Goal: Task Accomplishment & Management: Complete application form

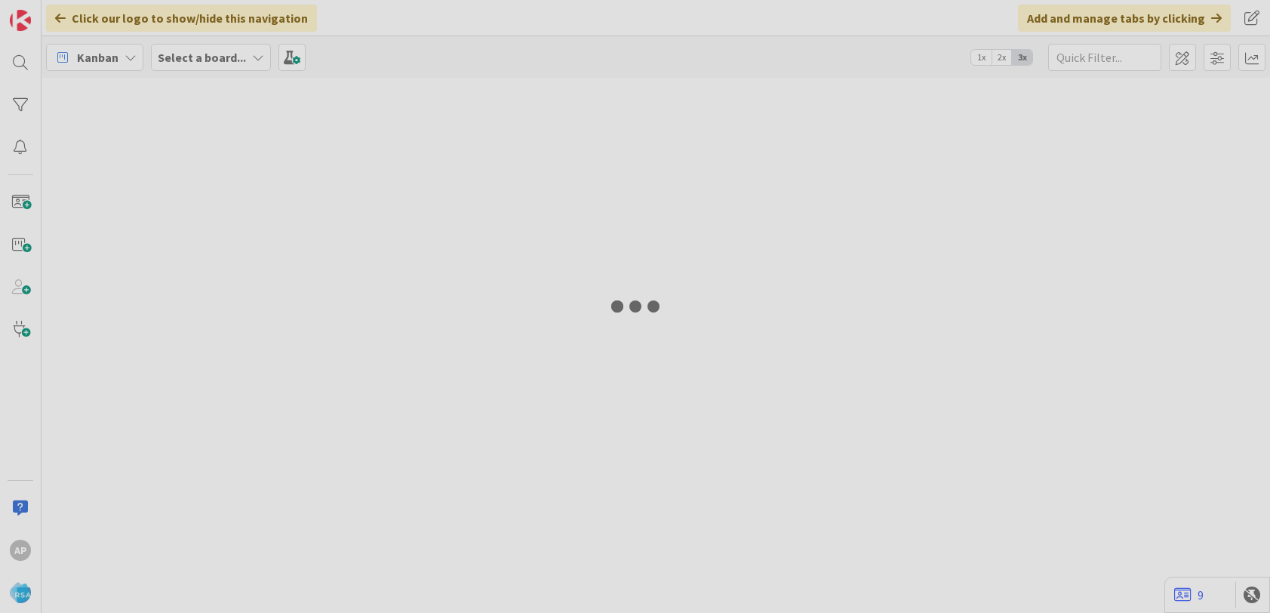
type input "9243"
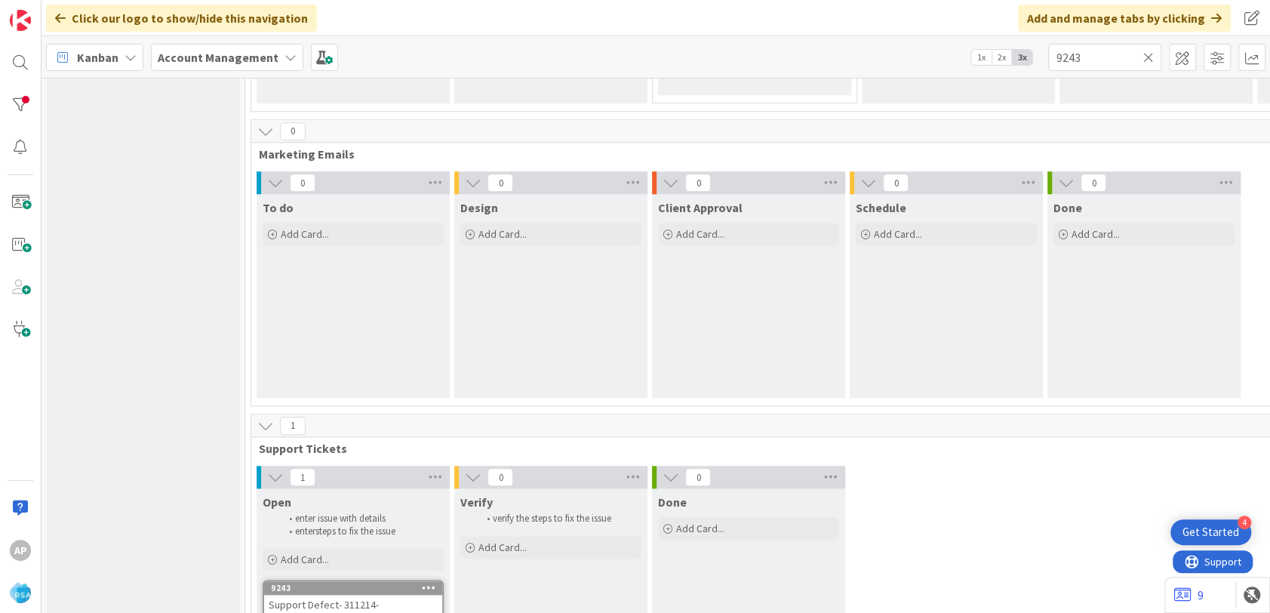
scroll to position [1158, 0]
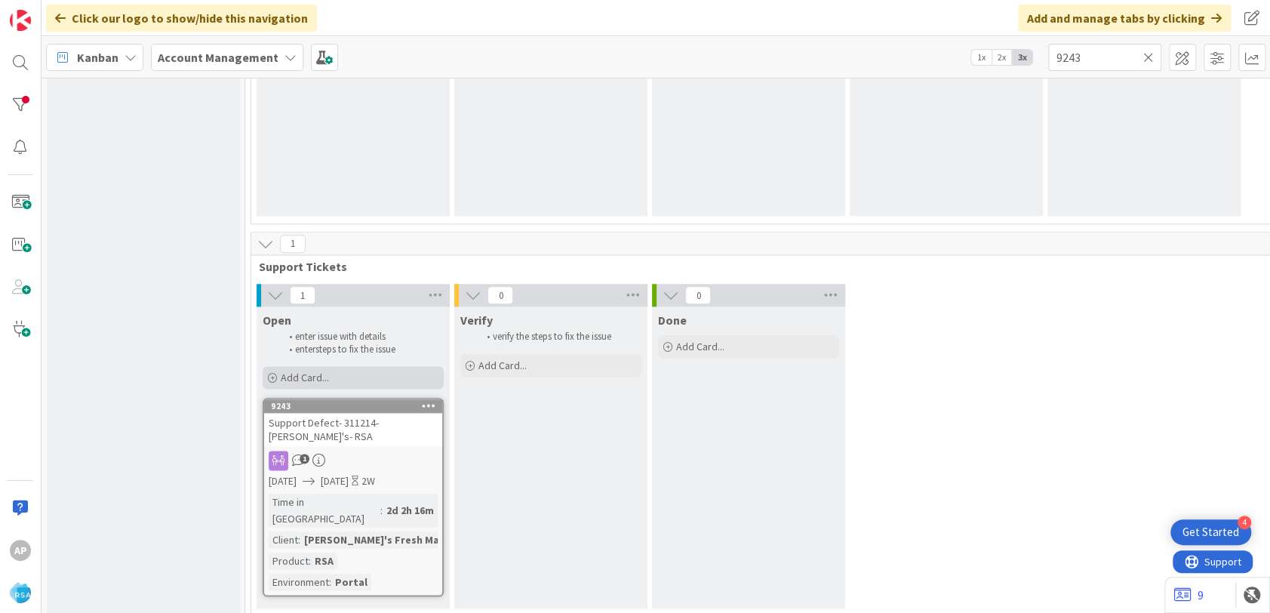
click at [423, 374] on div "Add Card..." at bounding box center [353, 377] width 181 height 23
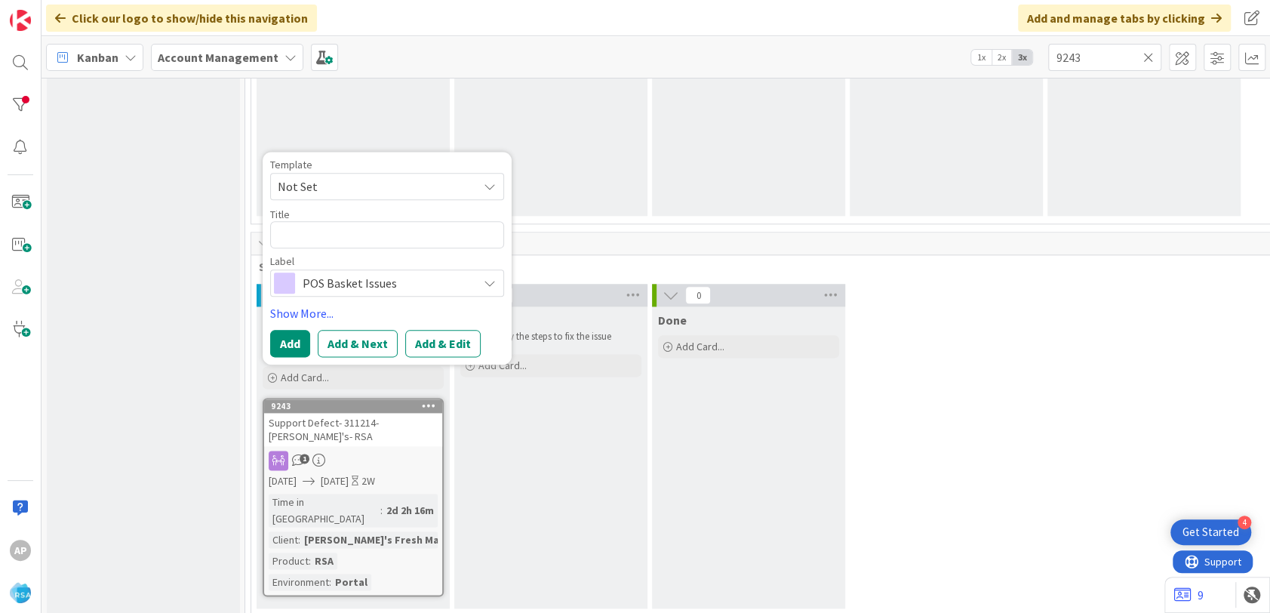
click at [346, 192] on span "Not Set" at bounding box center [372, 187] width 189 height 20
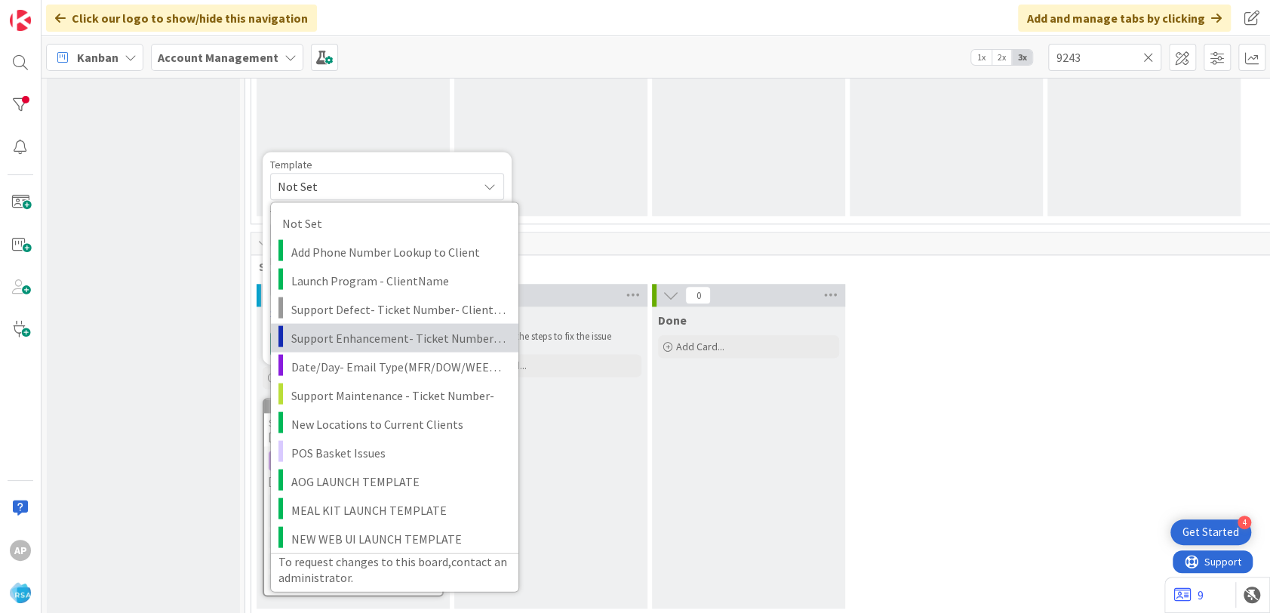
click at [371, 331] on span "Support Enhancement- Ticket Number- Client Name- Product Name" at bounding box center [399, 338] width 216 height 20
type textarea "x"
type textarea "Support Enhancement- Ticket Number- Client Name- Product Name"
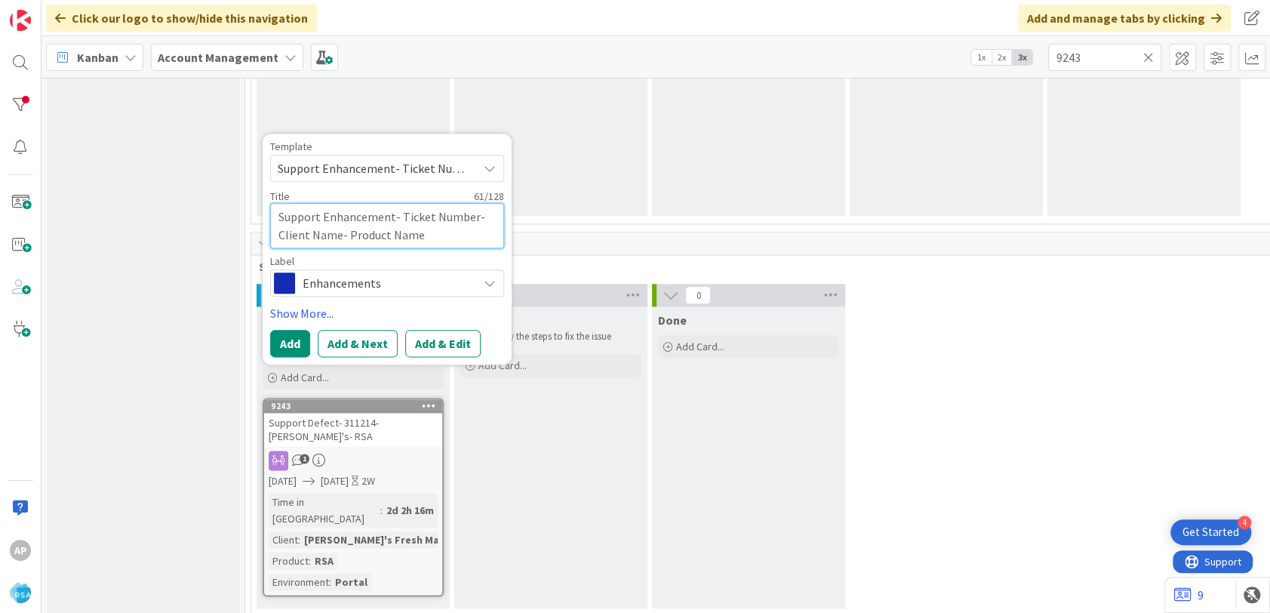
click at [465, 216] on textarea "Support Enhancement- Ticket Number- Client Name- Product Name" at bounding box center [387, 225] width 234 height 45
type textarea "x"
click at [471, 217] on textarea "Support Enhancement- Ticket Number- Client Name- Product Name" at bounding box center [387, 225] width 234 height 45
type textarea "Support Enhancement- Ticket Numbe- Client Name- Product Name"
type textarea "x"
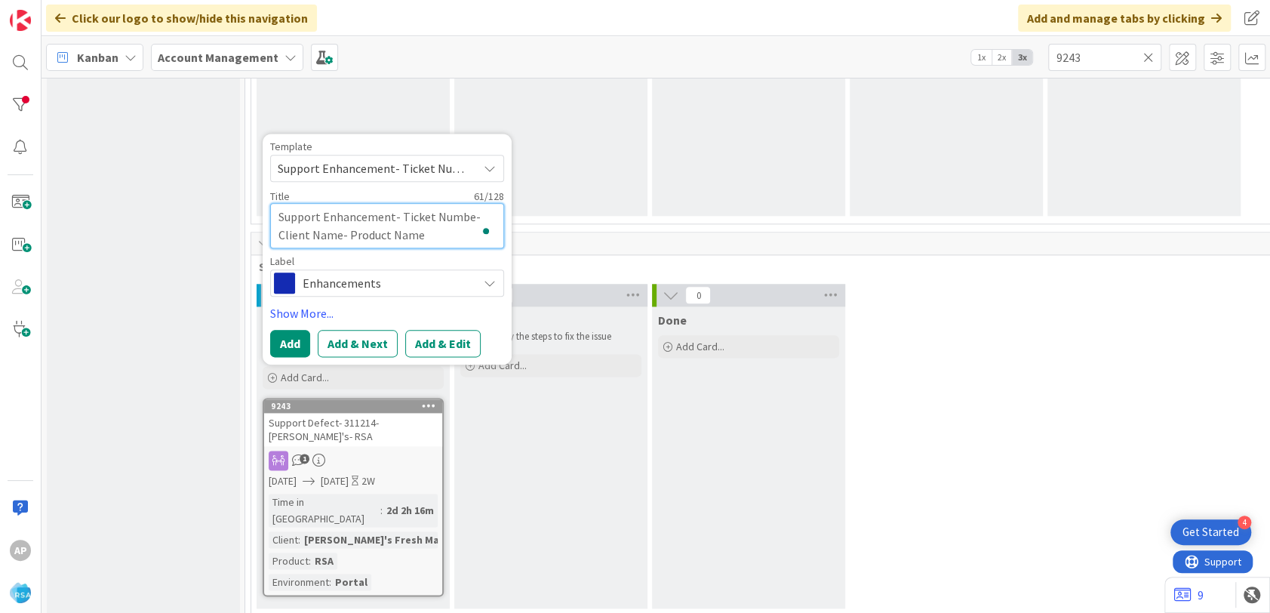
type textarea "Support Enhancement- Ticket Numb- Client Name- Product Name"
type textarea "x"
type textarea "Support Enhancement- Ticket Num- Client Name- Product Name"
type textarea "x"
type textarea "Support Enhancement- Ticket Nu- Client Name- Product Name"
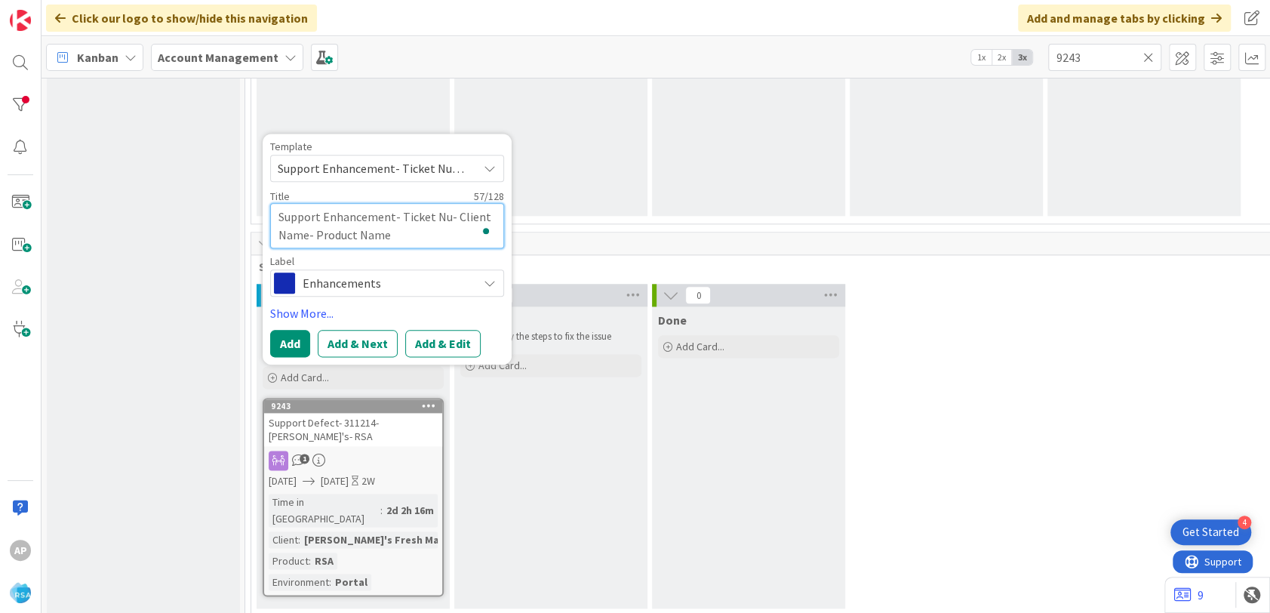
type textarea "x"
type textarea "Support Enhancement- Ticket N- Client Name- Product Name"
type textarea "x"
type textarea "Support Enhancement- Ticket - Client Name- Product Name"
type textarea "x"
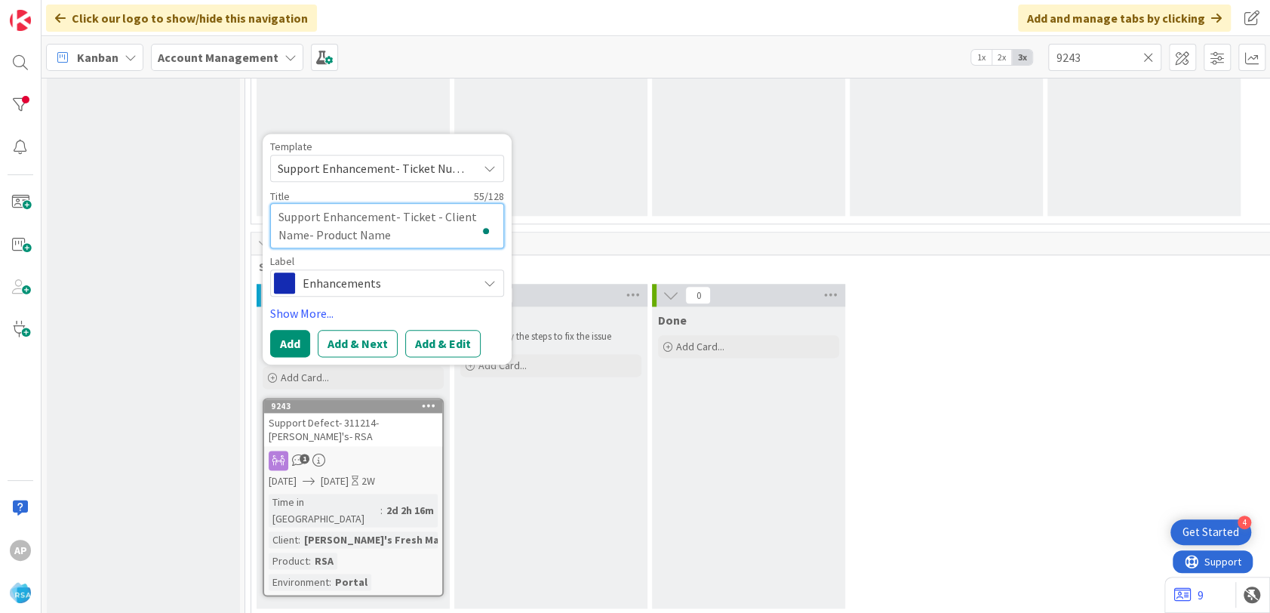
type textarea "Support Enhancement- Ticket- Client Name- Product Name"
type textarea "x"
type textarea "Support Enhancement- Ticke- Client Name- Product Name"
type textarea "x"
type textarea "Support Enhancement- Tick- Client Name- Product Name"
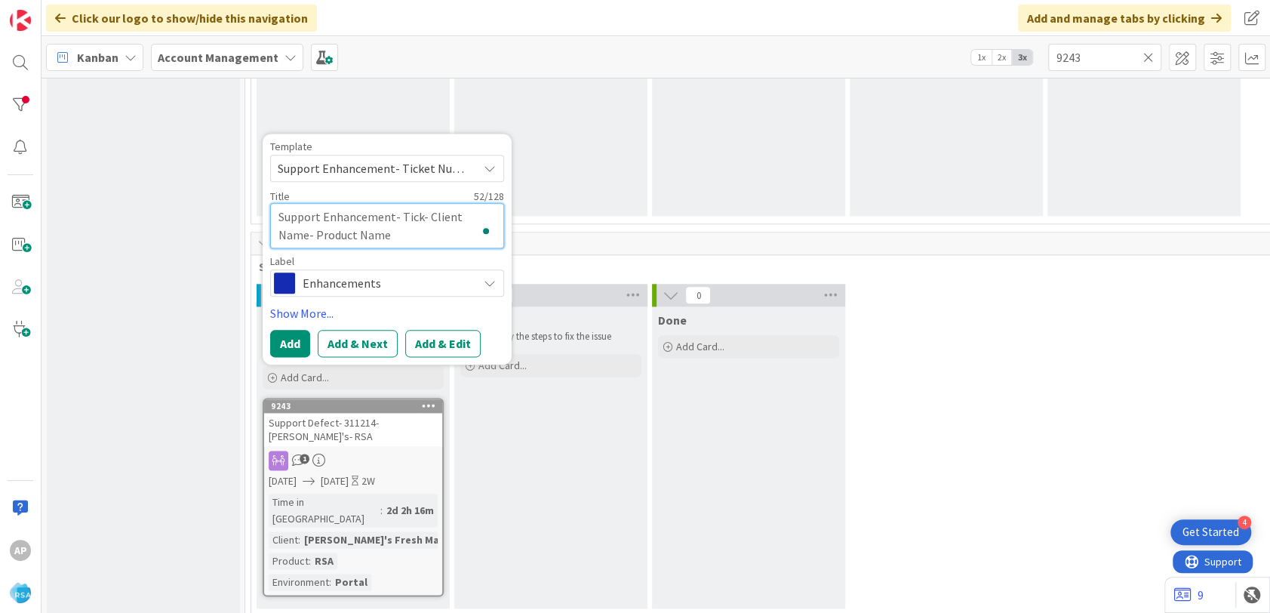
type textarea "x"
type textarea "Support Enhancement- Tic- Client Name- Product Name"
type textarea "x"
type textarea "Support Enhancement- Ti- Client Name- Product Name"
type textarea "x"
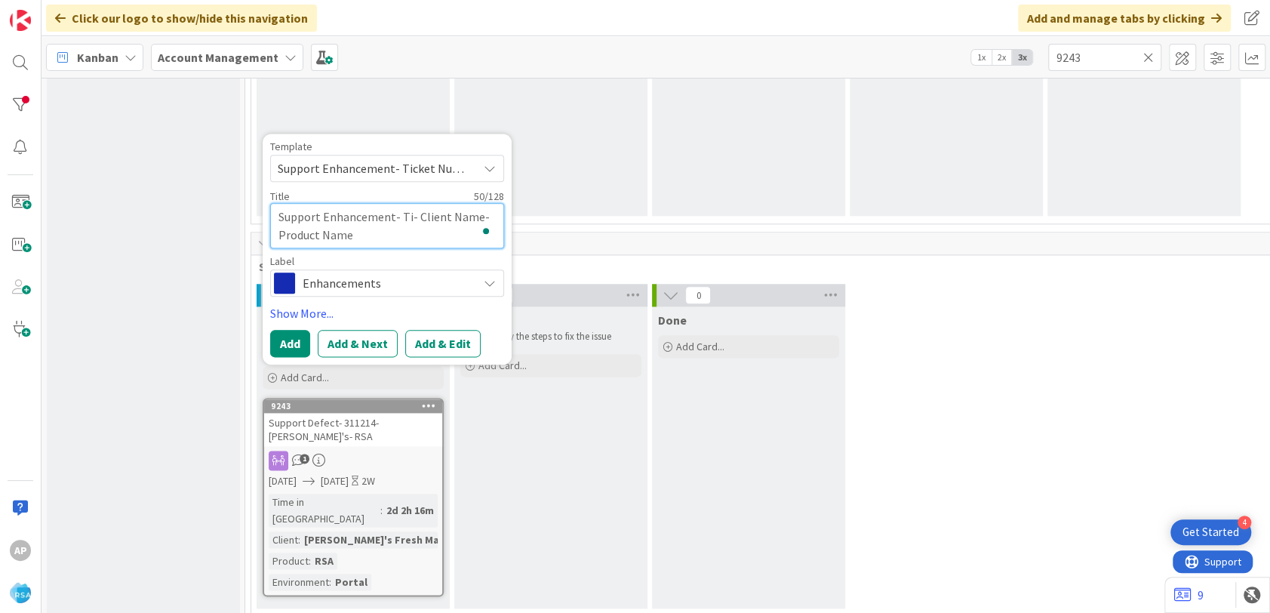
type textarea "Support Enhancement- T- Client Name- Product Name"
type textarea "x"
type textarea "Support Enhancement- - Client Name- Product Name"
type textarea "x"
type textarea "Support Enhancement- 3- Client Name- Product Name"
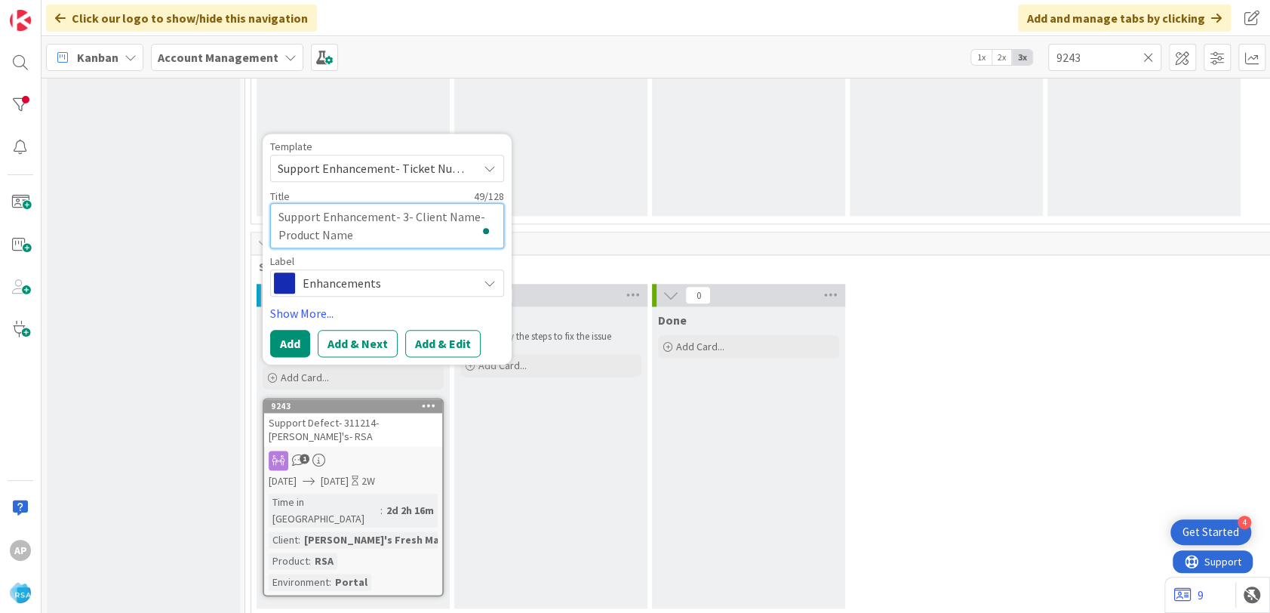
type textarea "x"
type textarea "Support Enhancement- 31- Client Name- Product Name"
type textarea "x"
type textarea "Support Enhancement- 311- Client Name- Product Name"
type textarea "x"
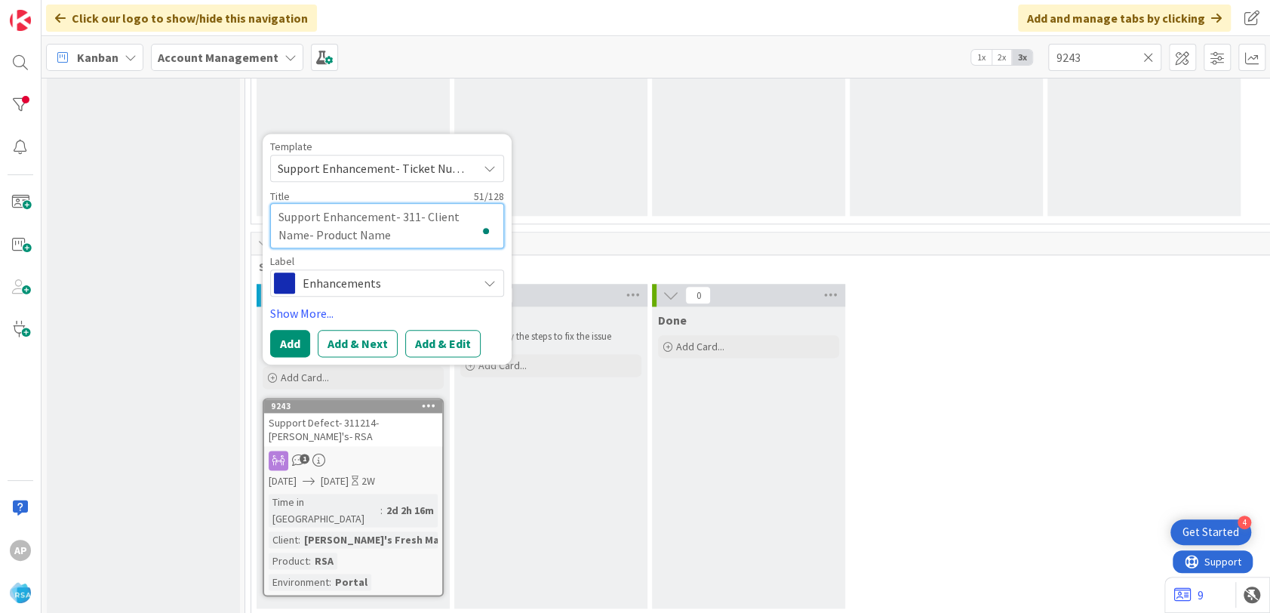
type textarea "Support Enhancement- 3119- Client Name- Product Name"
type textarea "x"
type textarea "Support Enhancement- 31195- Client Name- Product Name"
type textarea "x"
type textarea "Support Enhancement- 311959- Client Name- Product Name"
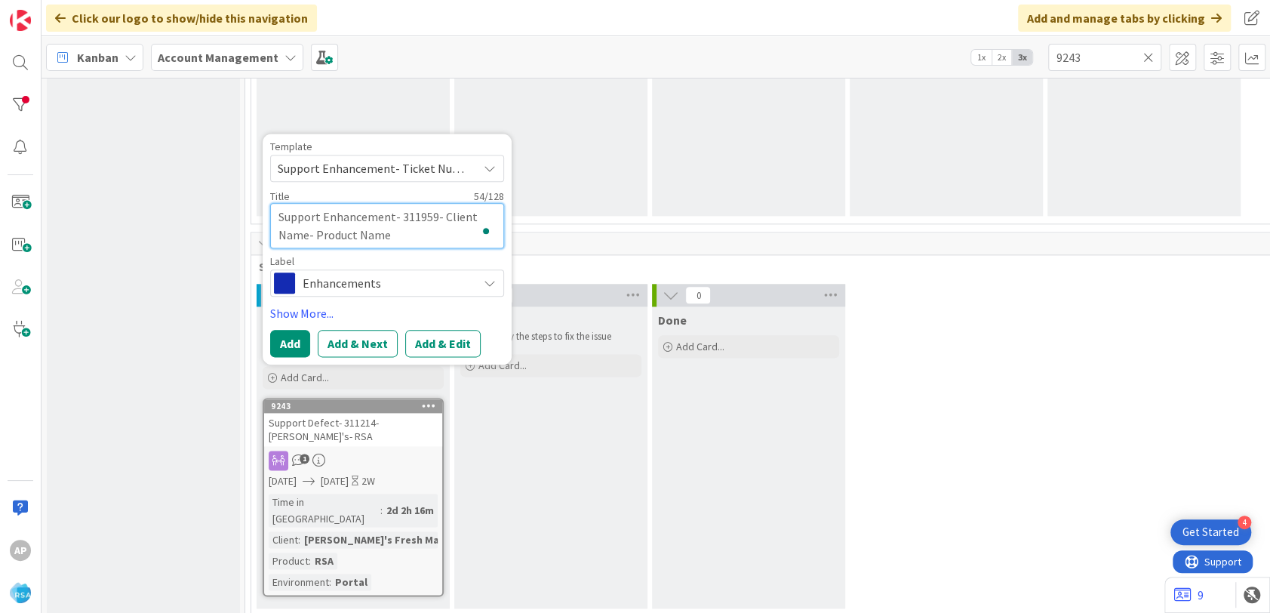
drag, startPoint x: 306, startPoint y: 235, endPoint x: 300, endPoint y: 275, distance: 41.3
click at [307, 234] on textarea "Support Enhancement- 311959- Client Name- Product Name" at bounding box center [387, 225] width 234 height 45
type textarea "x"
type textarea "Support Enhancement- 311959- Client Nam- Product Name"
type textarea "x"
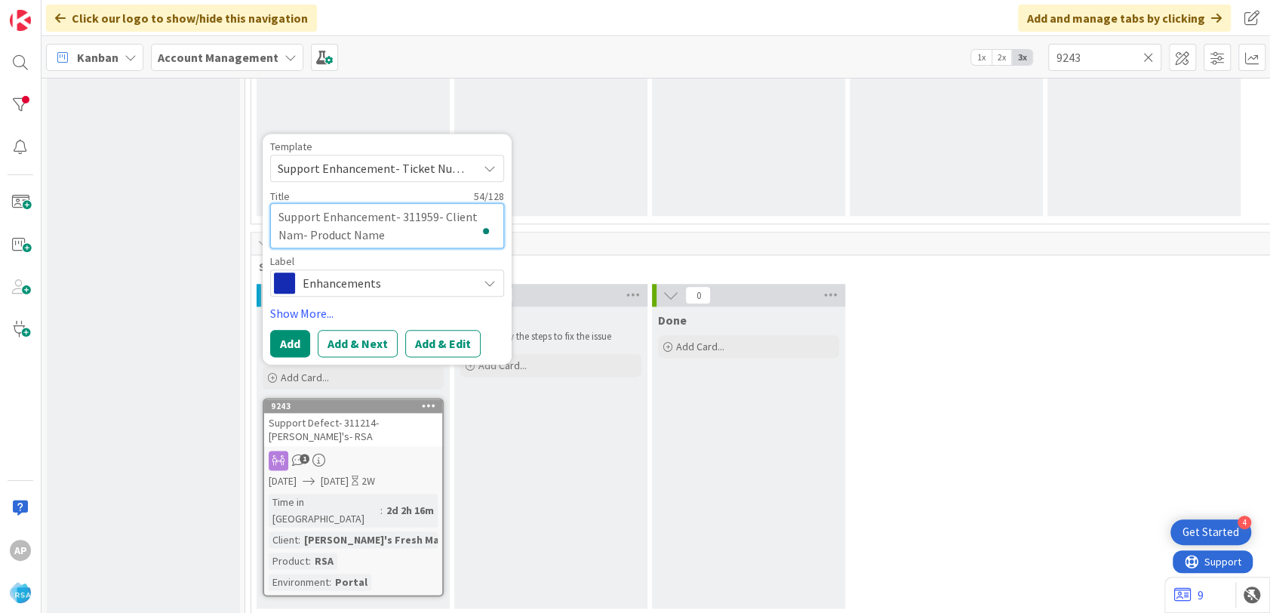
type textarea "Support Enhancement- 311959- Client Na- Product Name"
type textarea "x"
type textarea "Support Enhancement- 311959- Client N- Product Name"
type textarea "x"
type textarea "Support Enhancement- 311959- Client - Product Name"
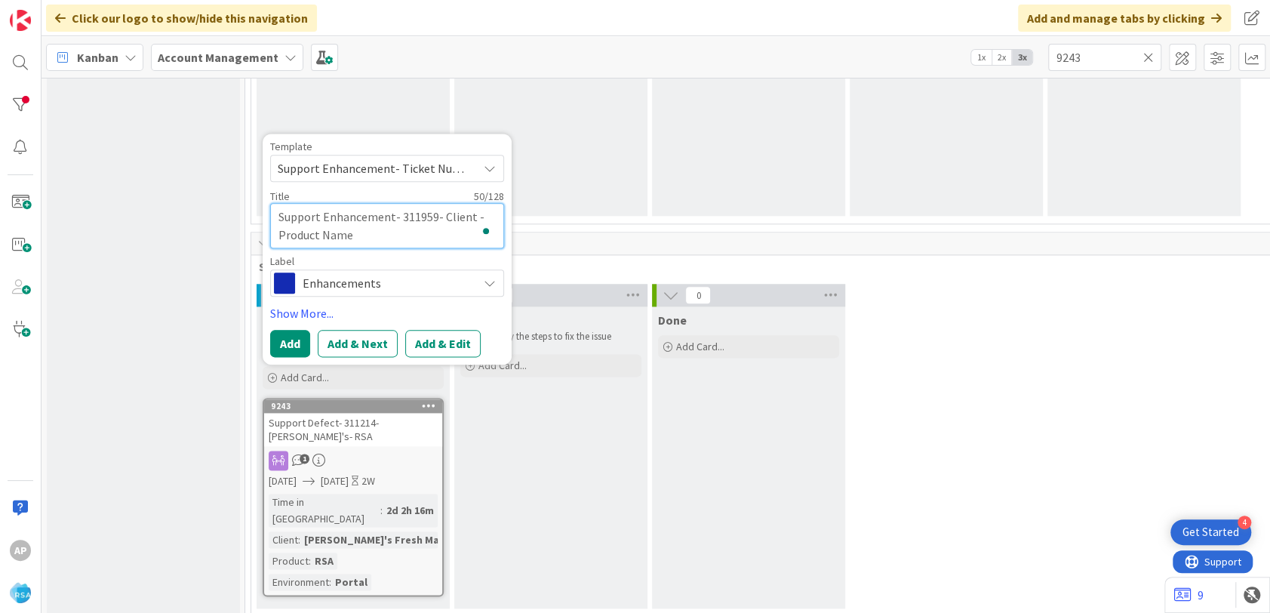
type textarea "x"
type textarea "Support Enhancement- 311959- Client- Product Name"
type textarea "x"
type textarea "Support Enhancement- 311959- Clien- Product Name"
type textarea "x"
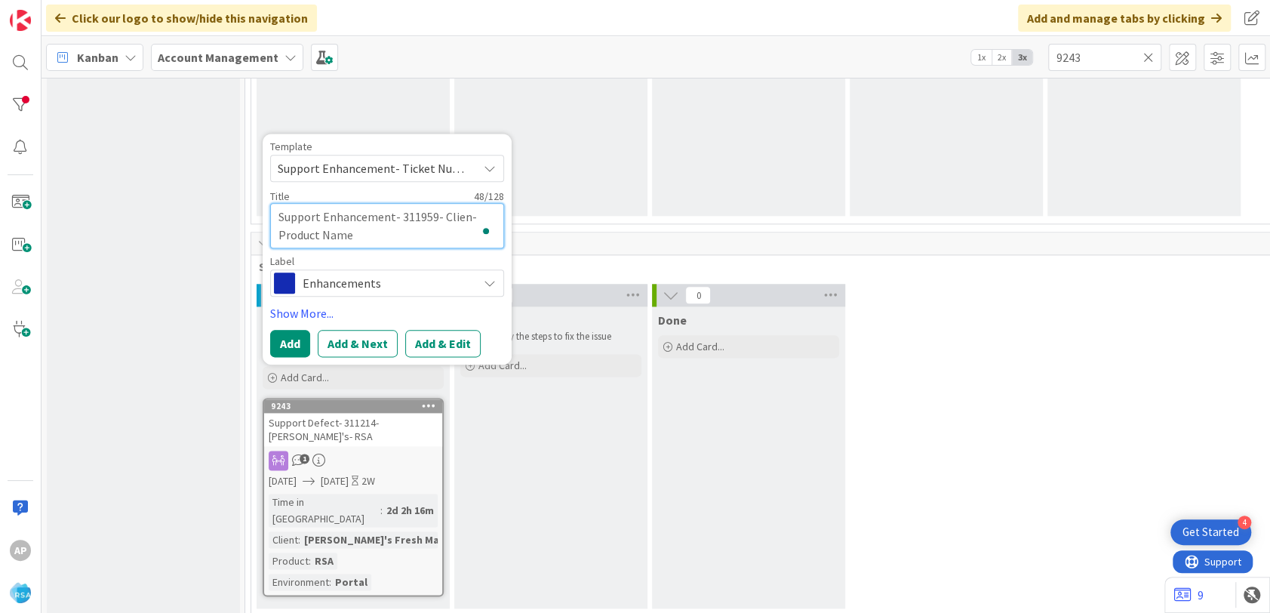
type textarea "Support Enhancement- 311959- Clie- Product Name"
type textarea "x"
type textarea "Support Enhancement- 311959- Cli- Product Name"
type textarea "x"
type textarea "Support Enhancement- 311959- Cl- Product Name"
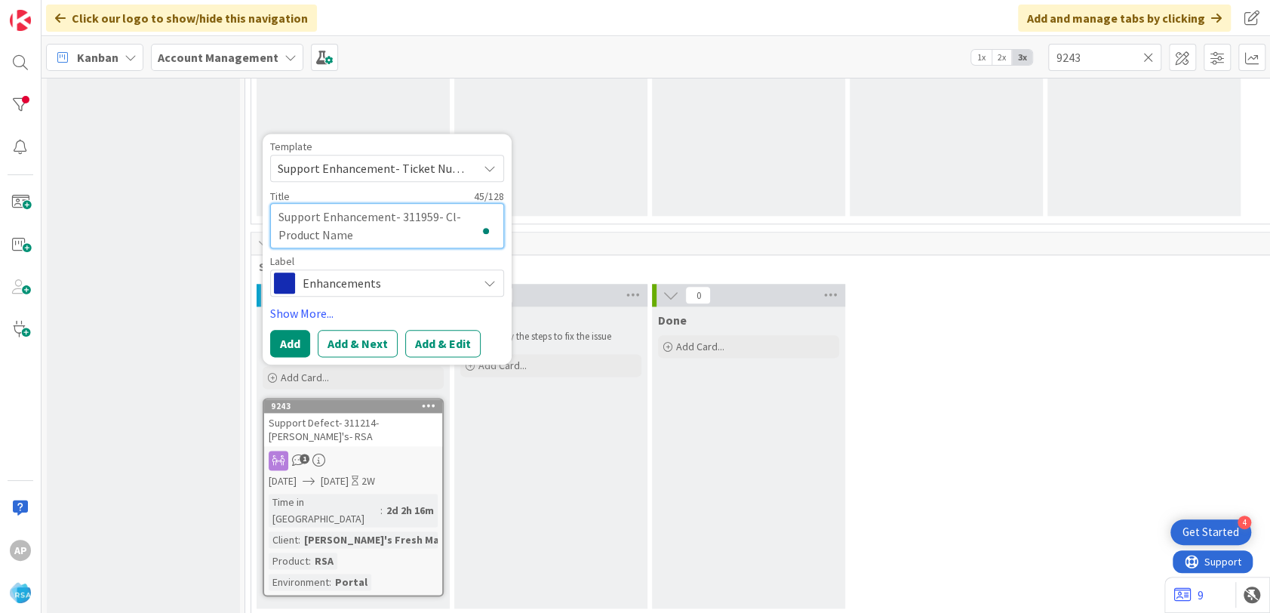
type textarea "x"
type textarea "Support Enhancement- 311959- C- Product Name"
type textarea "x"
type textarea "Support Enhancement- 311959- - Product Name"
paste textarea "Edwards Food Giant"
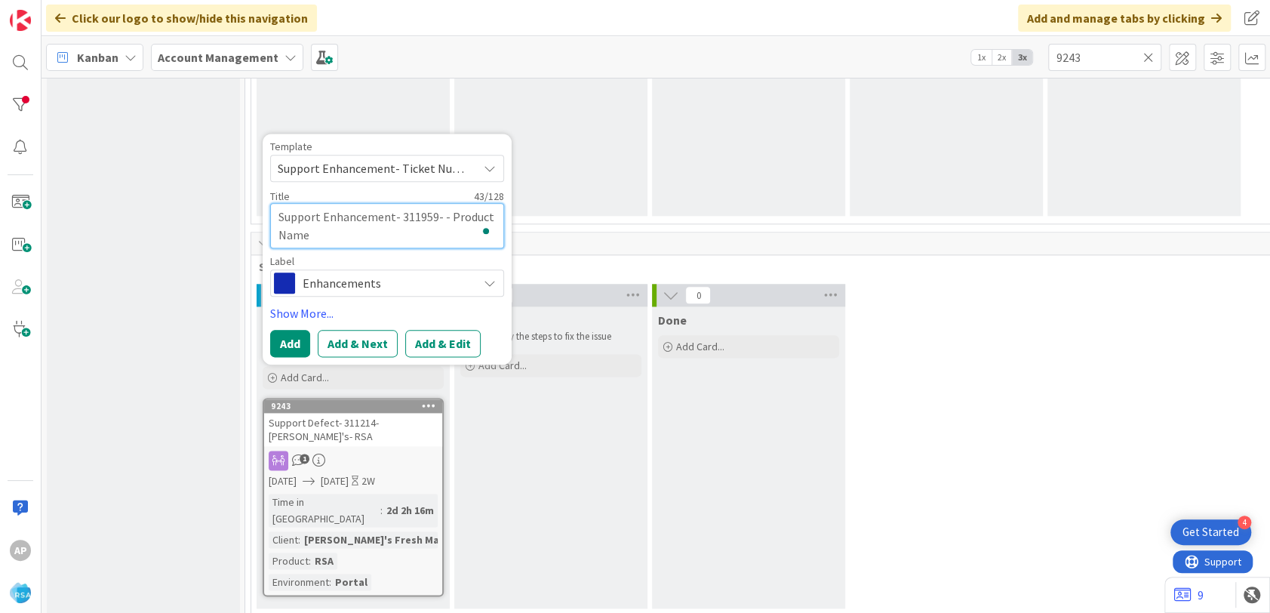
type textarea "x"
type textarea "Support Enhancement- 311959- Edwards Food Giant - Product Name"
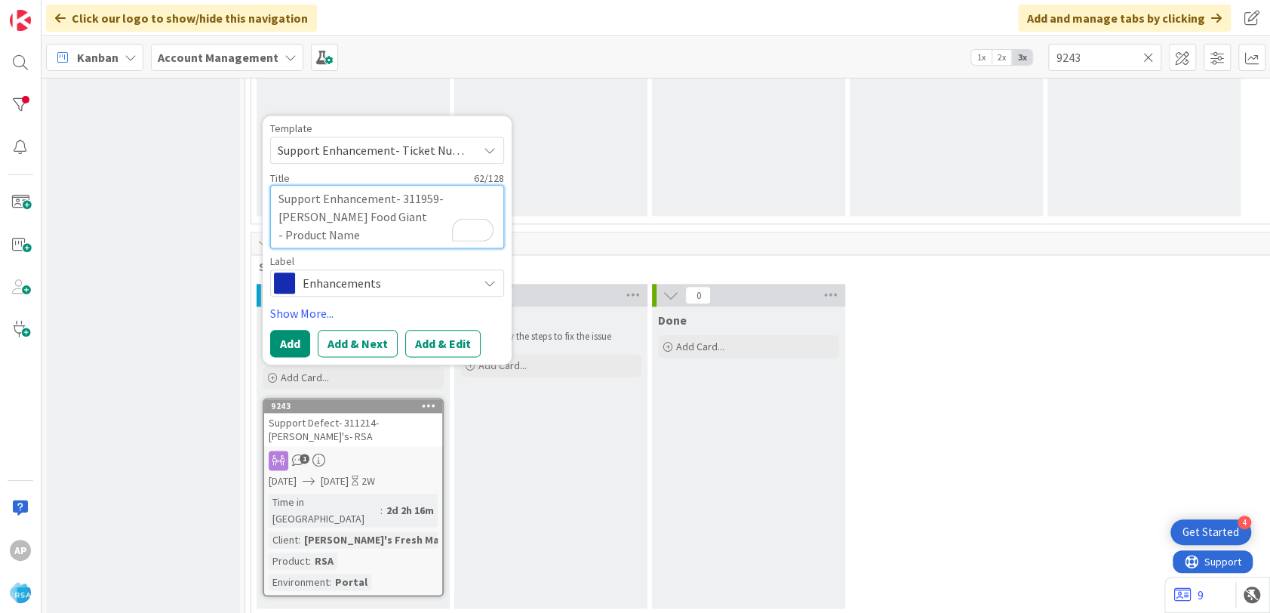
type textarea "x"
type textarea "Support Enhancement- 311959- Edwards Food Giant- Product Name"
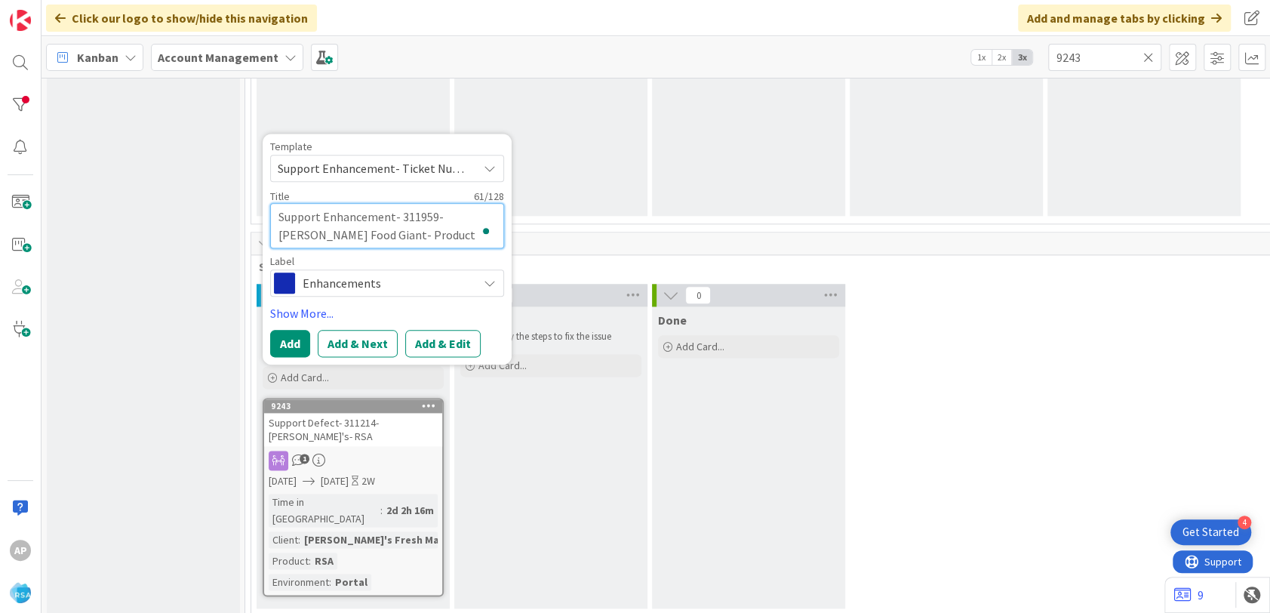
click at [429, 228] on textarea "Support Enhancement- 311959- Edwards Food Giant- Product Name" at bounding box center [387, 225] width 234 height 45
type textarea "x"
type textarea "Support Enhancement- 311959- Edwards Food Giant- Product Nam"
type textarea "x"
type textarea "Support Enhancement- 311959- Edwards Food Giant- Product Na"
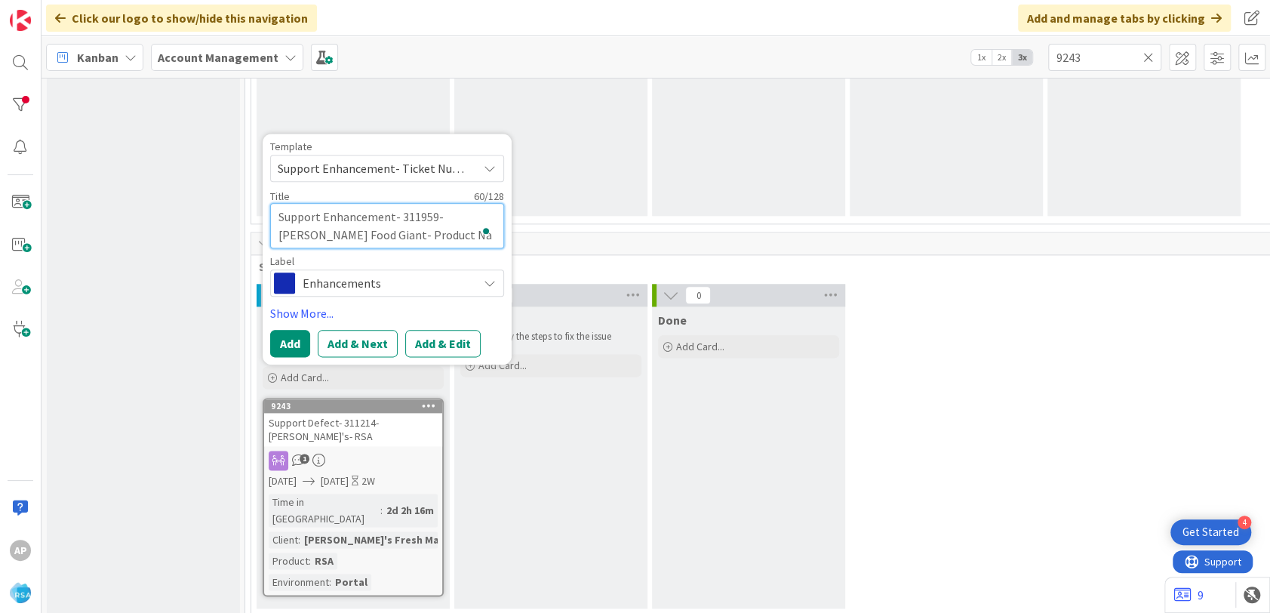
type textarea "x"
type textarea "Support Enhancement- 311959- Edwards Food Giant- Product N"
type textarea "x"
type textarea "Support Enhancement- 311959- Edwards Food Giant- Product"
type textarea "x"
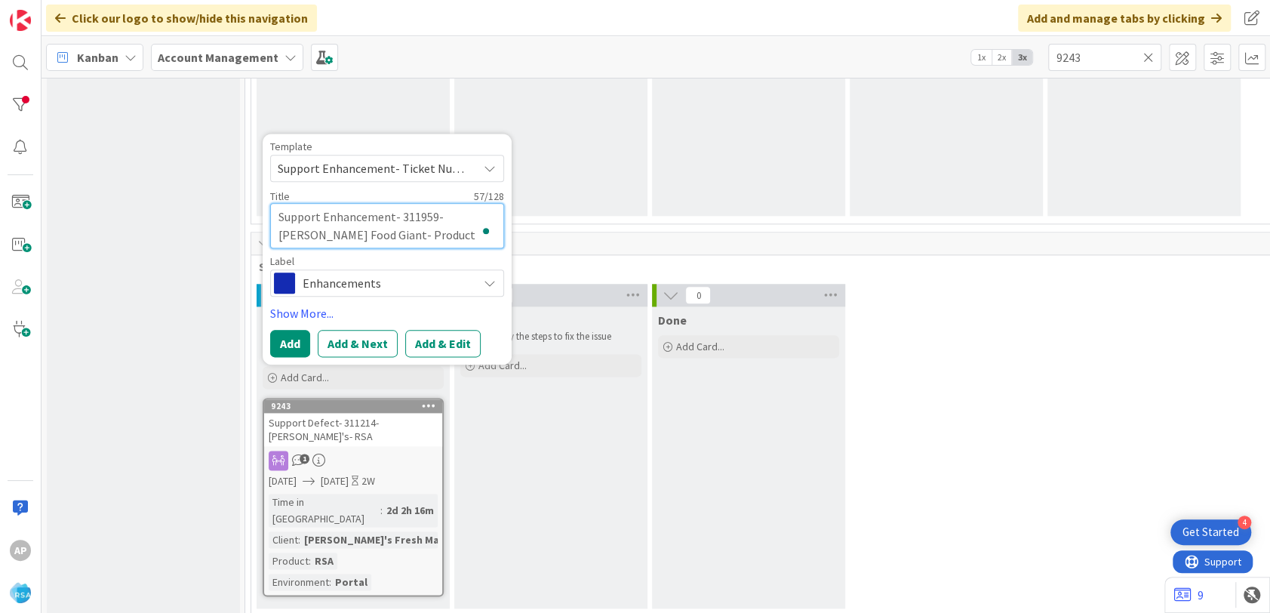
type textarea "Support Enhancement- 311959- Edwards Food Giant- Product"
type textarea "x"
type textarea "Support Enhancement- 311959- Edwards Food Giant- Produc"
type textarea "x"
type textarea "Support Enhancement- 311959- Edwards Food Giant- Produ"
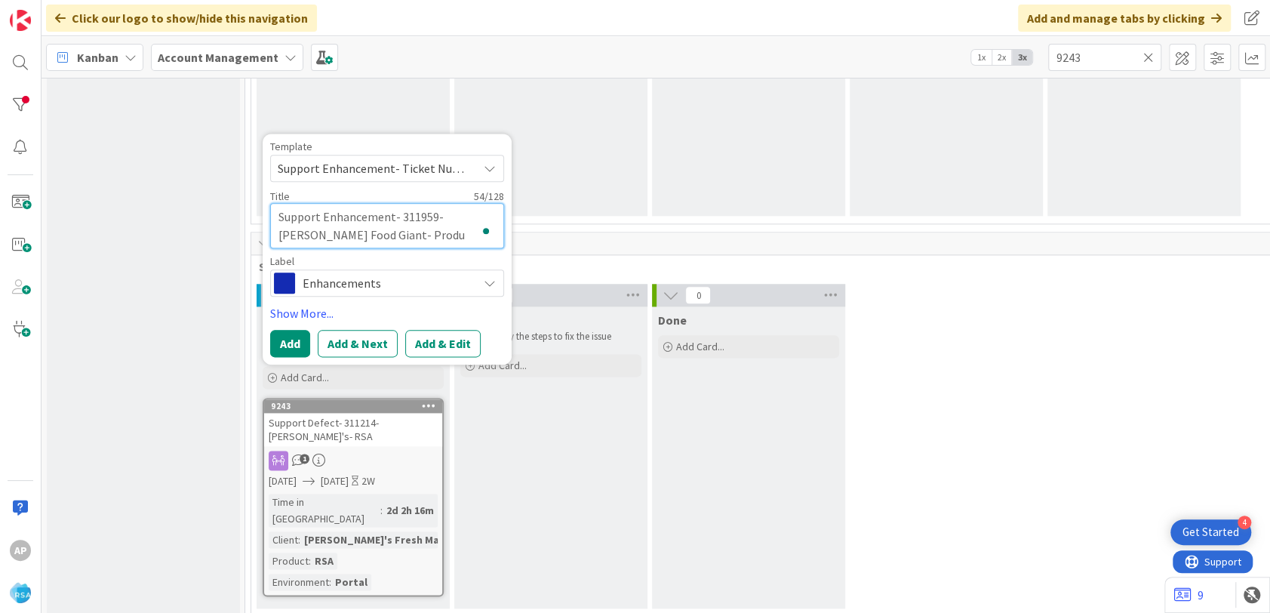
type textarea "x"
type textarea "Support Enhancement- 311959- Edwards Food Giant- Prod"
type textarea "x"
type textarea "Support Enhancement- 311959- Edwards Food Giant- Pro"
type textarea "x"
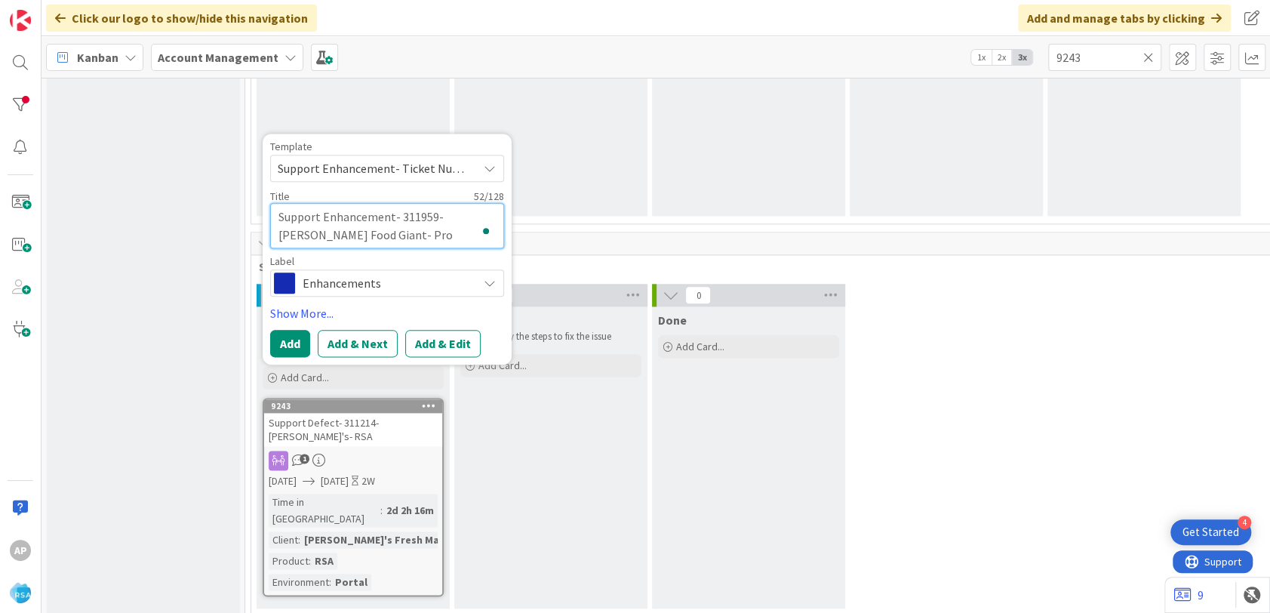
type textarea "Support Enhancement- 311959- Edwards Food Giant- Pr"
type textarea "x"
type textarea "Support Enhancement- 311959- Edwards Food Giant- P"
type textarea "x"
type textarea "Support Enhancement- 311959- Edwards Food Giant-"
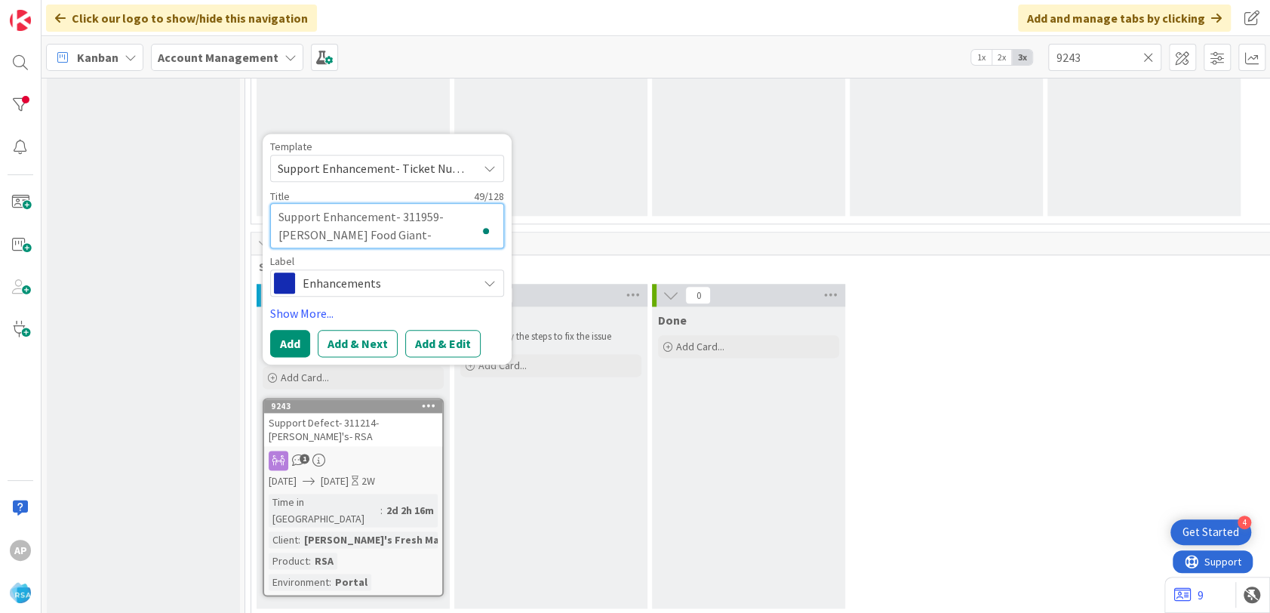
type textarea "x"
type textarea "Support Enhancement- 311959- Edwards Food Giant- R"
type textarea "x"
type textarea "Support Enhancement- 311959- Edwards Food Giant- RS"
type textarea "x"
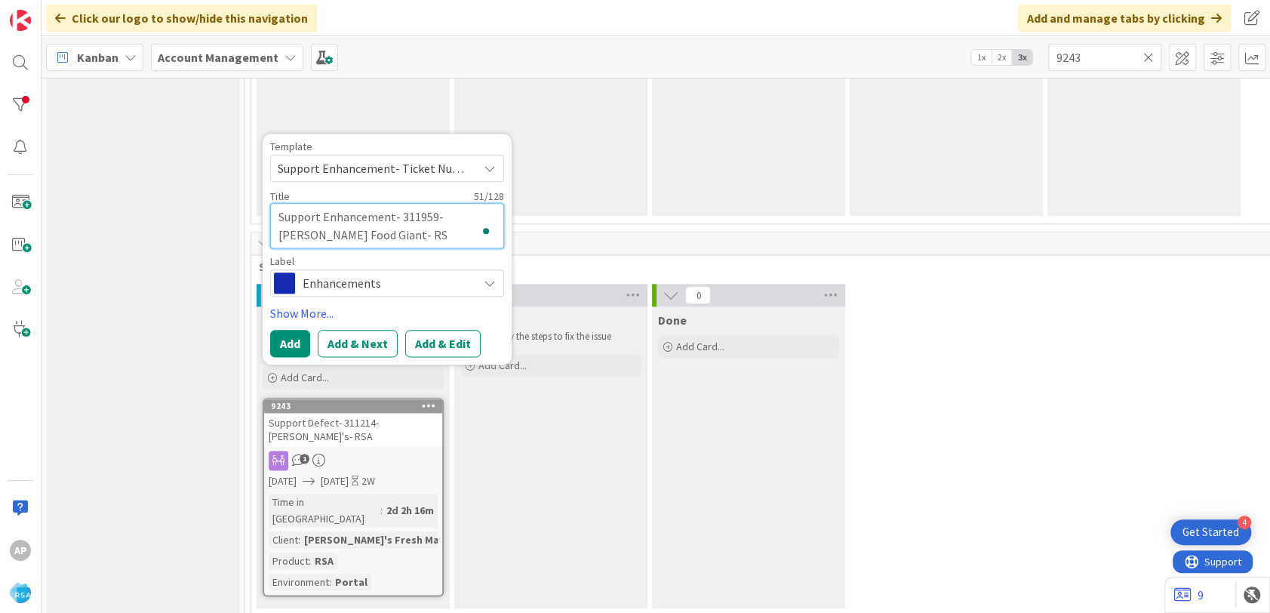
type textarea "Support Enhancement- 311959- Edwards Food Giant- RSA"
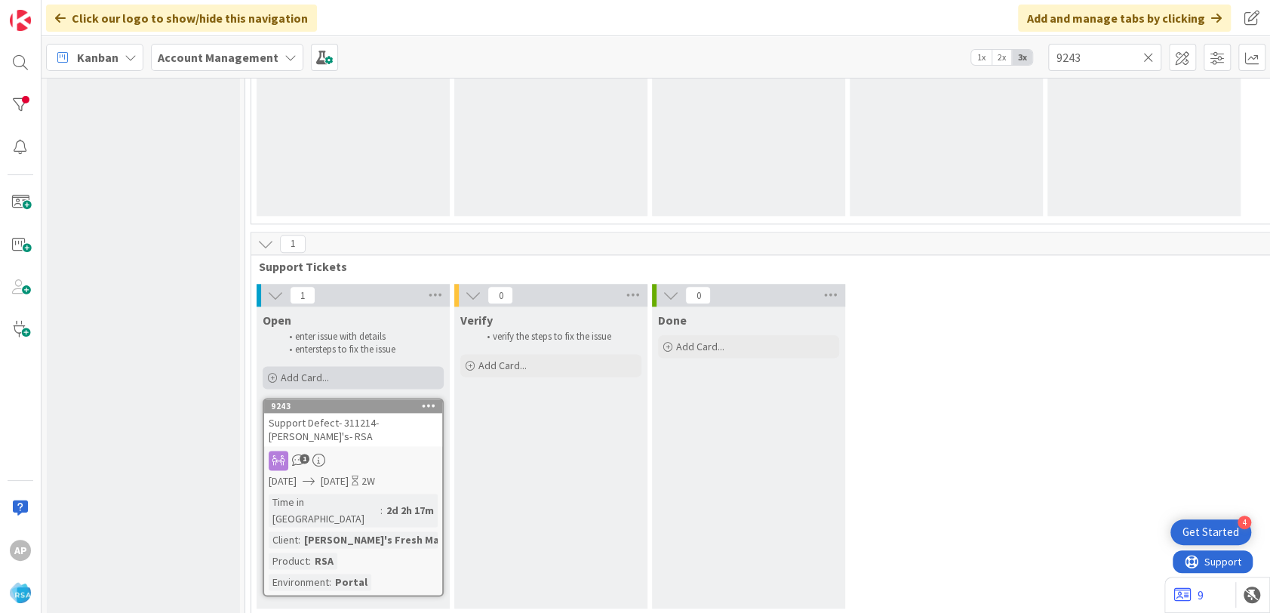
click at [399, 372] on div "Add Card..." at bounding box center [353, 377] width 181 height 23
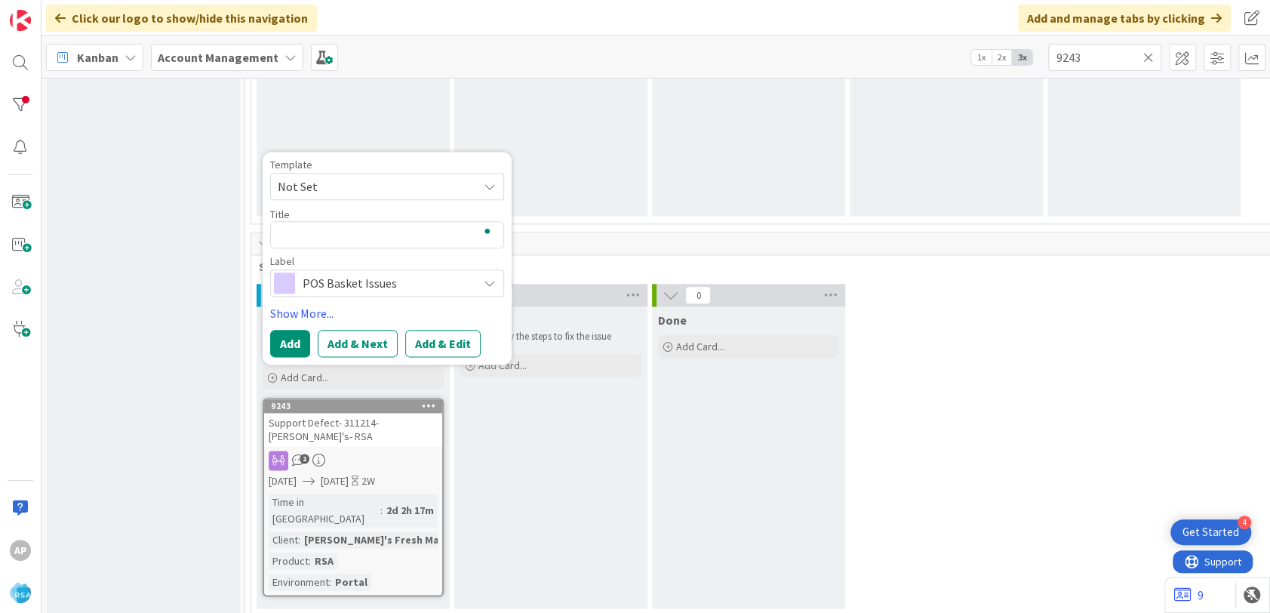
click at [352, 177] on span "Not Set" at bounding box center [372, 187] width 189 height 20
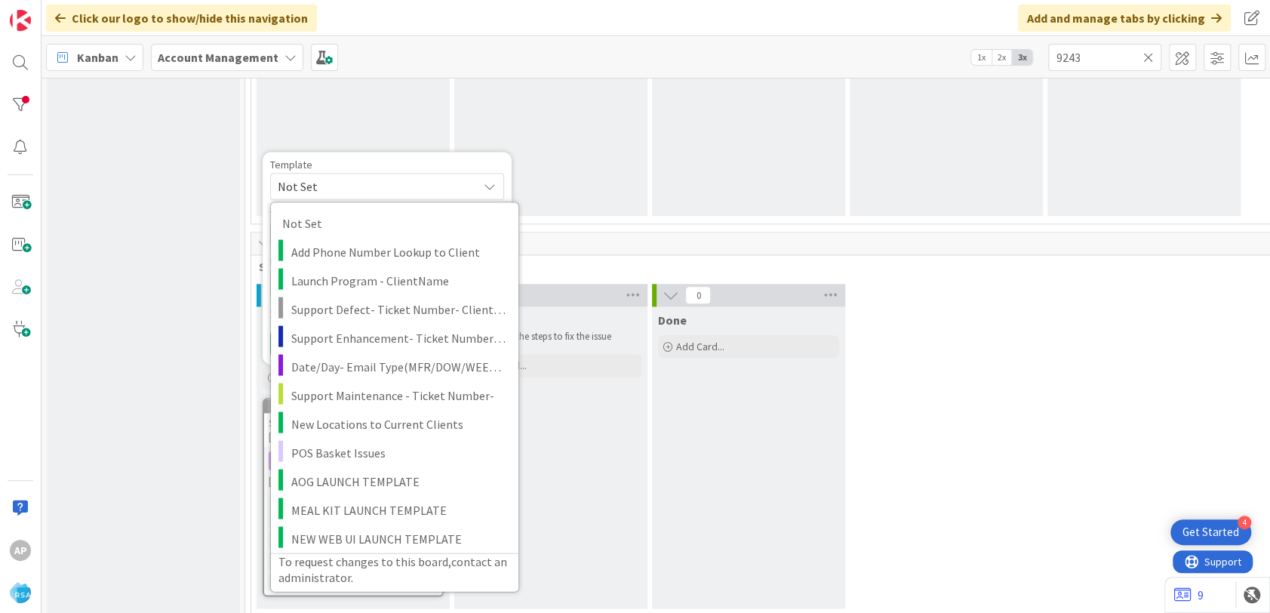
click at [756, 448] on div "Done Add Card..." at bounding box center [748, 457] width 193 height 302
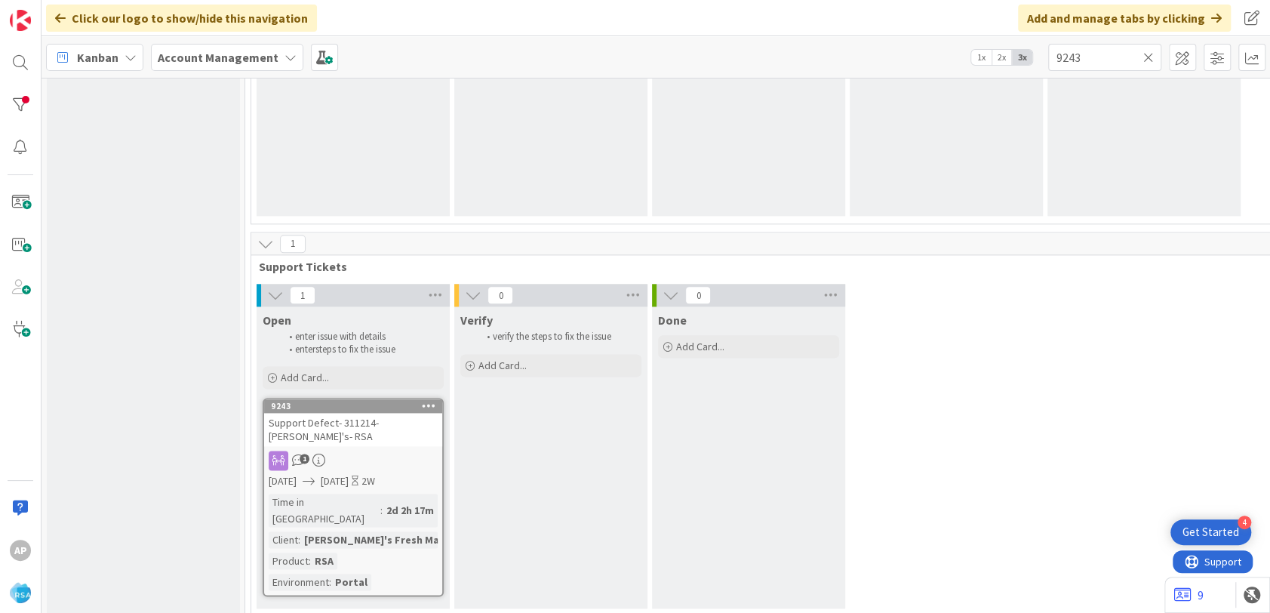
click at [356, 387] on div "Open enter issue with details enter steps to fix the issue Add Card... Template…" at bounding box center [353, 348] width 193 height 85
click at [356, 380] on div "Add Card..." at bounding box center [353, 377] width 181 height 23
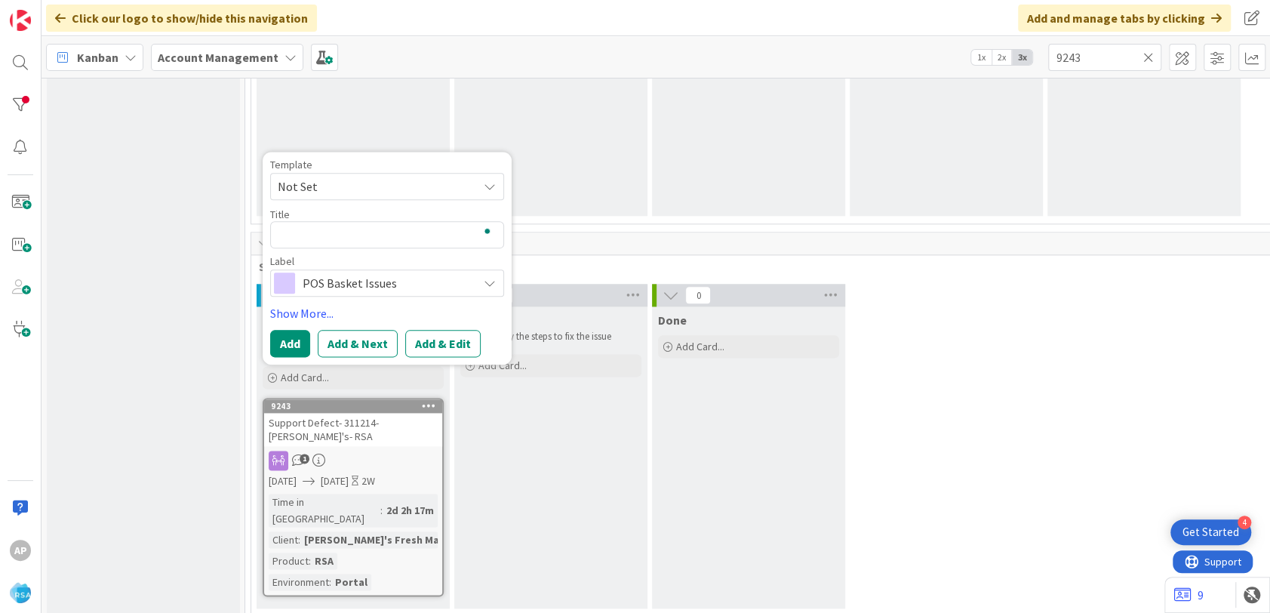
click at [332, 178] on span "Not Set" at bounding box center [372, 187] width 189 height 20
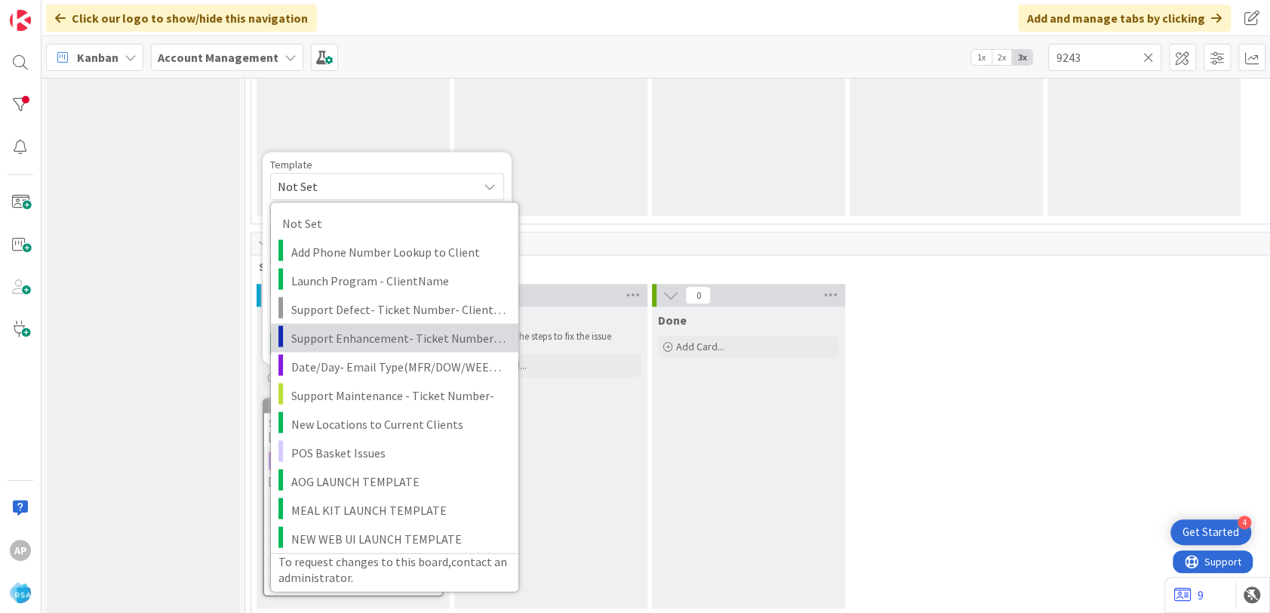
click at [373, 324] on link "Support Enhancement- Ticket Number- Client Name- Product Name" at bounding box center [395, 337] width 248 height 29
type textarea "x"
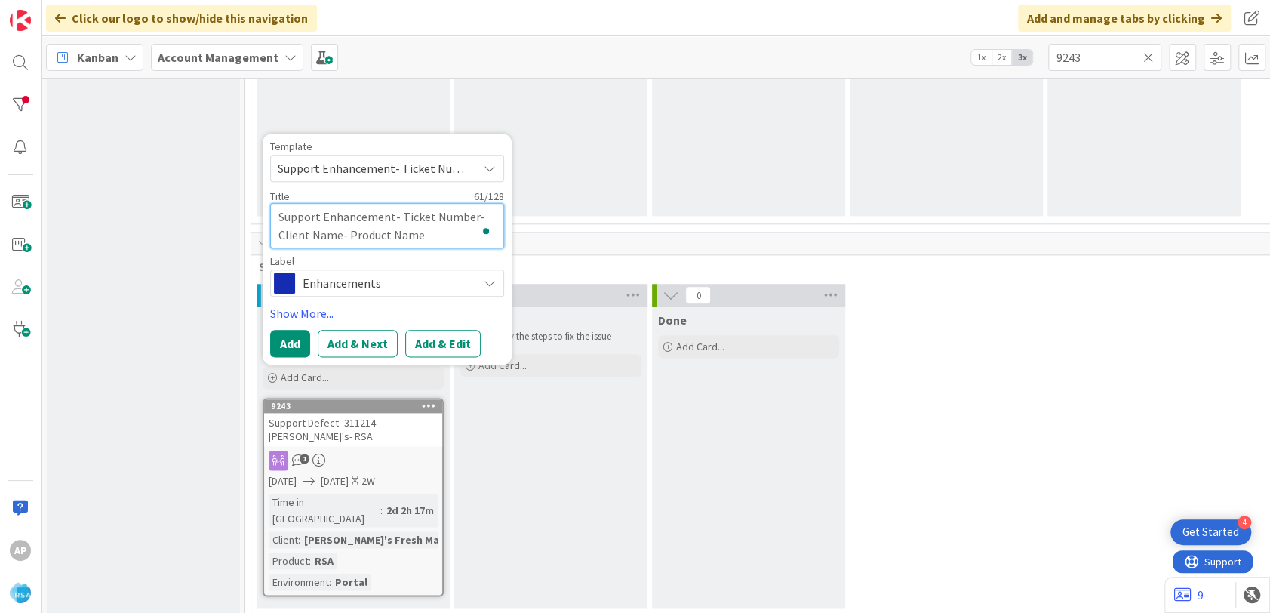
click at [473, 212] on textarea "Support Enhancement- Ticket Number- Client Name- Product Name" at bounding box center [387, 225] width 234 height 45
type textarea "Support Enhancement- Ticket Numbe- Client Name- Product Name"
type textarea "x"
type textarea "Support Enhancement- Ticket Numb- Client Name- Product Name"
type textarea "x"
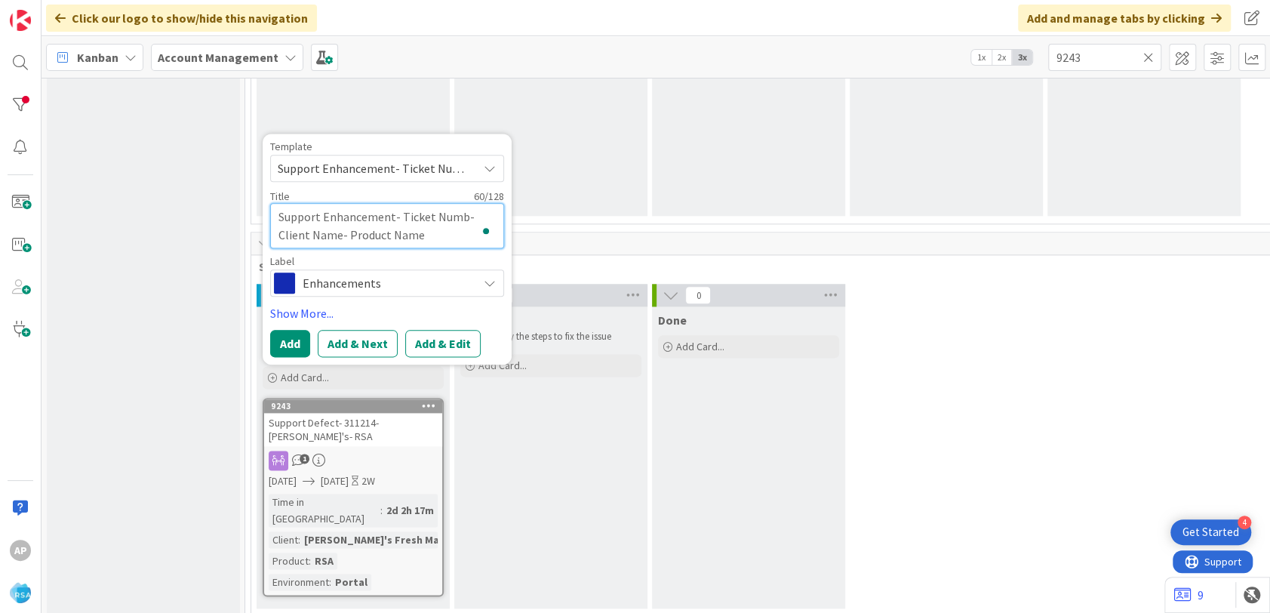
type textarea "Support Enhancement- Ticket Num- Client Name- Product Name"
type textarea "x"
type textarea "Support Enhancement- Ticket Nu- Client Name- Product Name"
type textarea "x"
type textarea "Support Enhancement- Ticket N- Client Name- Product Name"
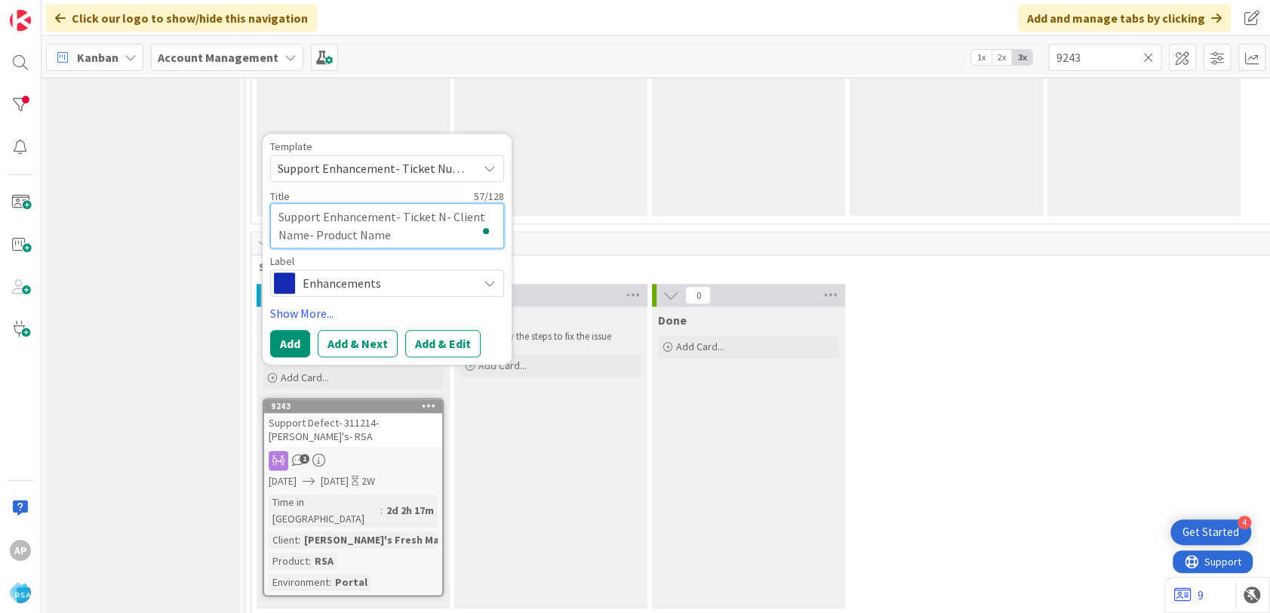
type textarea "x"
type textarea "Support Enhancement- Ticket - Client Name- Product Name"
type textarea "x"
type textarea "Support Enhancement- Ticket- Client Name- Product Name"
type textarea "x"
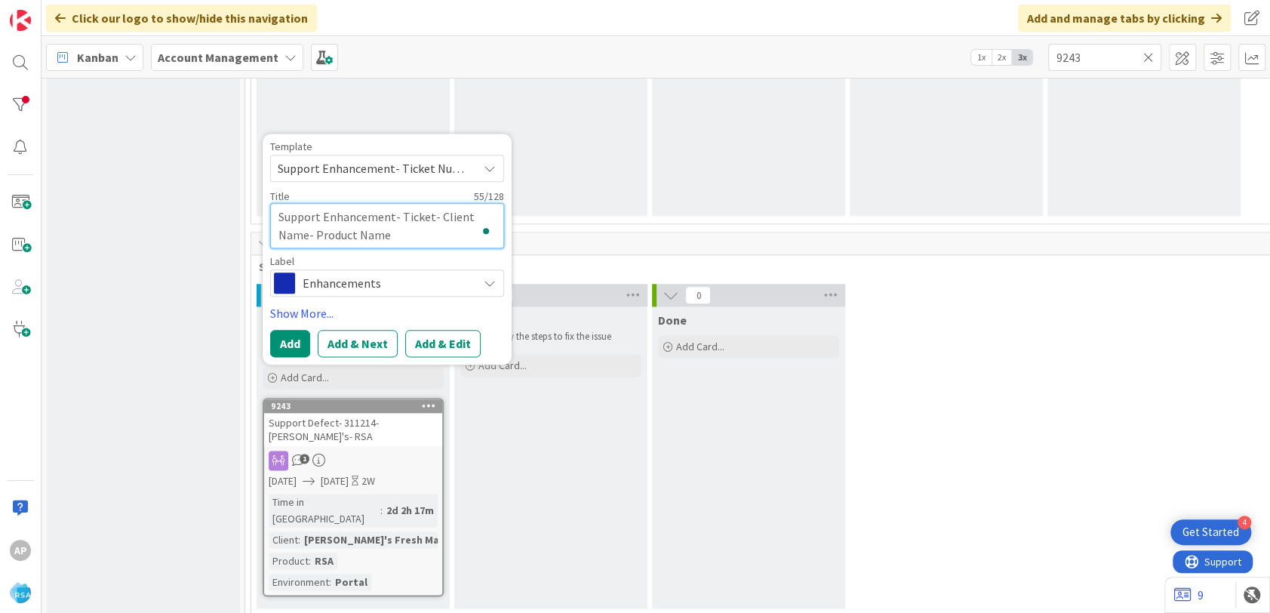
type textarea "Support Enhancement- Ticke- Client Name- Product Name"
type textarea "x"
type textarea "Support Enhancement- Tick- Client Name- Product Name"
type textarea "x"
type textarea "Support Enhancement- Tic- Client Name- Product Name"
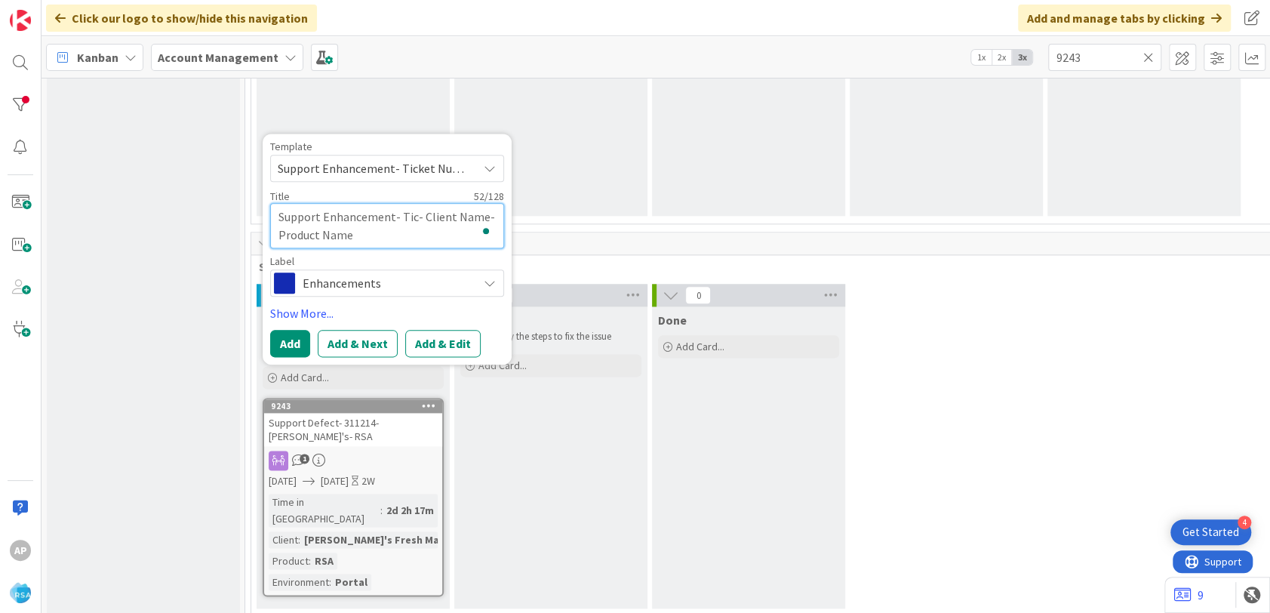
type textarea "x"
type textarea "Support Enhancement- Ti- Client Name- Product Name"
type textarea "x"
type textarea "Support Enhancement- T- Client Name- Product Name"
type textarea "x"
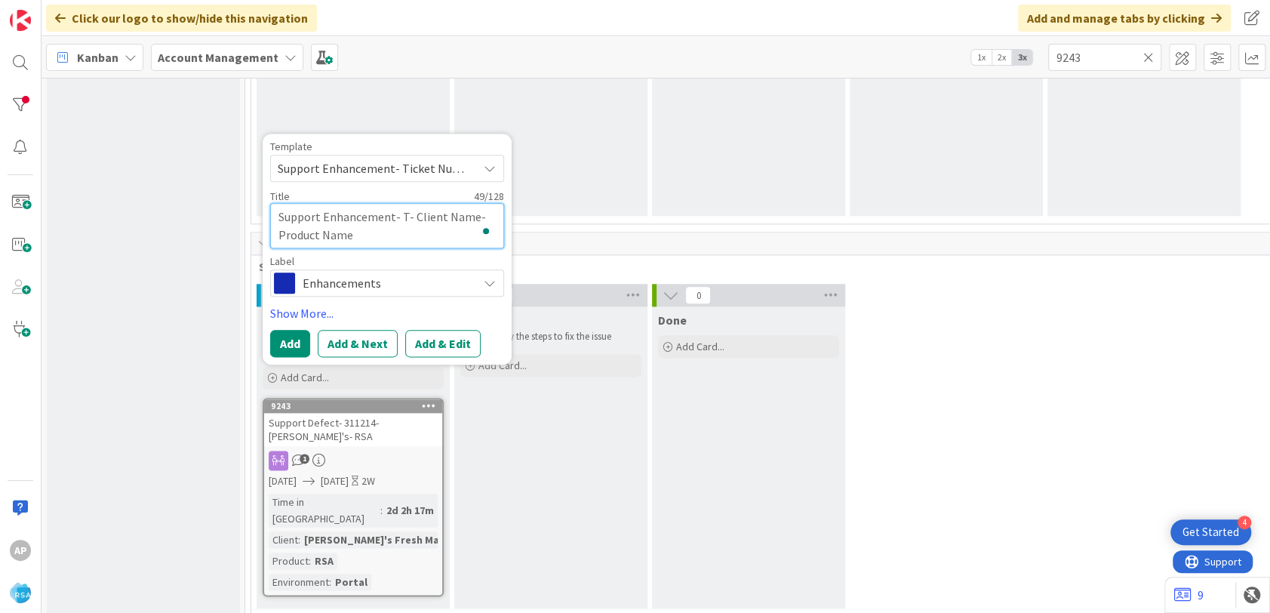
type textarea "Support Enhancement- - Client Name- Product Name"
type textarea "x"
type textarea "Support Enhancement- 3- Client Name- Product Name"
type textarea "x"
type textarea "Support Enhancement- 31- Client Name- Product Name"
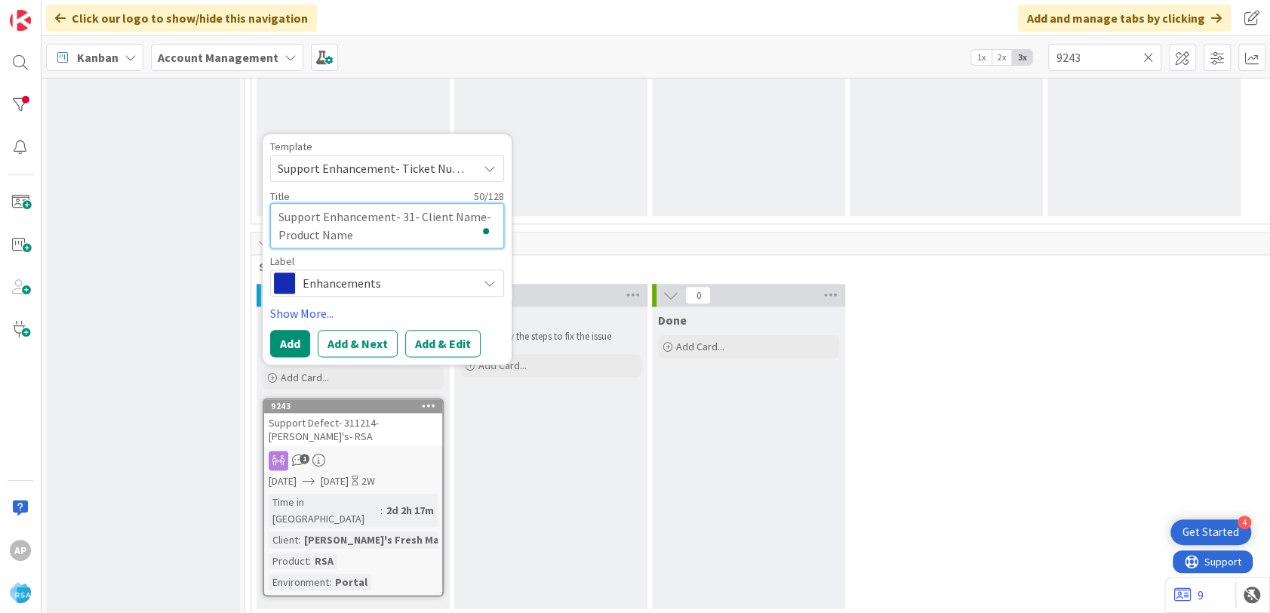
type textarea "x"
type textarea "Support Enhancement- 311- Client Name- Product Name"
type textarea "x"
type textarea "Support Enhancement- 3119- Client Name- Product Name"
type textarea "x"
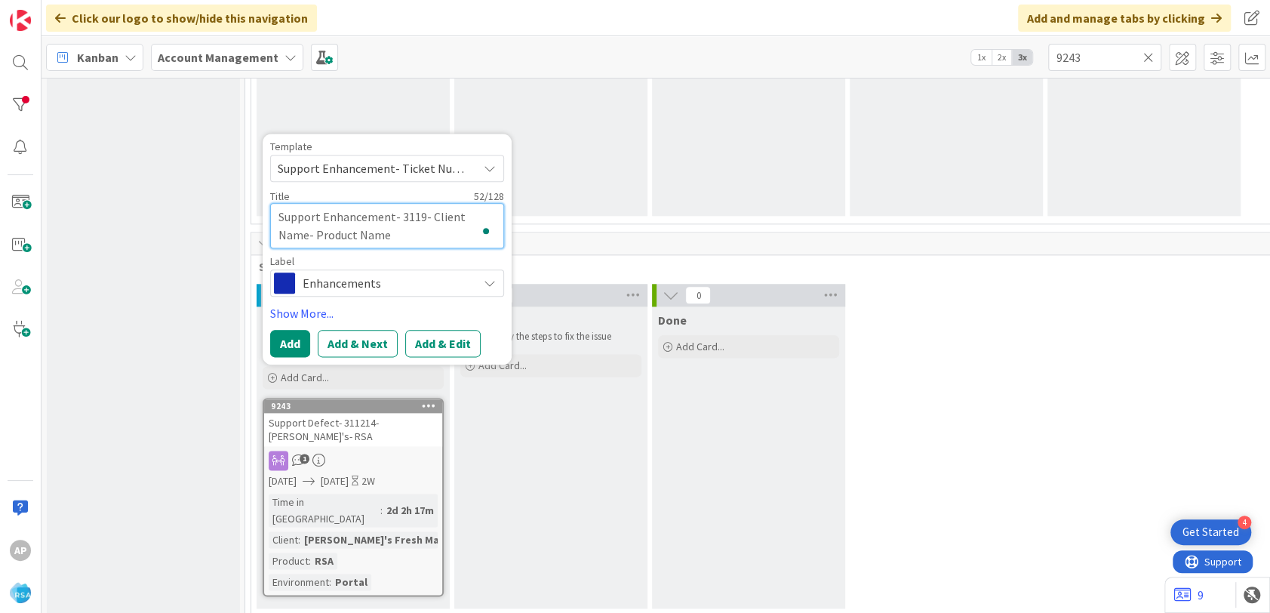
type textarea "Support Enhancement- 31195- Client Name- Product Name"
type textarea "x"
type textarea "Support Enhancement- 311959- Client Name- Product Name"
click at [306, 239] on textarea "Support Enhancement- 311959- Client Name- Product Name" at bounding box center [387, 225] width 234 height 45
type textarea "x"
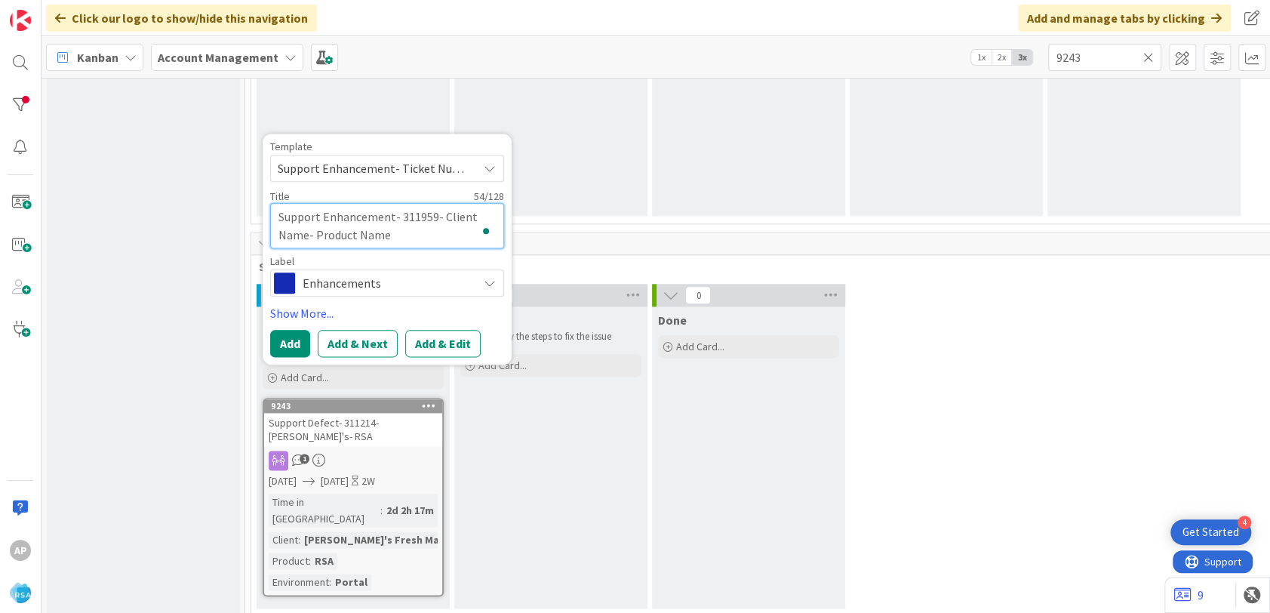
type textarea "Support Enhancement- 311959- Client Nam- Product Name"
type textarea "x"
type textarea "Support Enhancement- 311959- Client Na- Product Name"
type textarea "x"
type textarea "Support Enhancement- 311959- Client N- Product Name"
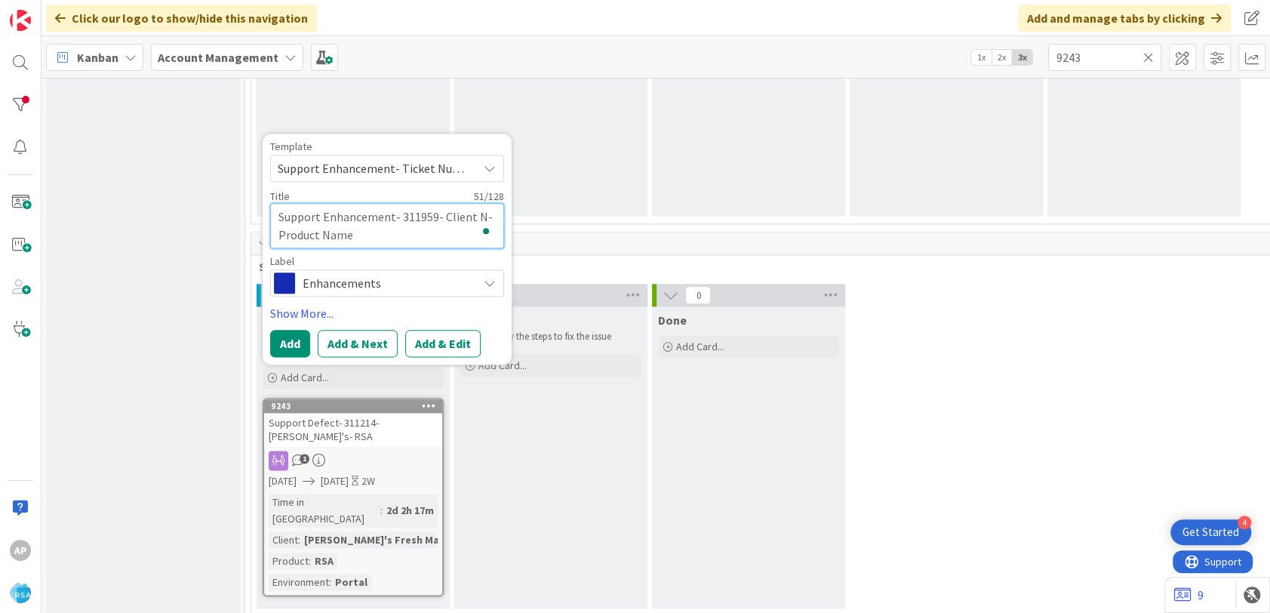
type textarea "x"
type textarea "Support Enhancement- 311959- Client - Product Name"
type textarea "x"
type textarea "Support Enhancement- 311959- Client- Product Name"
type textarea "x"
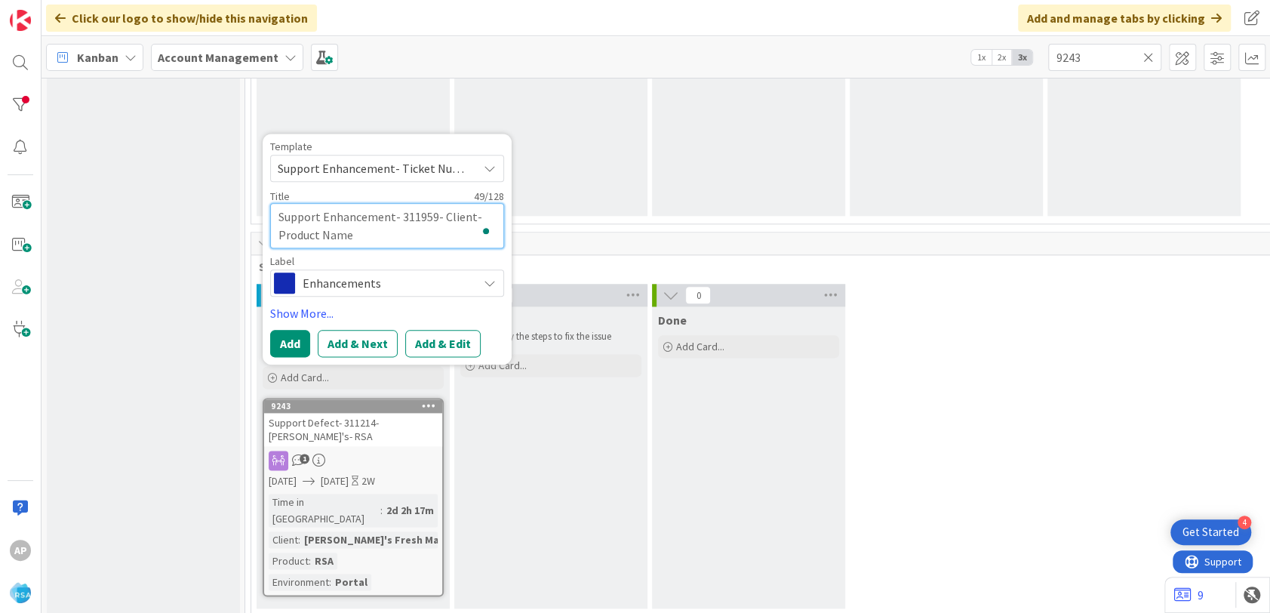
type textarea "Support Enhancement- 311959- Clien- Product Name"
type textarea "x"
type textarea "Support Enhancement- 311959- Clie- Product Name"
type textarea "x"
type textarea "Support Enhancement- 311959- Cli- Product Name"
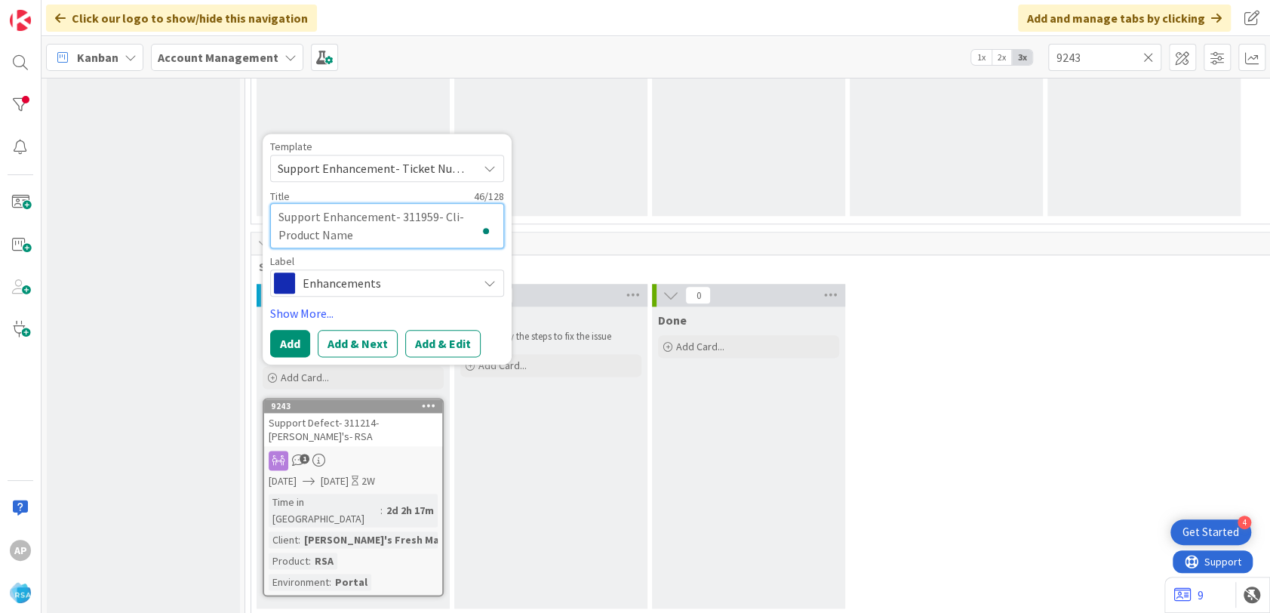
type textarea "x"
type textarea "Support Enhancement- 311959- Cl- Product Name"
type textarea "x"
type textarea "Support Enhancement- 311959- C- Product Name"
type textarea "x"
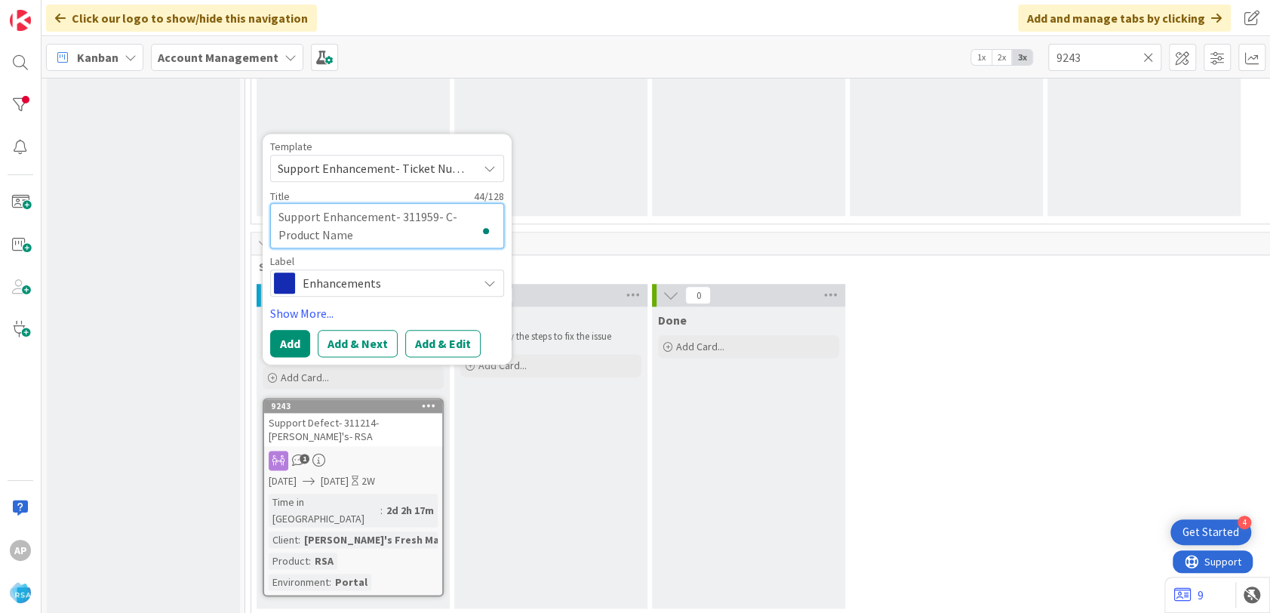
type textarea "Support Enhancement- 311959- - Product Name"
paste textarea "Edwards Food Giant"
type textarea "x"
type textarea "Support Enhancement- 311959- Edwards Food Giant - Product Name"
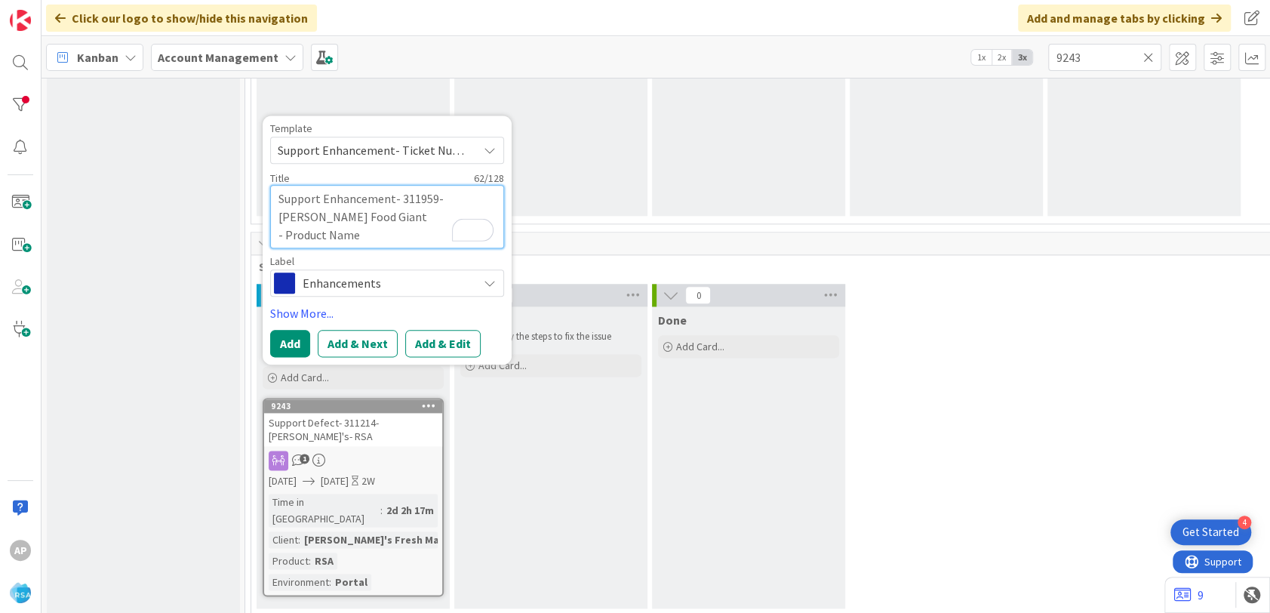
type textarea "x"
type textarea "Support Enhancement- 311959- Edwards Food Giant- Product Name"
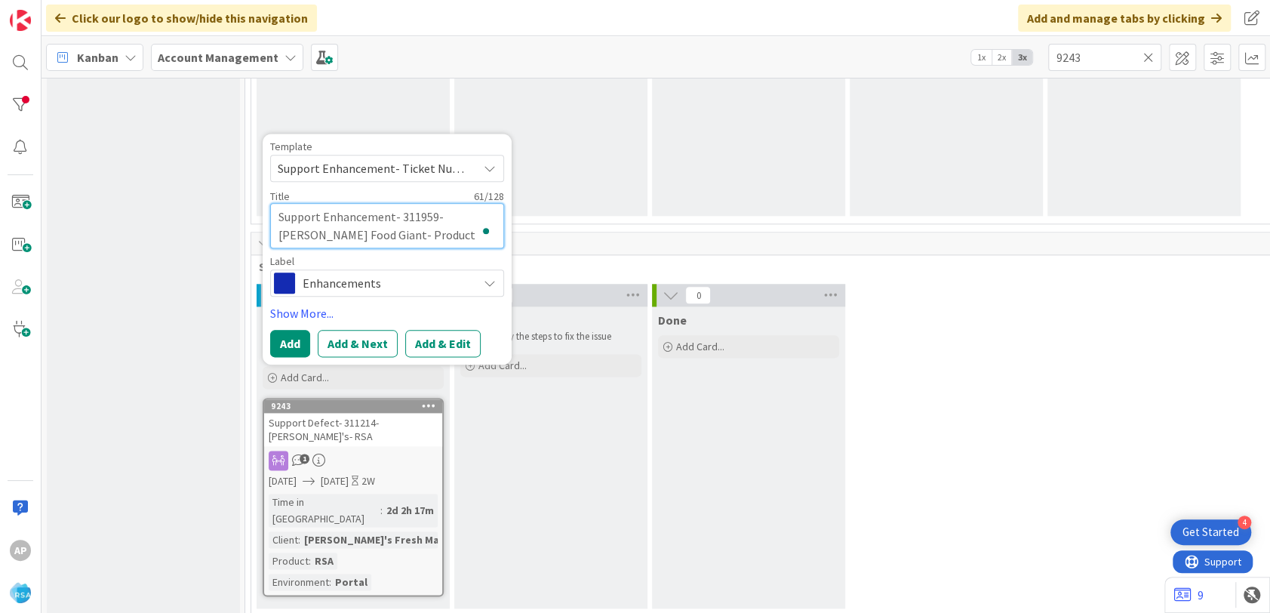
click at [412, 229] on textarea "Support Enhancement- 311959- Edwards Food Giant- Product Name" at bounding box center [387, 225] width 234 height 45
type textarea "x"
type textarea "Support Enhancement- 311959- Edwards Food Giant- Product Nam"
type textarea "x"
type textarea "Support Enhancement- 311959- Edwards Food Giant- Product Na"
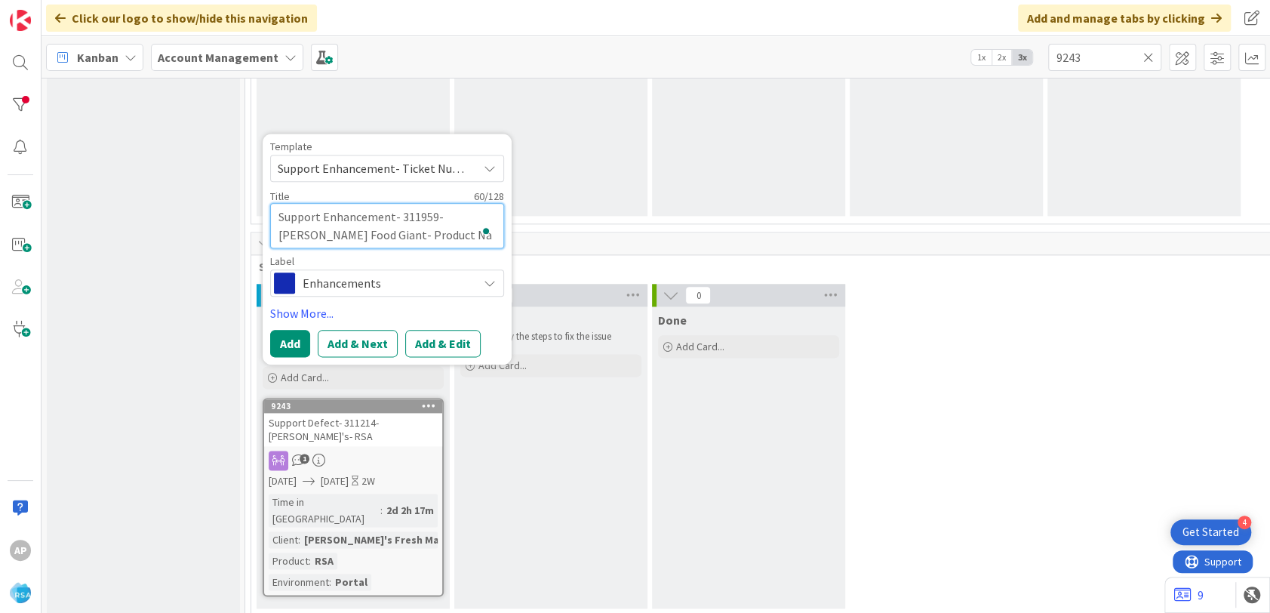
type textarea "x"
type textarea "Support Enhancement- 311959- Edwards Food Giant- Product N"
type textarea "x"
type textarea "Support Enhancement- 311959- Edwards Food Giant- Product"
type textarea "x"
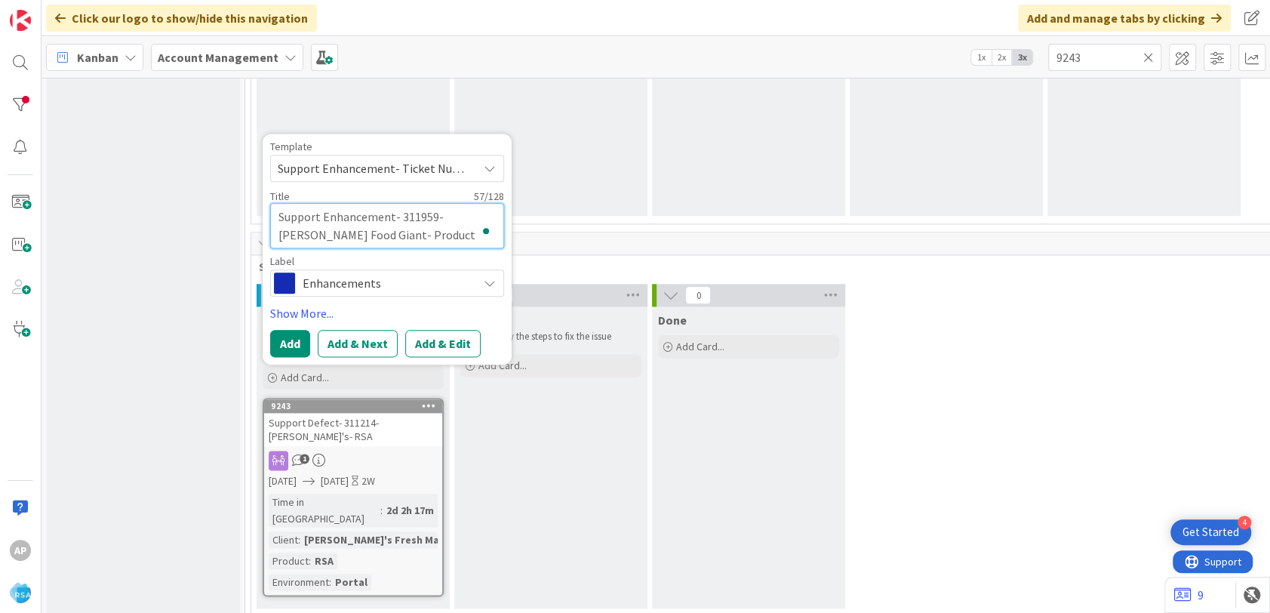
type textarea "Support Enhancement- 311959- Edwards Food Giant- Product"
type textarea "x"
type textarea "Support Enhancement- 311959- Edwards Food Giant- Produc"
type textarea "x"
type textarea "Support Enhancement- 311959- Edwards Food Giant- Produ"
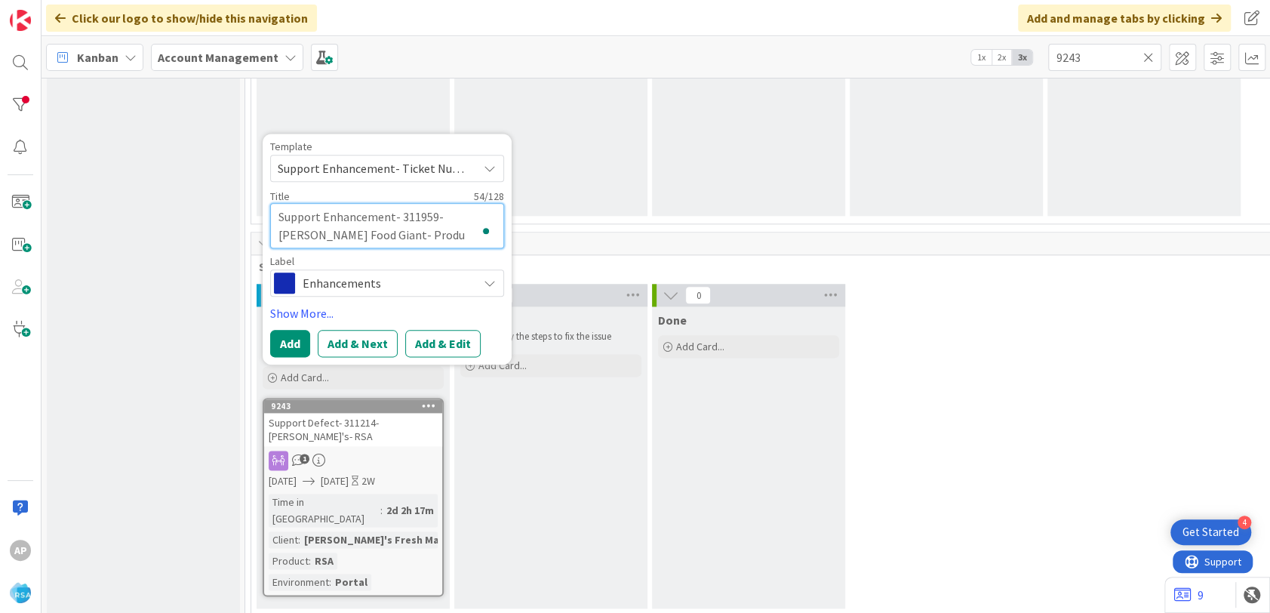
type textarea "x"
type textarea "Support Enhancement- 311959- Edwards Food Giant- Prod"
type textarea "x"
type textarea "Support Enhancement- 311959- Edwards Food Giant- Pro"
type textarea "x"
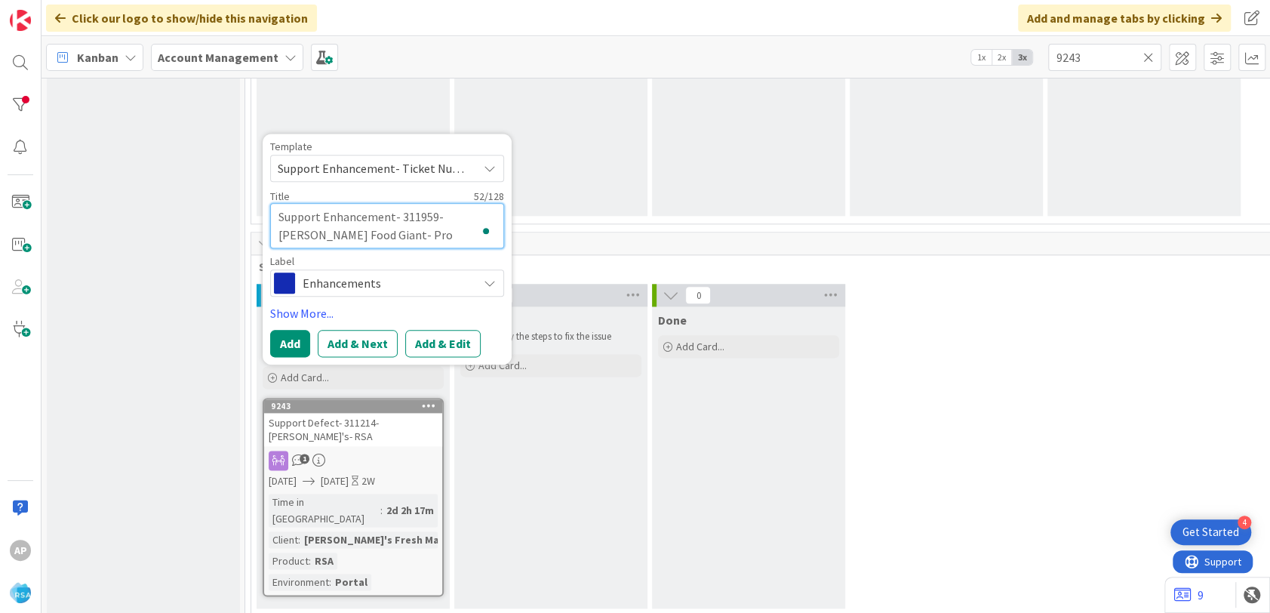
type textarea "Support Enhancement- 311959- Edwards Food Giant- Pr"
type textarea "x"
type textarea "Support Enhancement- 311959- Edwards Food Giant- P"
type textarea "x"
type textarea "Support Enhancement- 311959- Edwards Food Giant-"
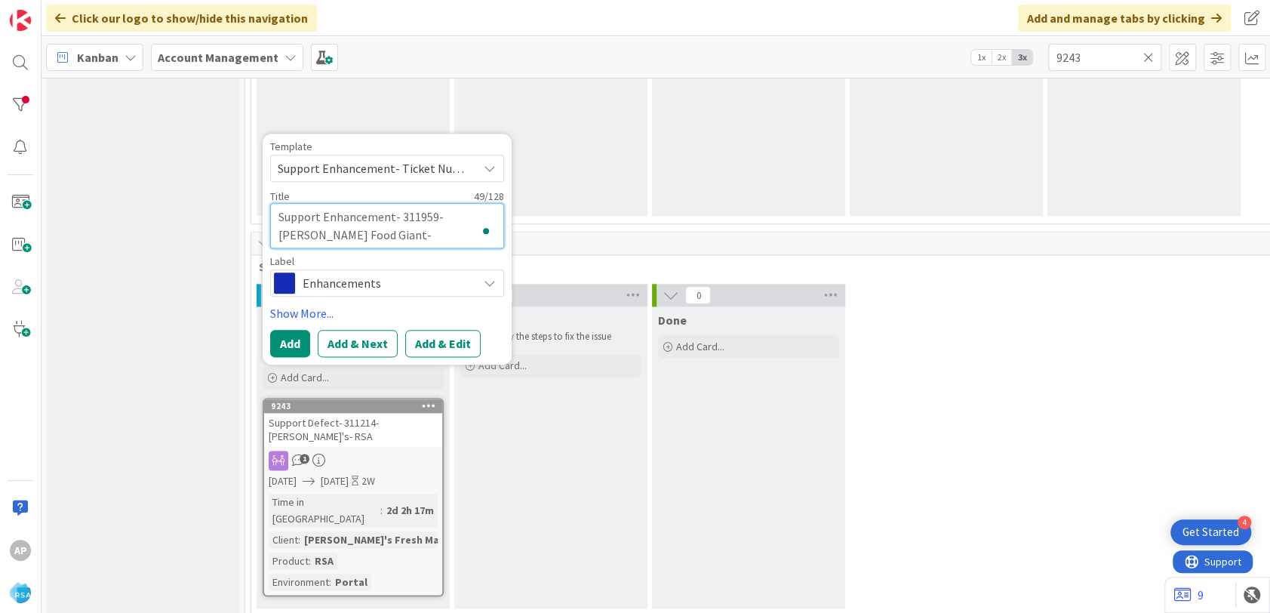
type textarea "x"
type textarea "Support Enhancement- 311959- Edwards Food Giant- R"
type textarea "x"
type textarea "Support Enhancement- 311959- Edwards Food Giant- RS"
type textarea "x"
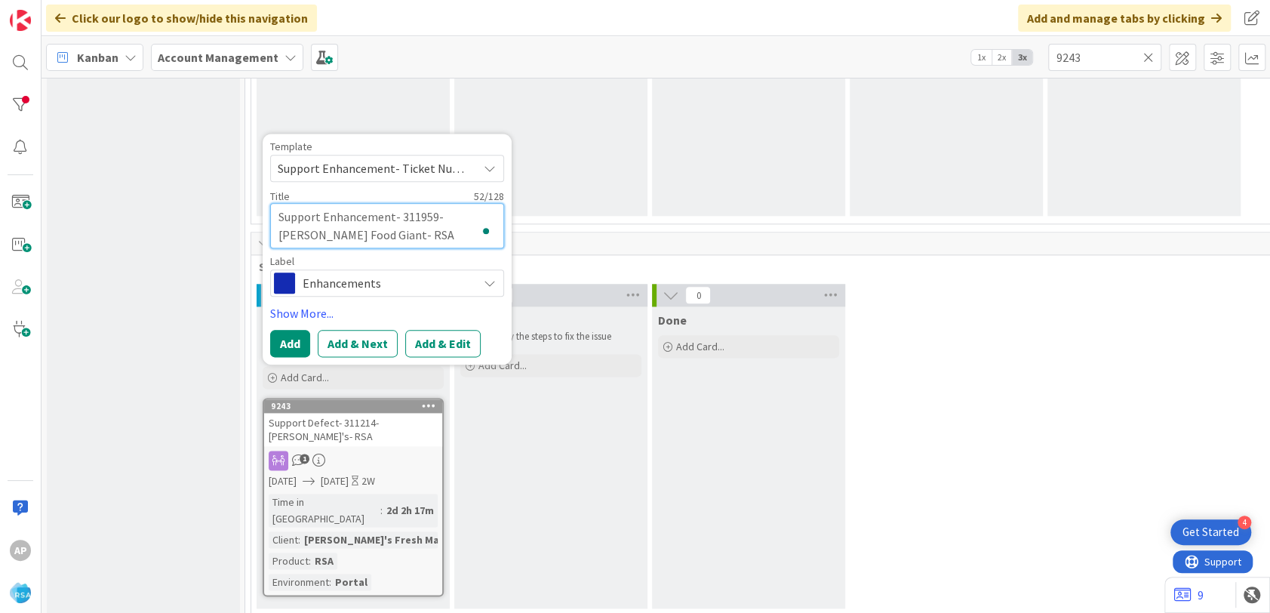
type textarea "Support Enhancement- 311959- Edwards Food Giant- RSA"
click at [431, 350] on button "Add & Edit" at bounding box center [442, 343] width 75 height 27
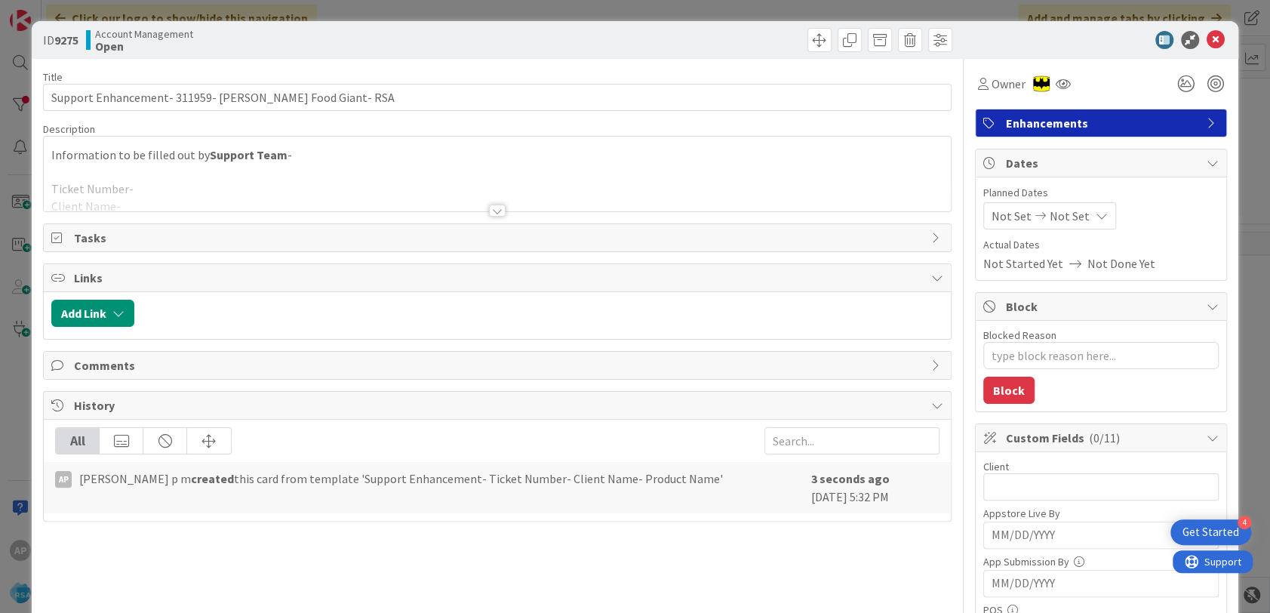
type textarea "x"
click at [151, 190] on div at bounding box center [497, 192] width 907 height 38
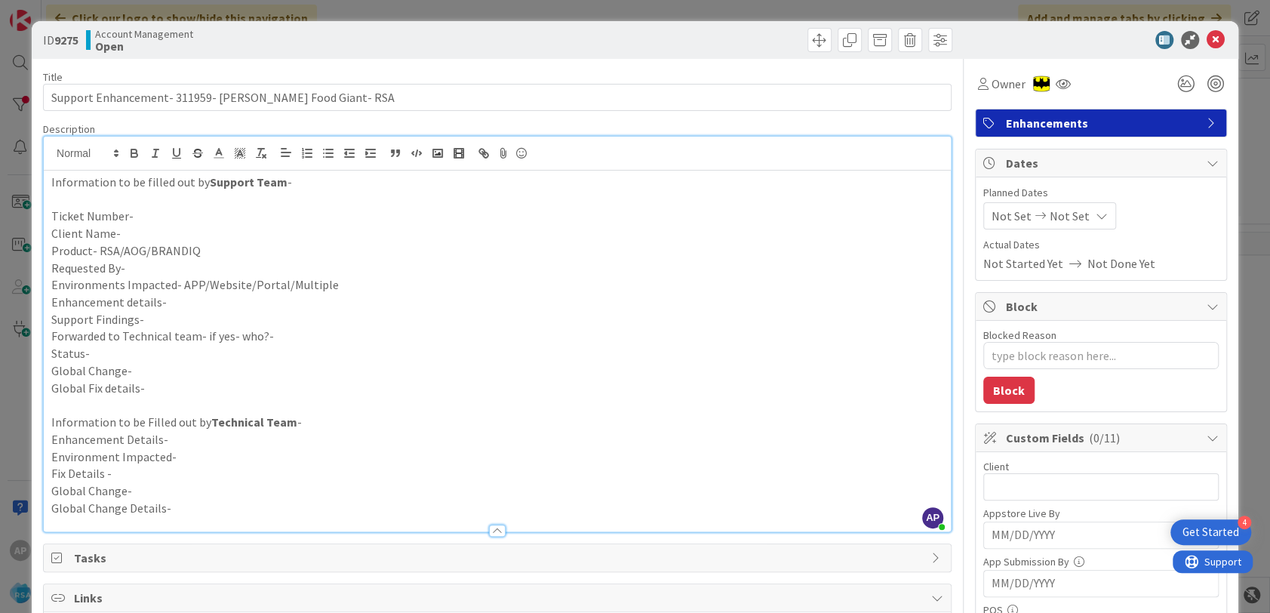
click at [144, 220] on p "Ticket Number-" at bounding box center [497, 216] width 892 height 17
click at [123, 230] on p "Client Name-" at bounding box center [497, 233] width 892 height 17
click at [269, 247] on p "Product- RSA/AOG/BRANDIQ" at bounding box center [497, 250] width 892 height 17
click at [170, 272] on p "Requested By-" at bounding box center [497, 268] width 892 height 17
click at [362, 287] on p "Environments Impacted- APP/Website/Portal/Multiple" at bounding box center [497, 284] width 892 height 17
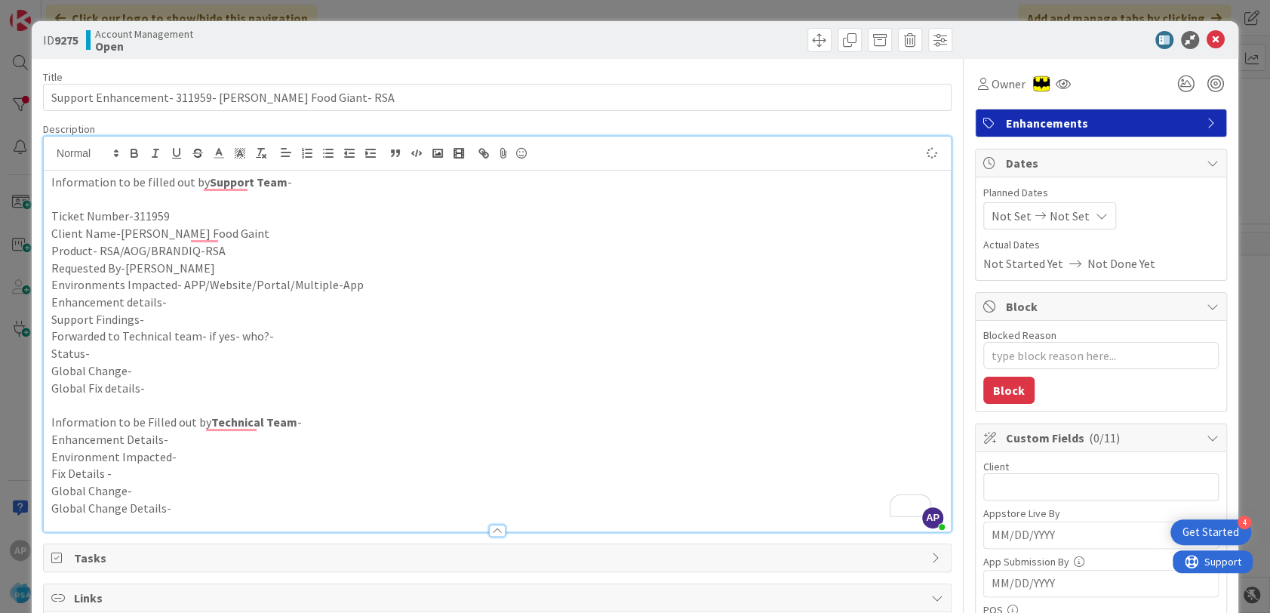
click at [204, 299] on p "Enhancement details-" at bounding box center [497, 302] width 892 height 17
click at [171, 297] on p "Enhancement details-" at bounding box center [497, 302] width 892 height 17
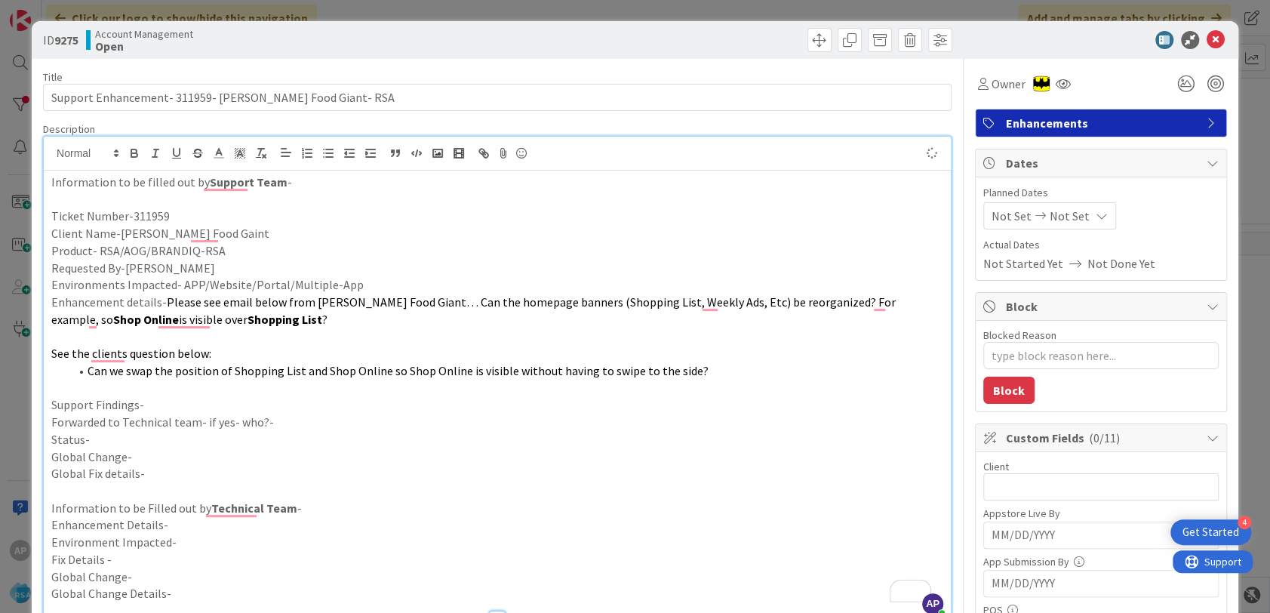
click at [163, 408] on p "Support Findings-" at bounding box center [497, 404] width 892 height 17
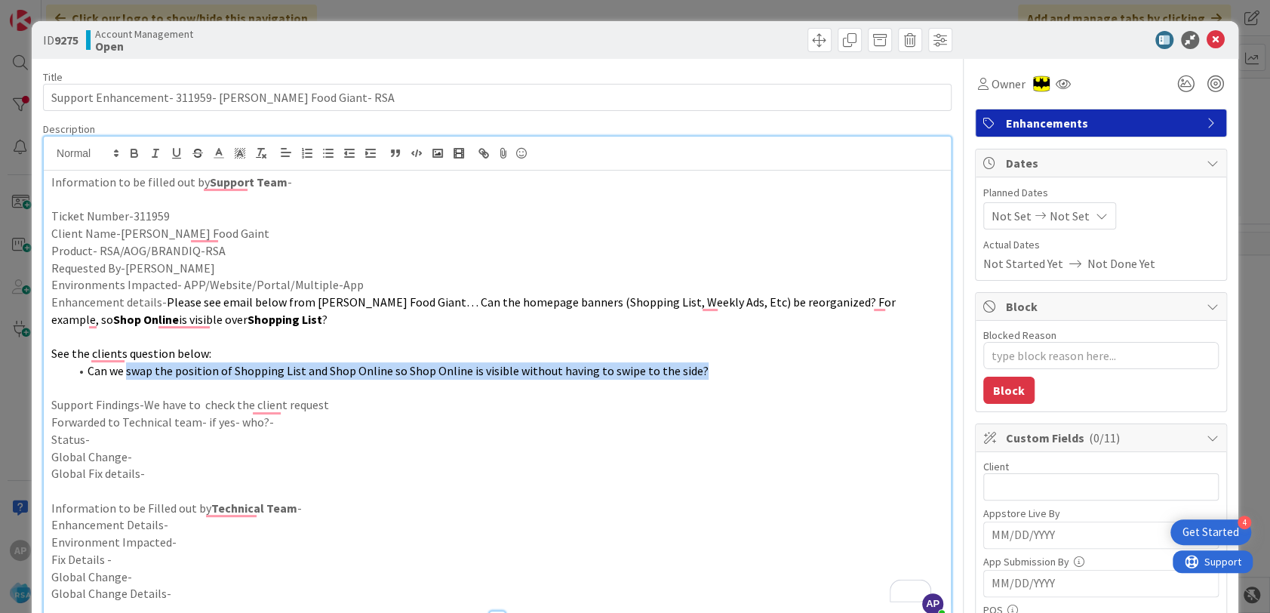
copy span "swap the position of Shopping List and Shop Online so Shop Online is visible wi…"
drag, startPoint x: 127, startPoint y: 370, endPoint x: 694, endPoint y: 377, distance: 567.6
click at [694, 377] on li "Can we swap the position of Shopping List and Shop Online so Shop Online is vis…" at bounding box center [506, 370] width 874 height 17
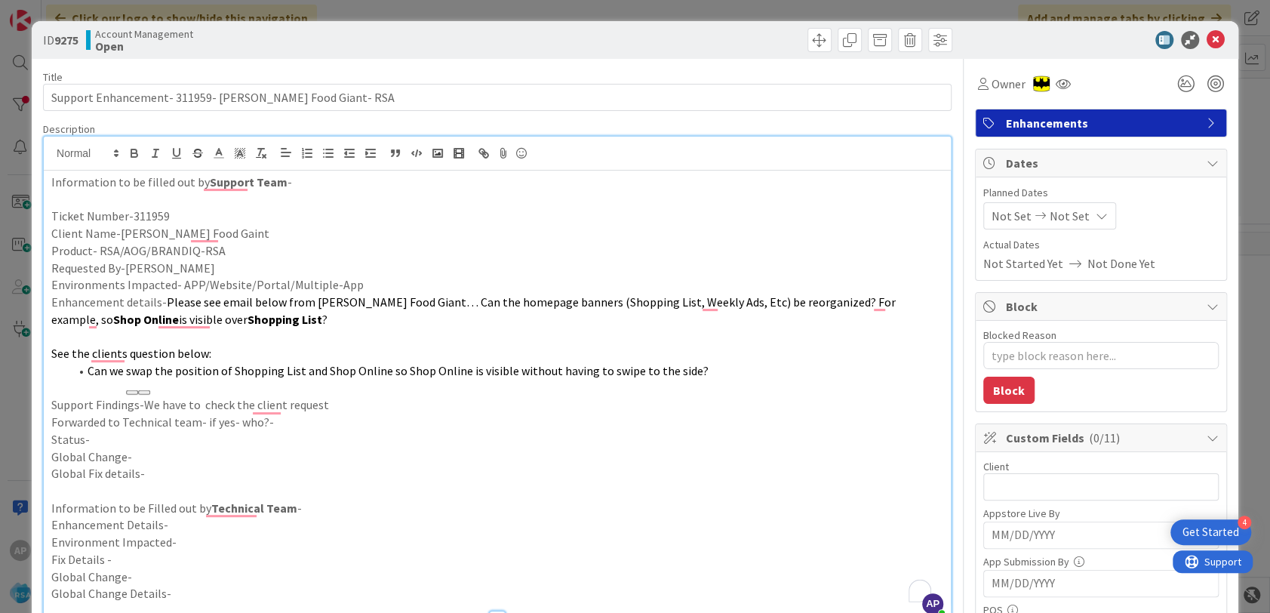
click at [329, 403] on p "Support Findings-We have to check the client request" at bounding box center [497, 404] width 892 height 17
click at [282, 426] on p "Forwarded to Technical team- if yes- who?-" at bounding box center [497, 422] width 892 height 17
click at [128, 439] on p "Status-" at bounding box center [497, 439] width 892 height 17
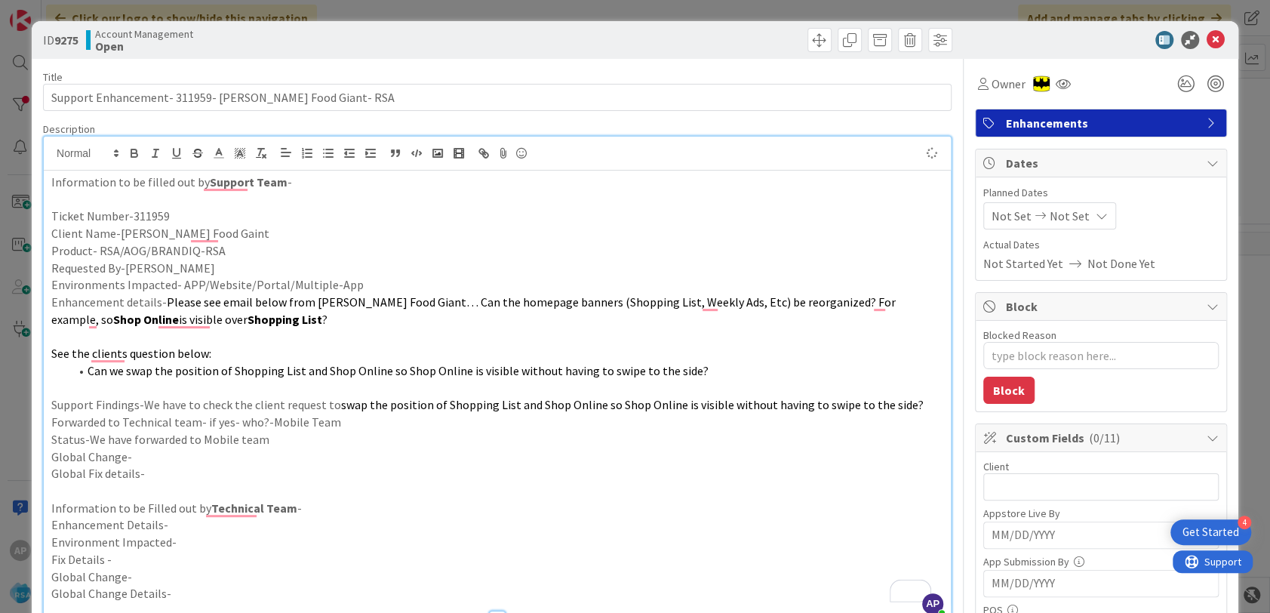
click at [992, 214] on span "Not Set" at bounding box center [1012, 216] width 40 height 18
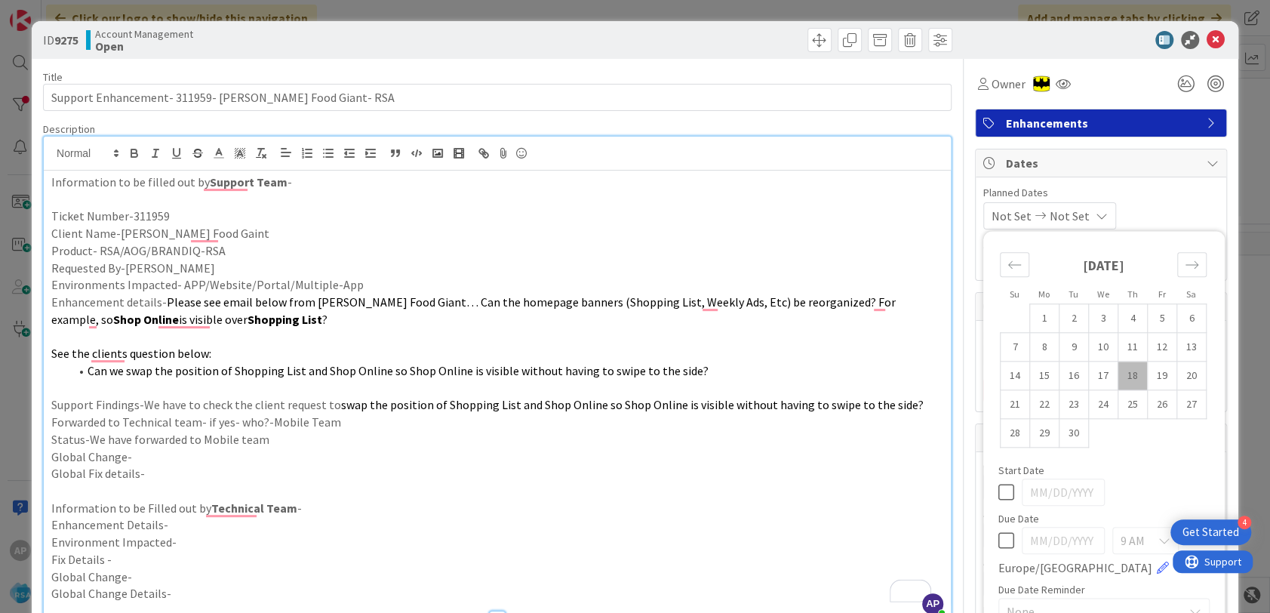
type textarea "x"
click at [1032, 373] on td "15" at bounding box center [1043, 376] width 29 height 29
type input "[DATE]"
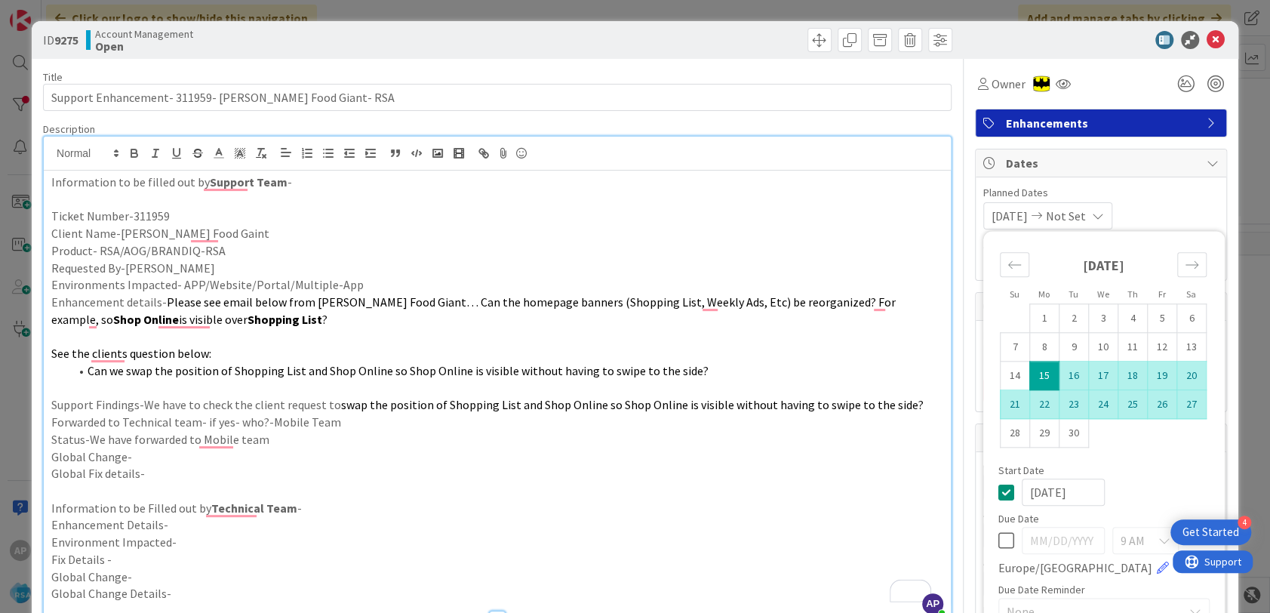
type textarea "x"
click at [1153, 396] on td "26" at bounding box center [1161, 404] width 29 height 29
type input "[DATE]"
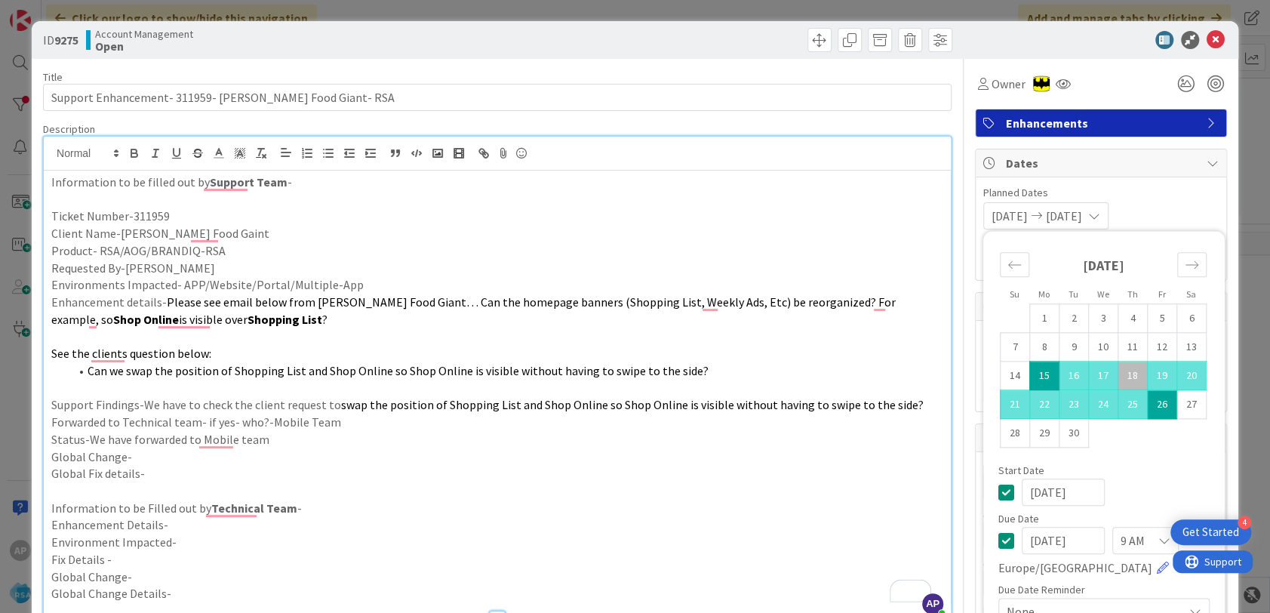
click at [744, 226] on p "Client Name-Edwards Food Gaint" at bounding box center [497, 233] width 892 height 17
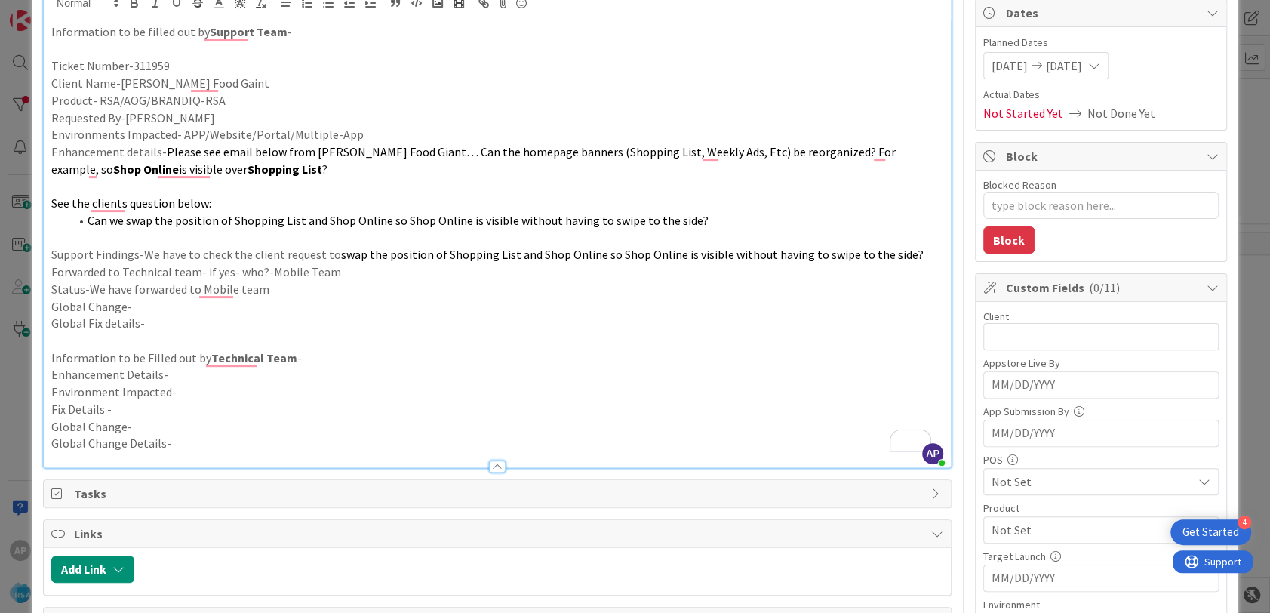
scroll to position [168, 0]
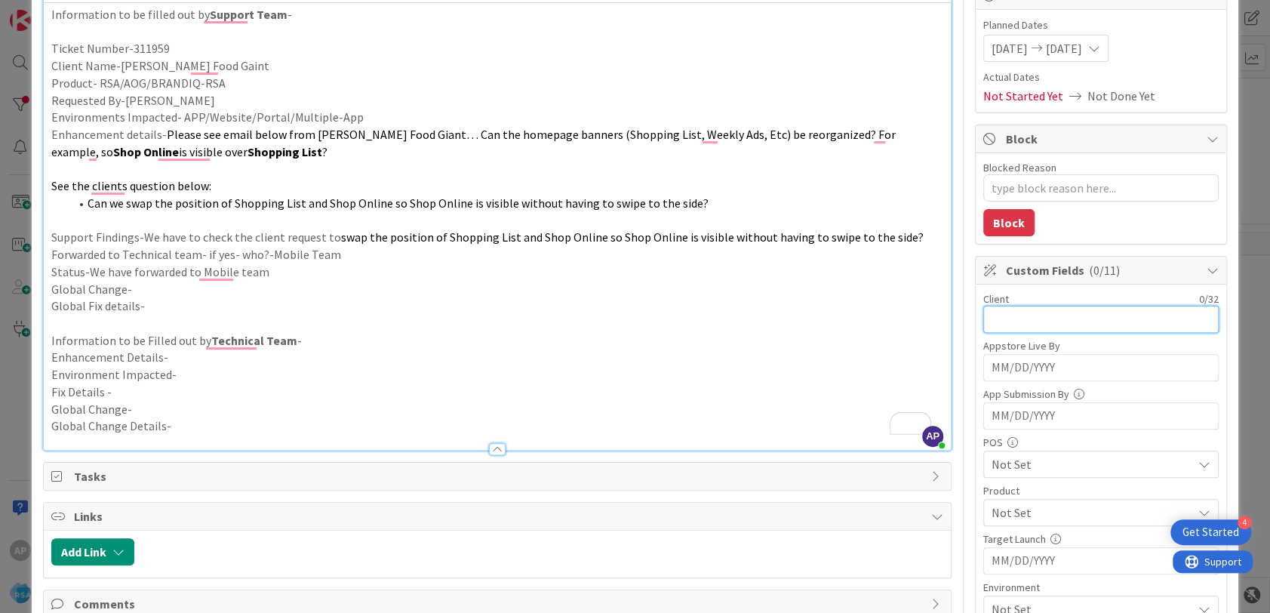
click at [997, 320] on input "text" at bounding box center [1100, 319] width 235 height 27
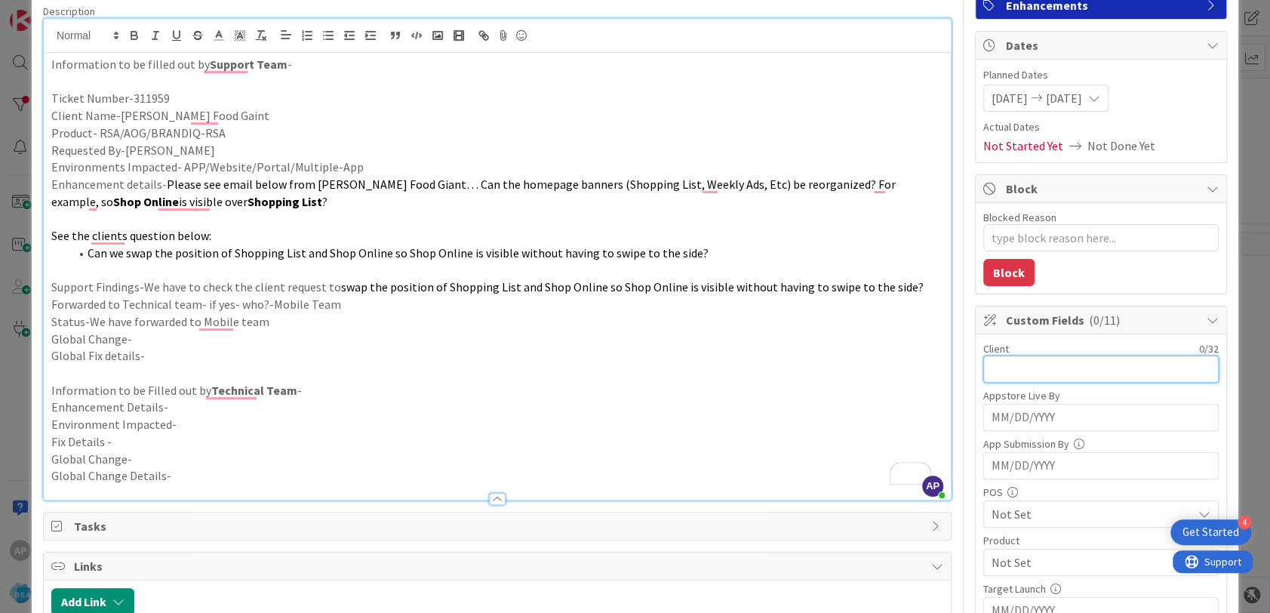
scroll to position [0, 0]
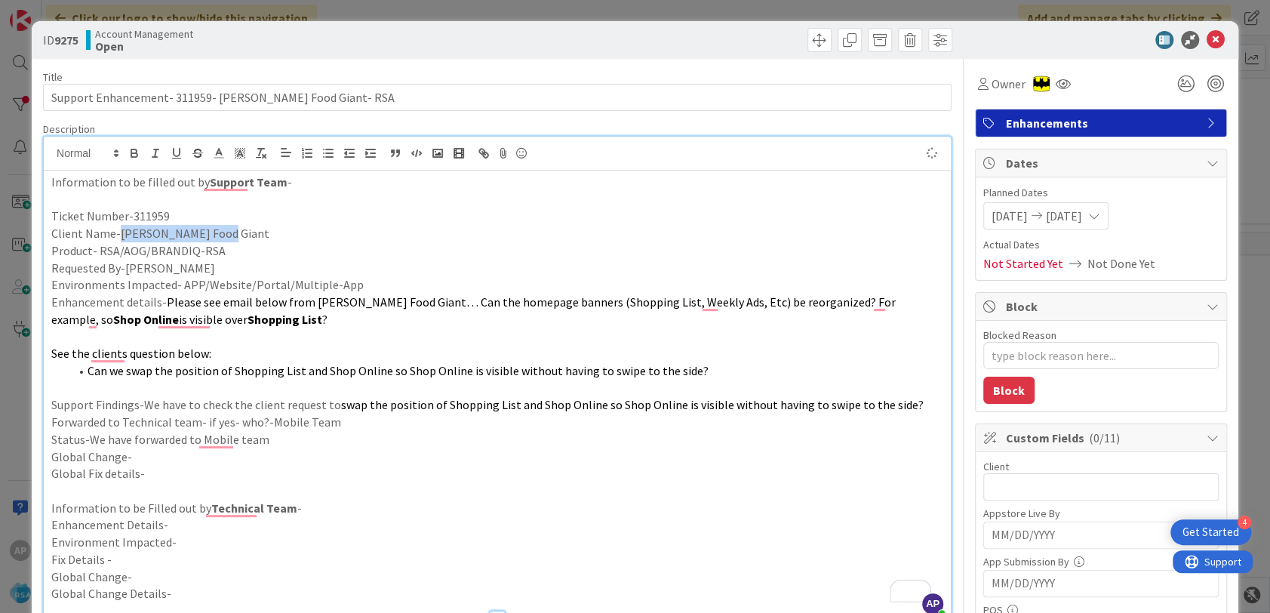
type textarea "x"
drag, startPoint x: 223, startPoint y: 236, endPoint x: 118, endPoint y: 238, distance: 104.9
click at [118, 238] on p "Client Name-Edwards Food Giant" at bounding box center [497, 233] width 892 height 17
copy p "Edwards Food Giant"
click at [1034, 492] on input "text" at bounding box center [1100, 486] width 235 height 27
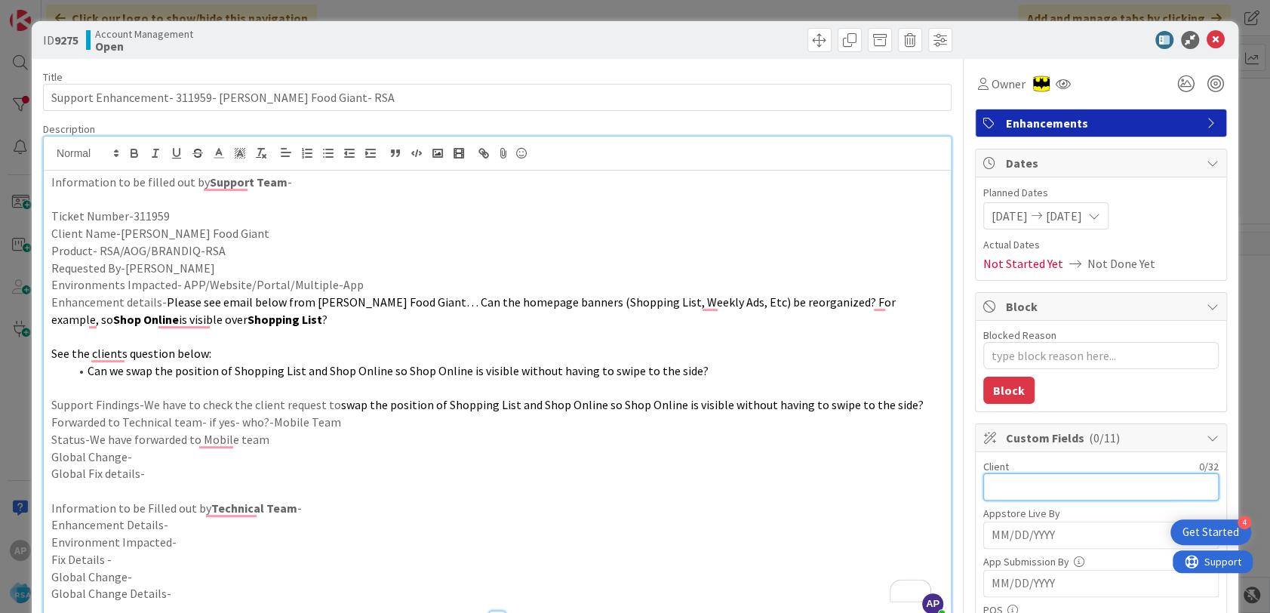
paste input "Edwards Food Giant"
type input "Edwards Food Giant"
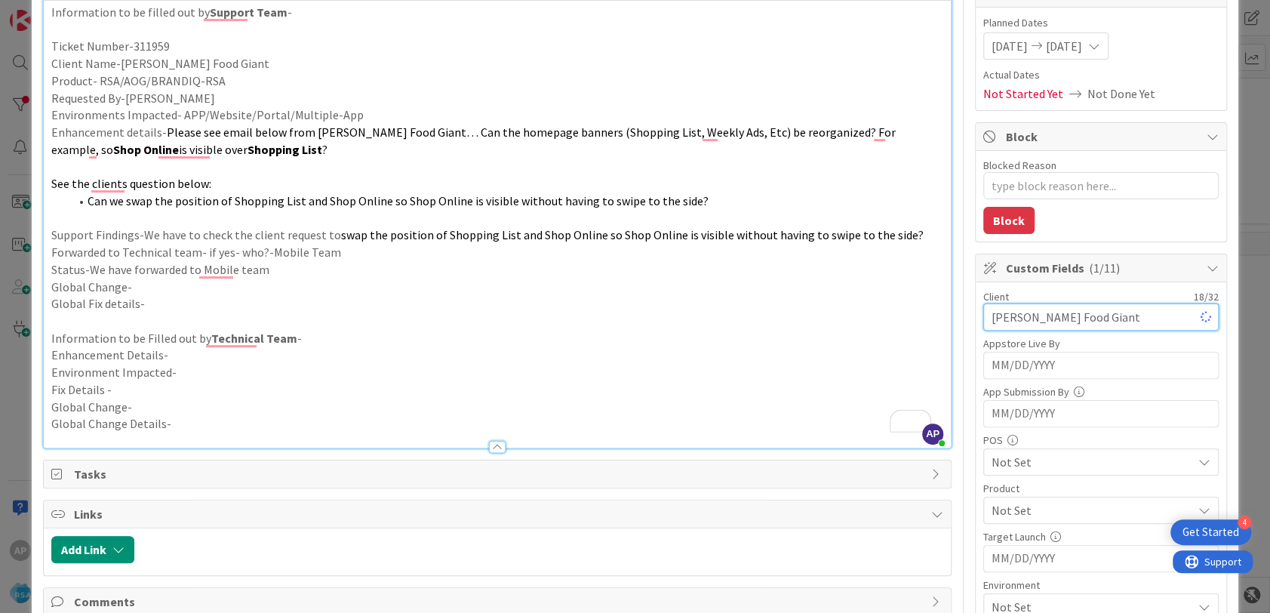
scroll to position [251, 0]
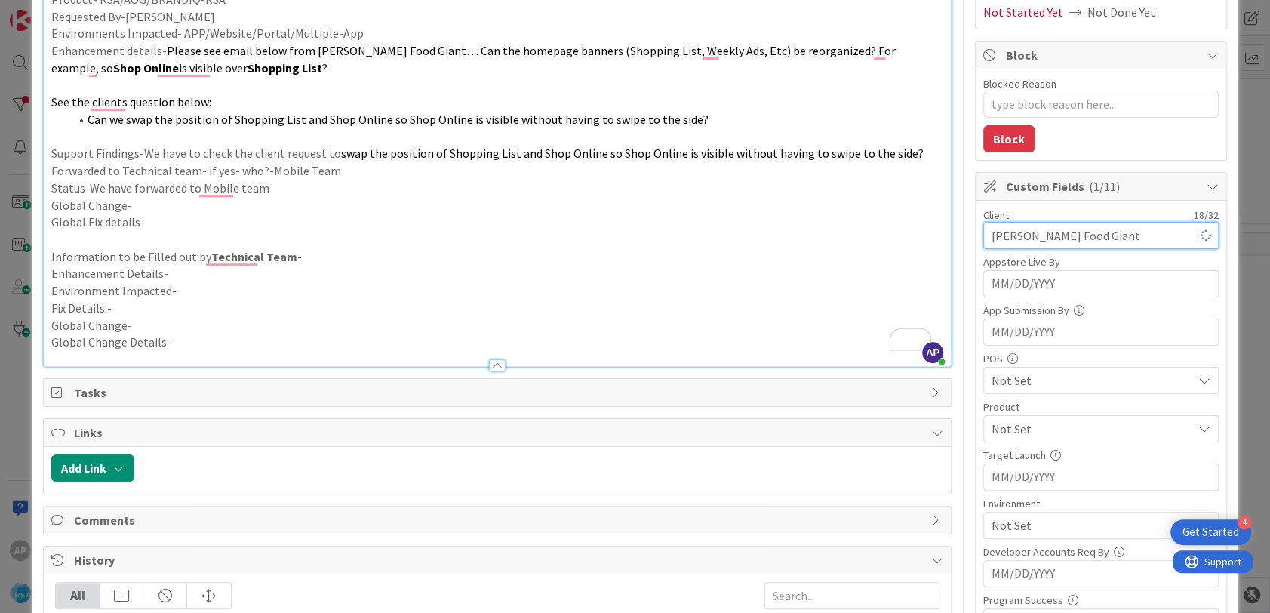
type textarea "x"
click at [1010, 430] on span "Not Set" at bounding box center [1092, 429] width 201 height 18
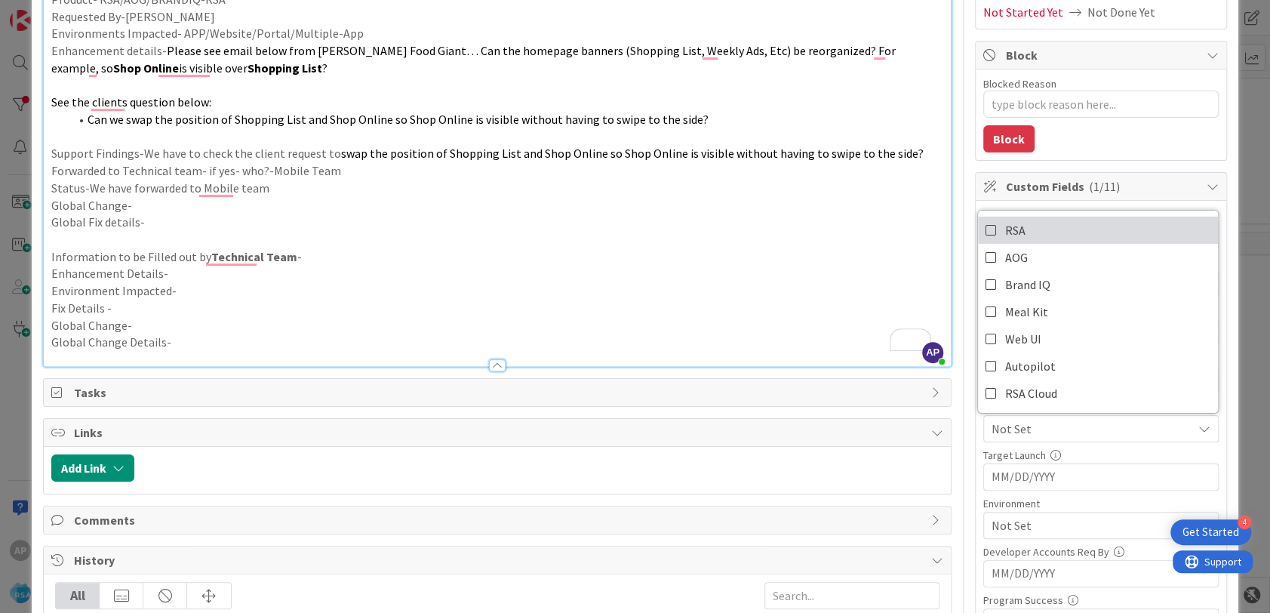
drag, startPoint x: 1004, startPoint y: 218, endPoint x: 876, endPoint y: 235, distance: 129.4
click at [1005, 219] on span "RSA" at bounding box center [1015, 230] width 20 height 23
click at [861, 238] on p "To enrich screen reader interactions, please activate Accessibility in Grammarl…" at bounding box center [497, 239] width 892 height 17
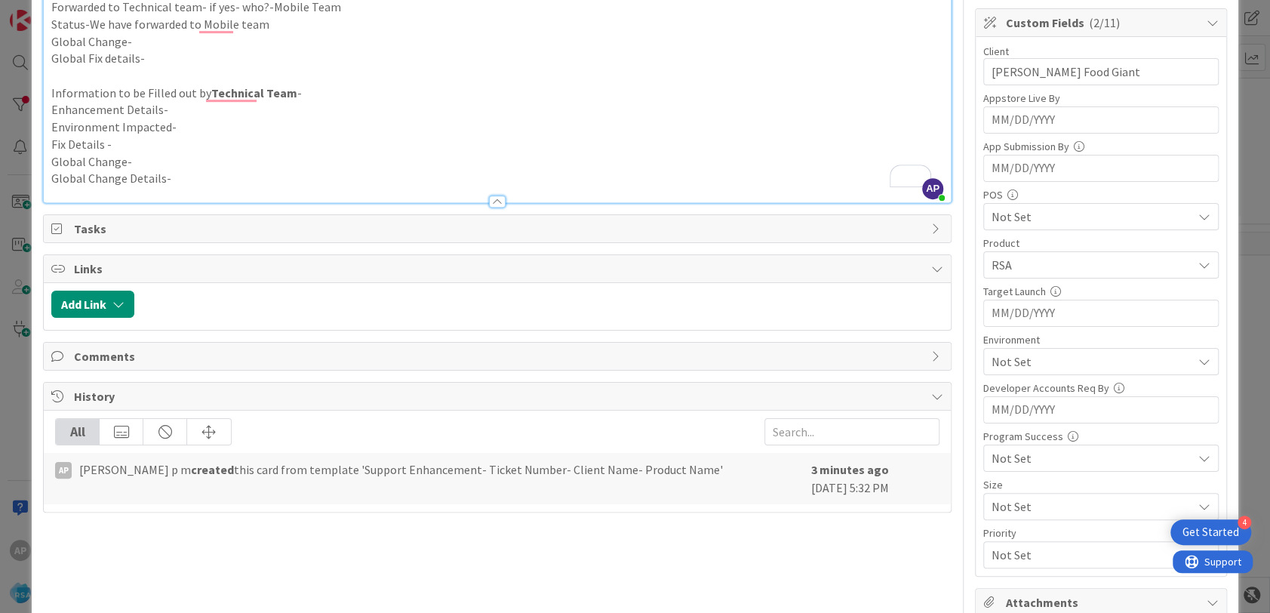
scroll to position [419, 0]
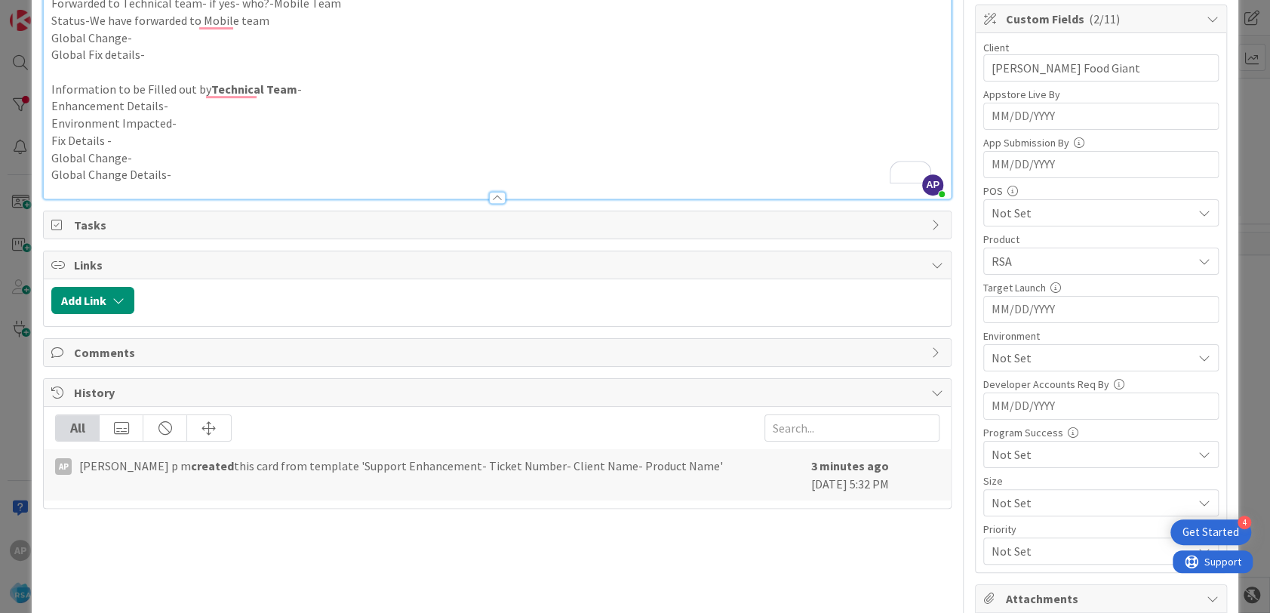
click at [1050, 353] on span "Not Set" at bounding box center [1092, 358] width 201 height 18
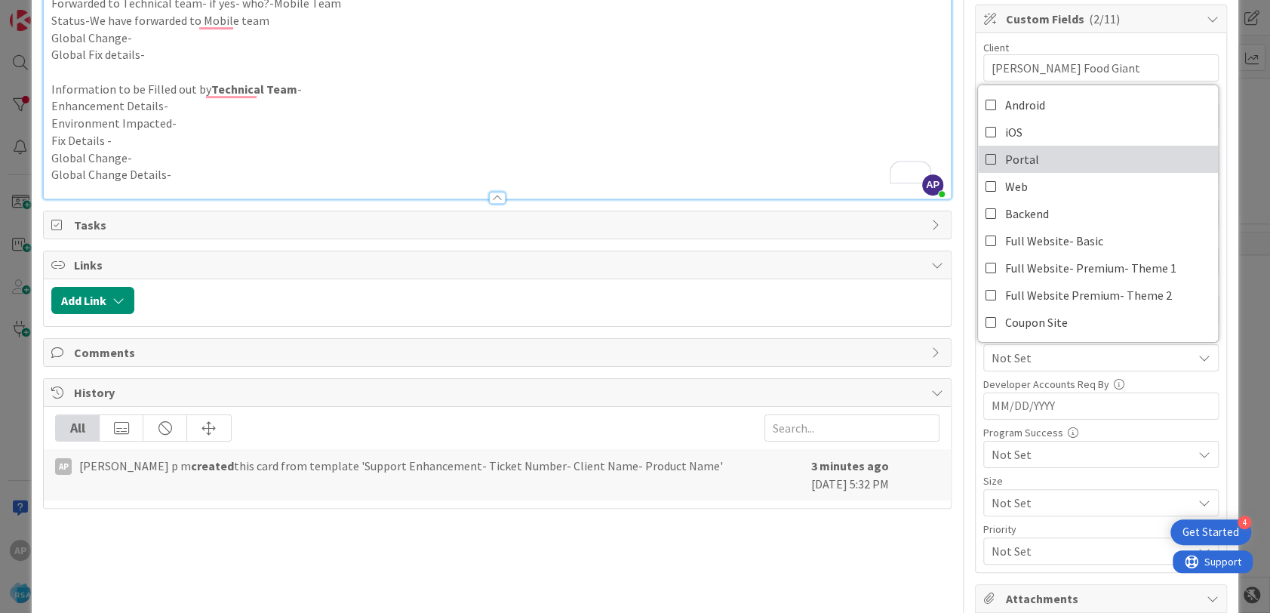
click at [1017, 156] on span "Portal" at bounding box center [1022, 159] width 34 height 23
click at [835, 132] on p "Fix Details -" at bounding box center [497, 140] width 892 height 17
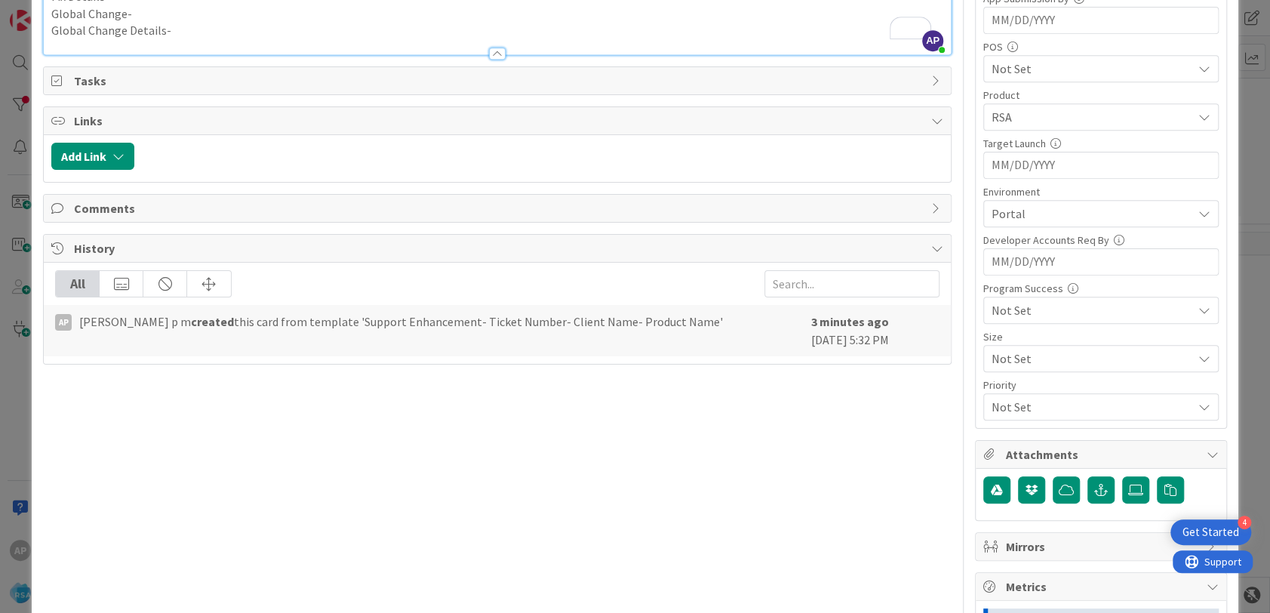
scroll to position [586, 0]
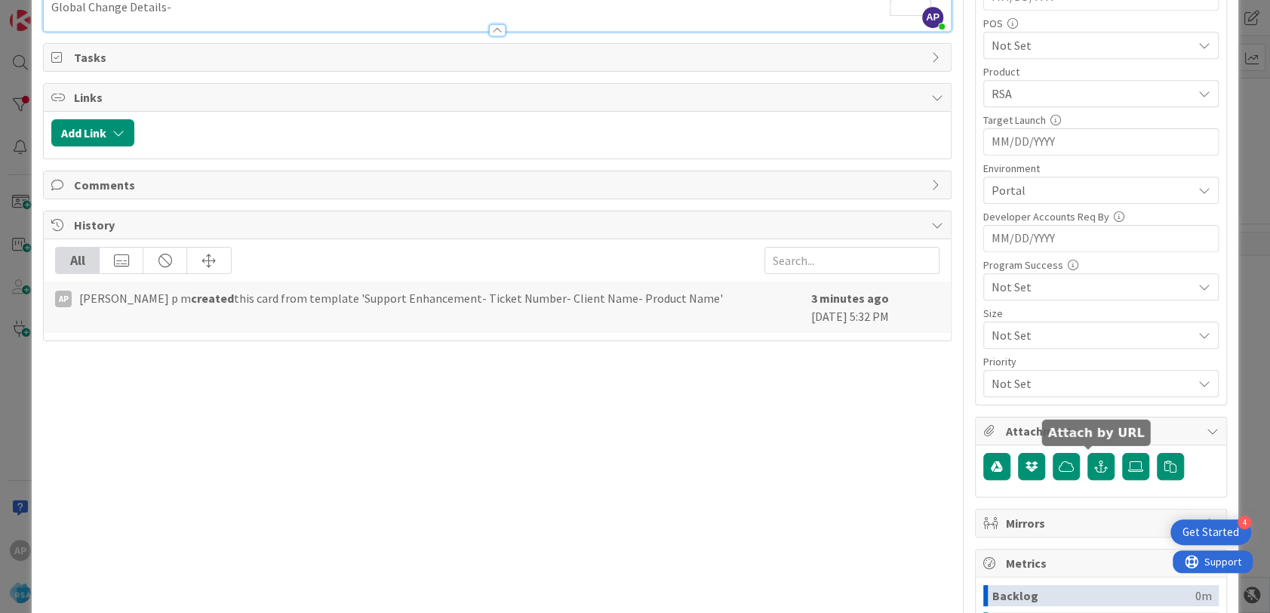
click at [1107, 463] on div at bounding box center [1100, 467] width 235 height 29
click at [1128, 463] on icon at bounding box center [1135, 466] width 15 height 12
click at [1122, 453] on input "file" at bounding box center [1122, 453] width 0 height 0
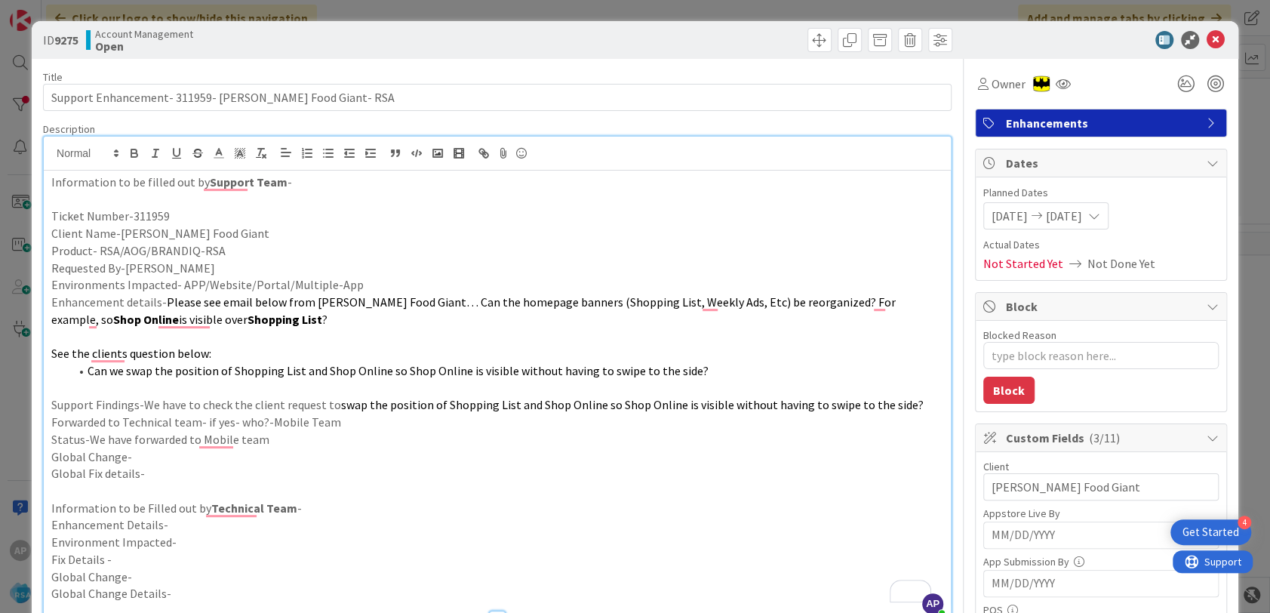
scroll to position [0, 0]
click at [1207, 41] on icon at bounding box center [1216, 40] width 18 height 18
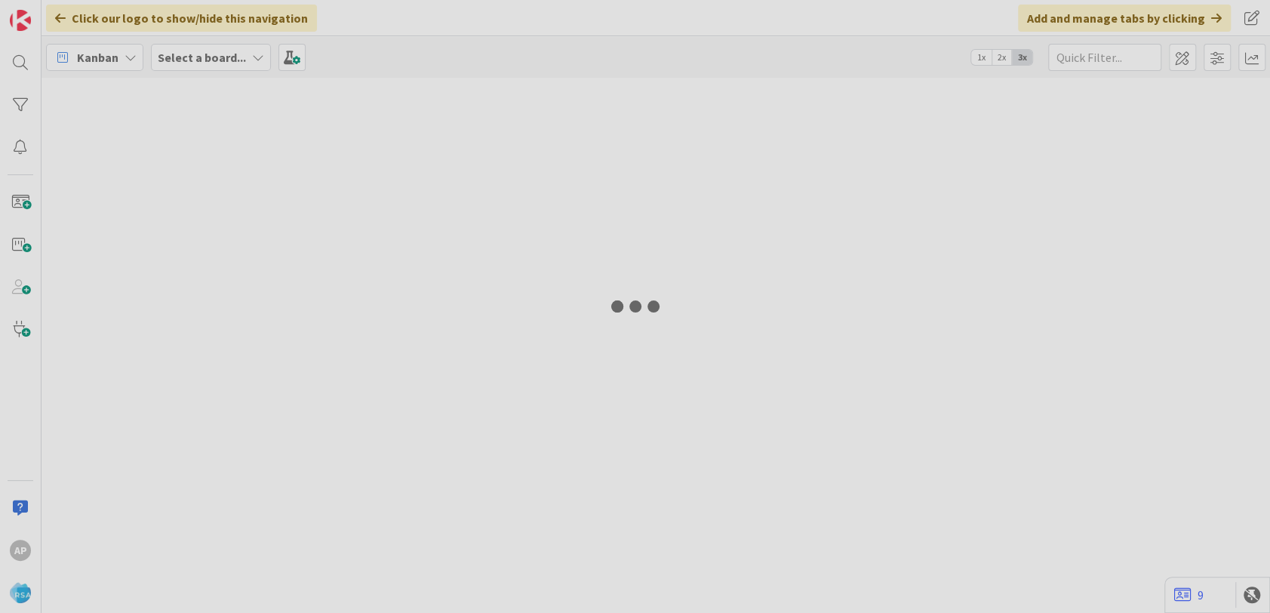
type input "9243"
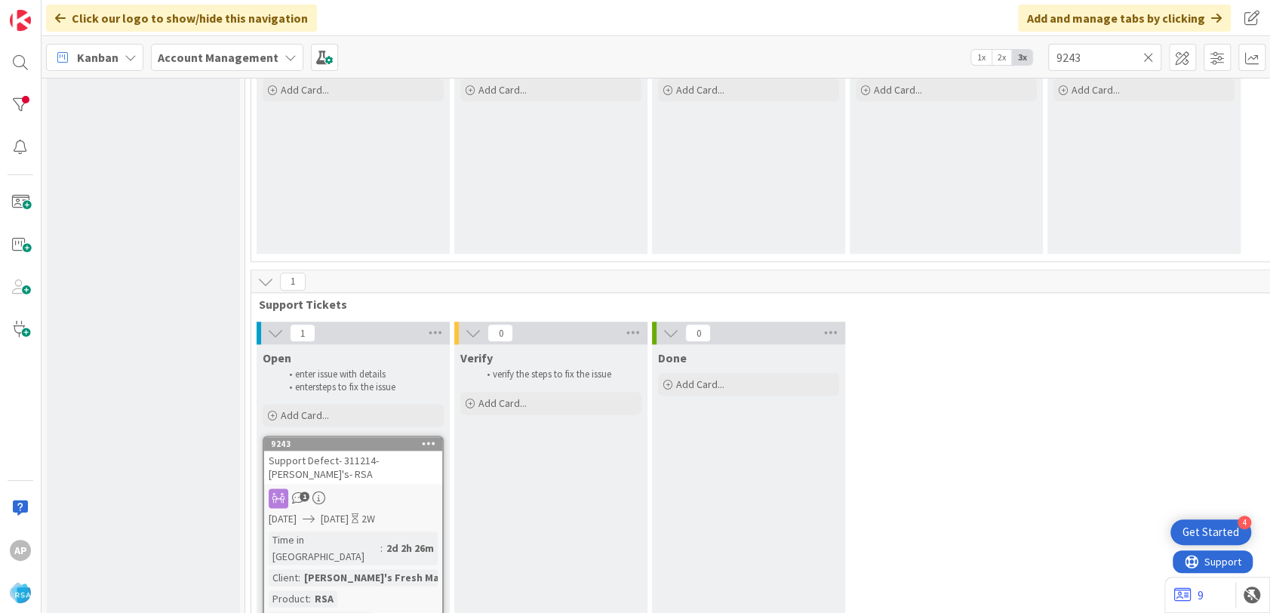
scroll to position [1158, 0]
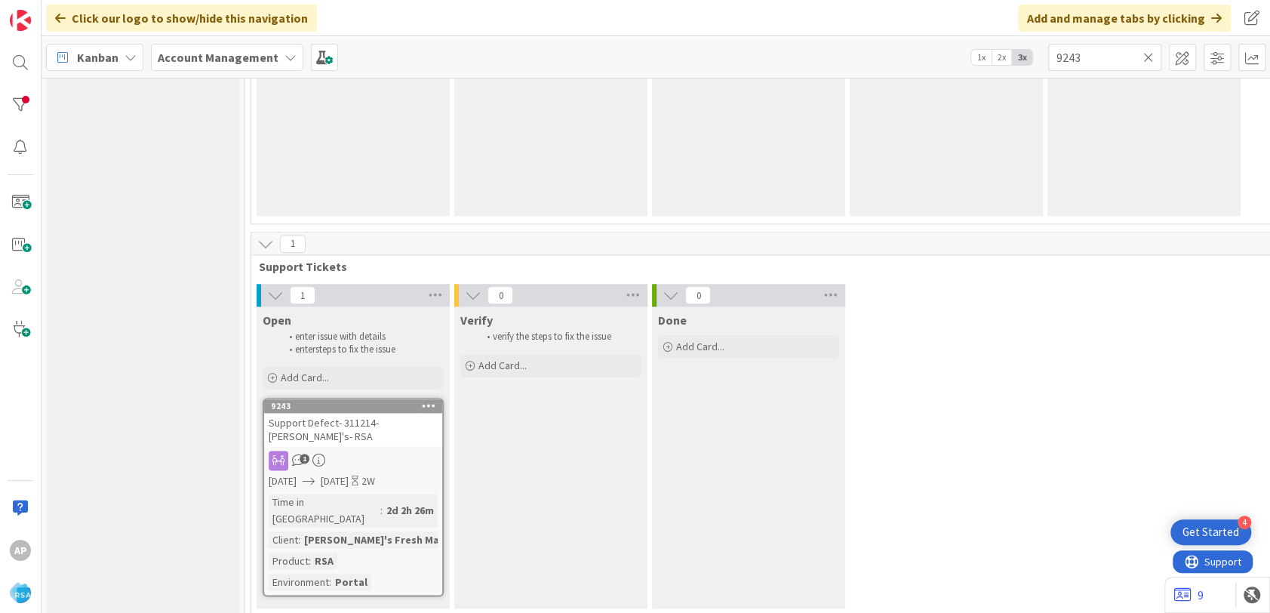
click at [1009, 251] on div "1" at bounding box center [1150, 243] width 1798 height 23
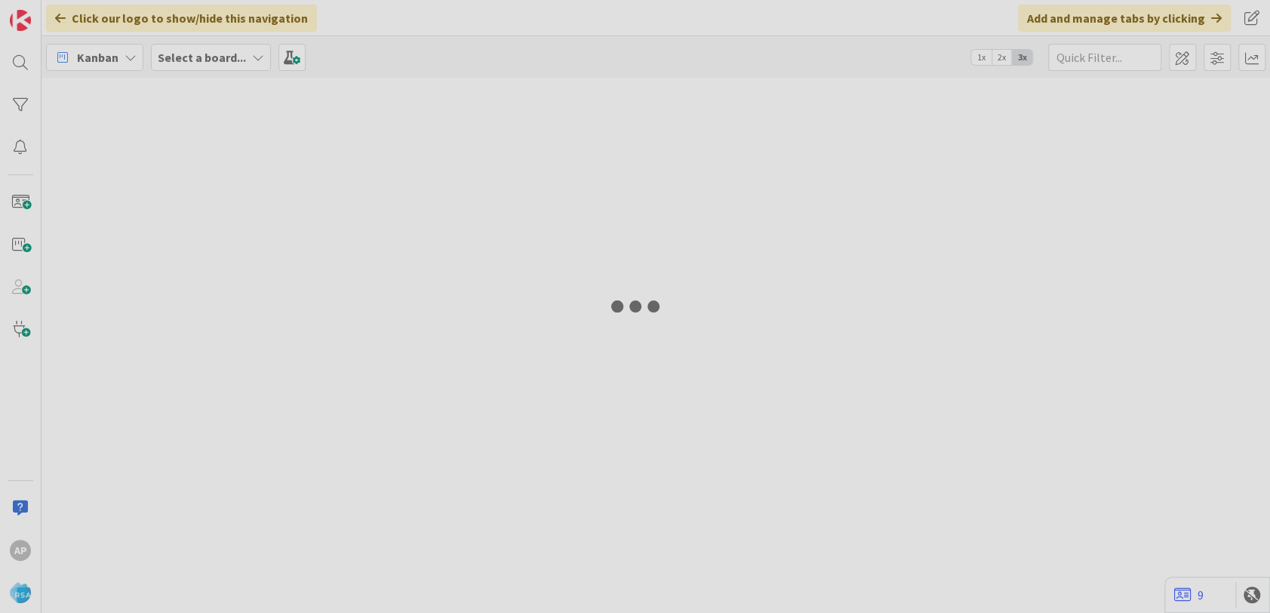
type input "9243"
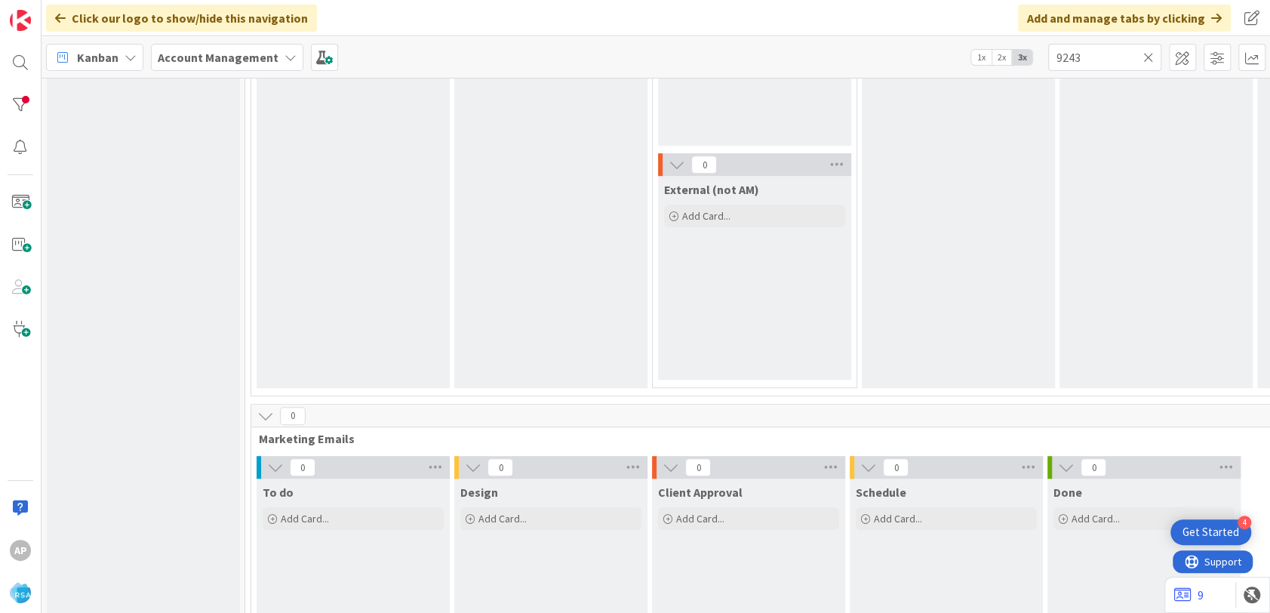
scroll to position [1158, 0]
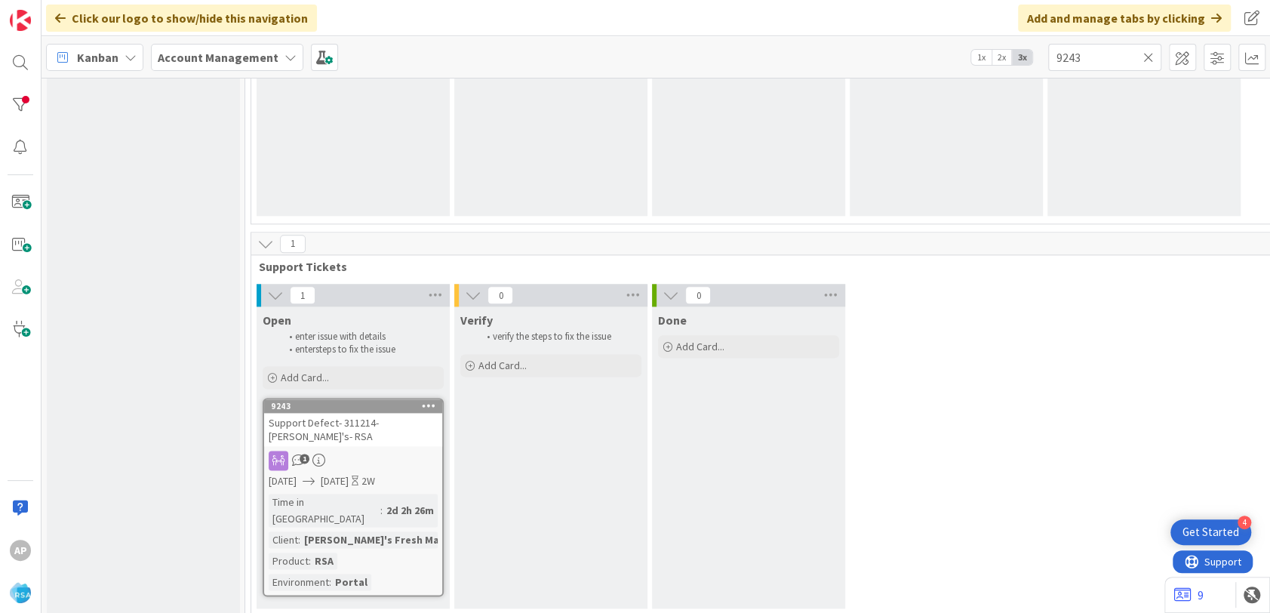
click at [260, 245] on icon at bounding box center [265, 243] width 17 height 17
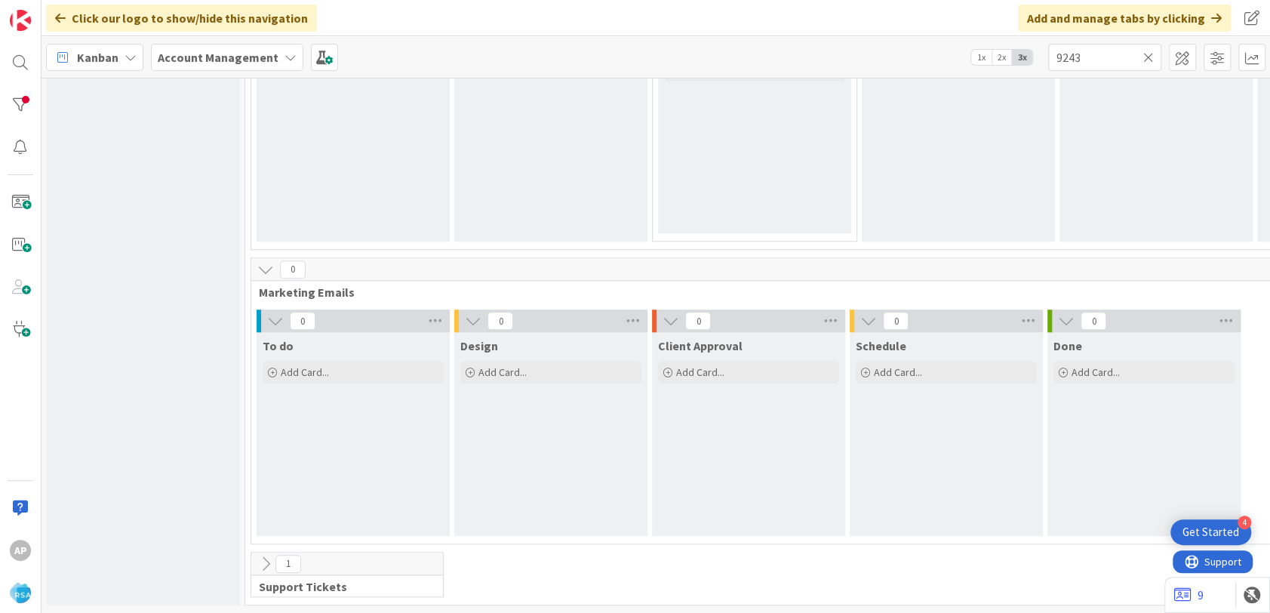
click at [266, 261] on icon at bounding box center [265, 269] width 17 height 17
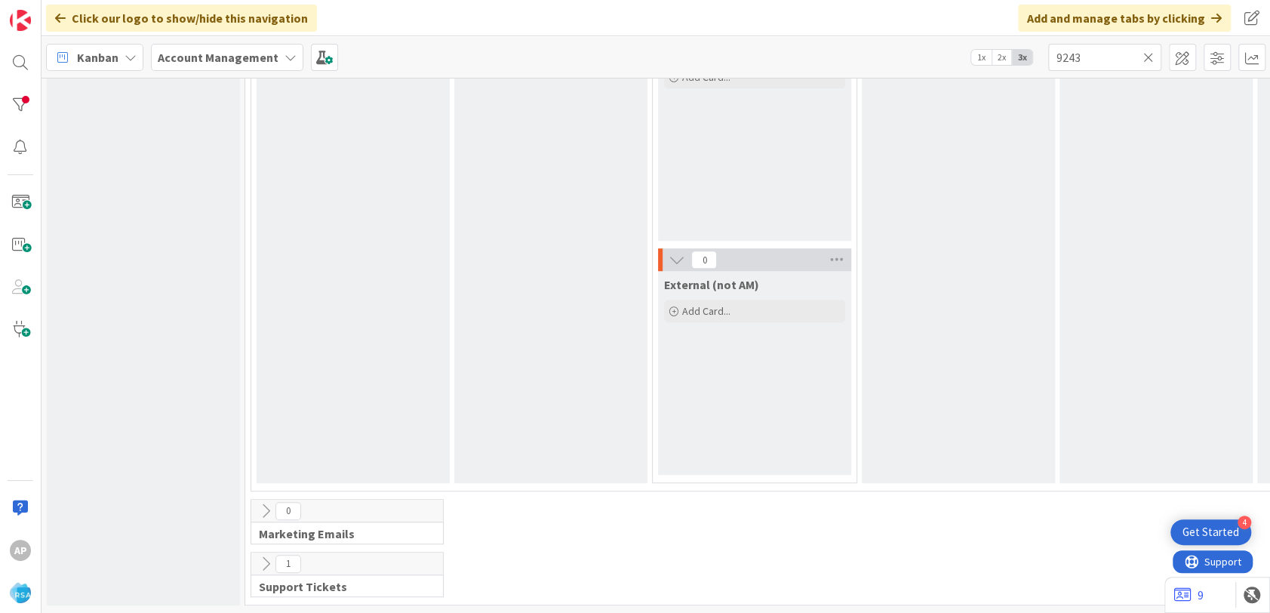
click at [266, 503] on icon at bounding box center [265, 511] width 17 height 17
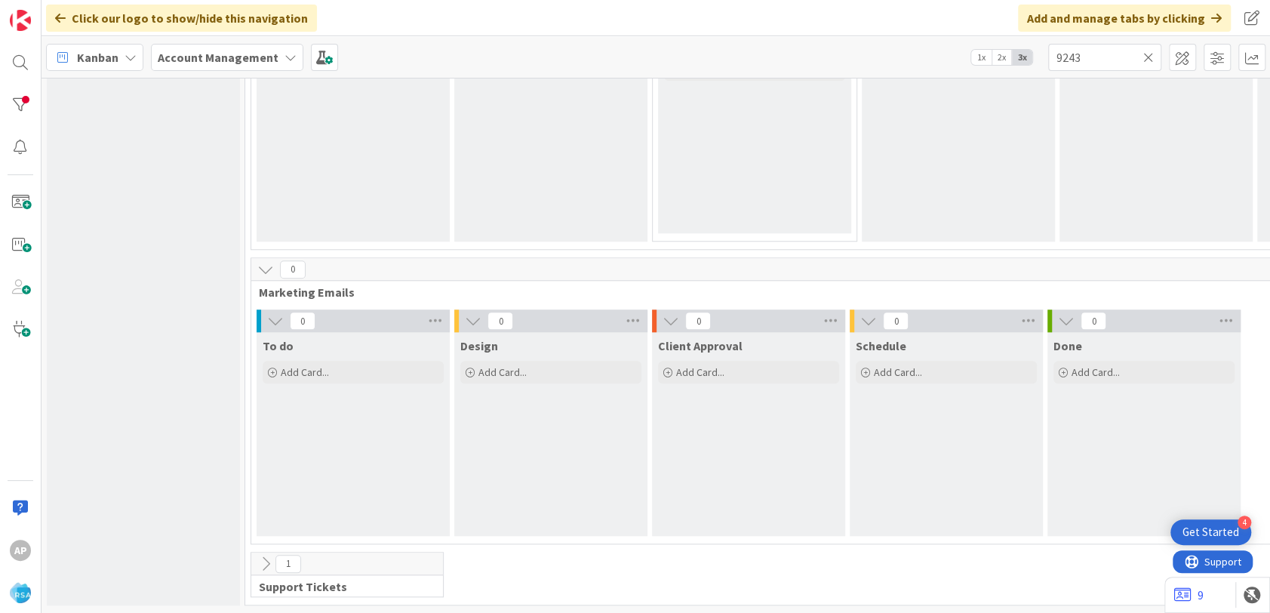
scroll to position [849, 0]
click at [266, 555] on icon at bounding box center [265, 563] width 17 height 17
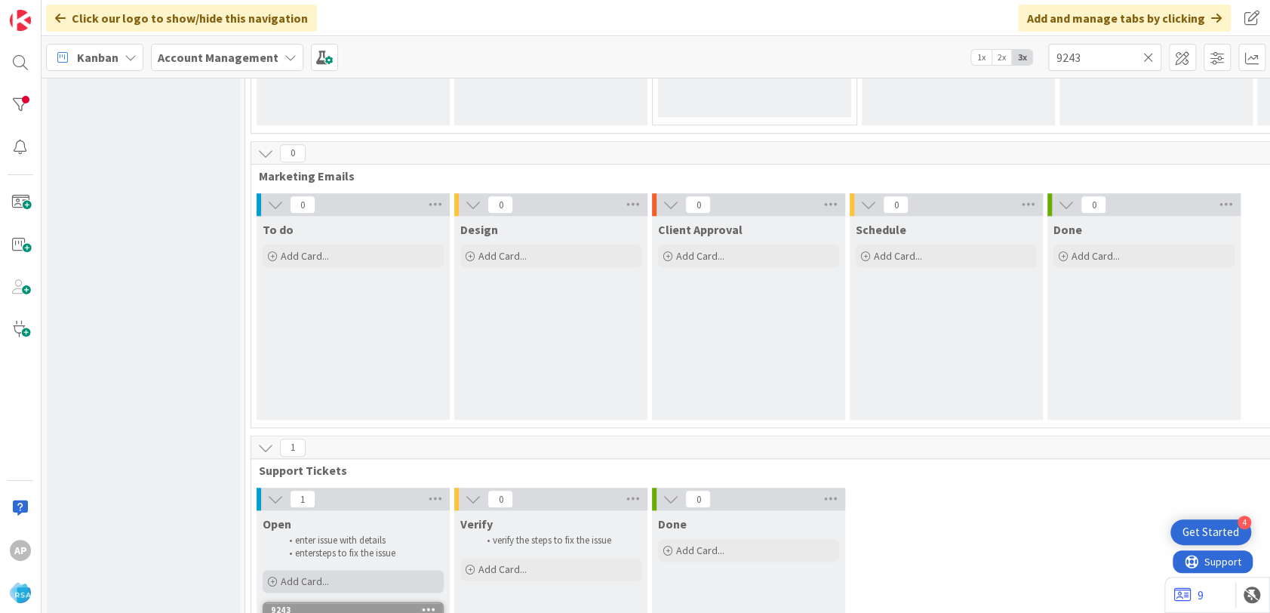
scroll to position [1158, 0]
